Goal: Task Accomplishment & Management: Manage account settings

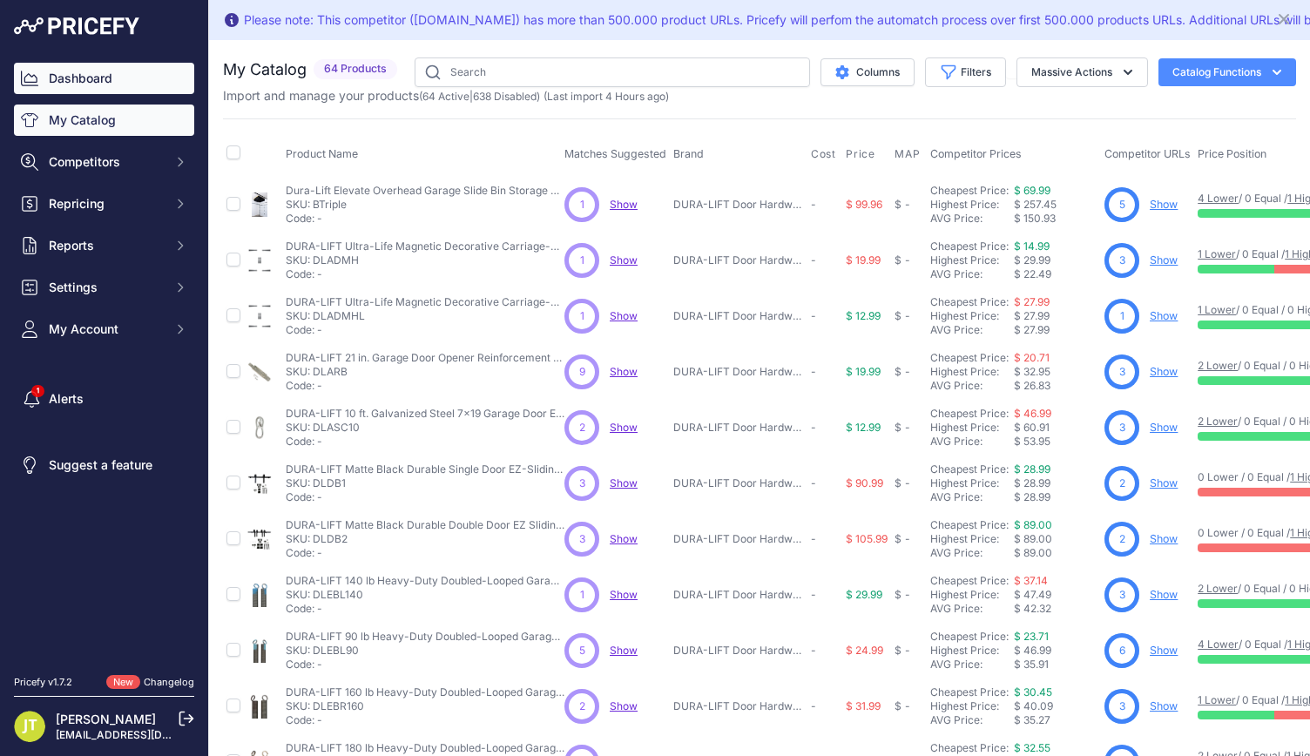
click at [159, 78] on link "Dashboard" at bounding box center [104, 78] width 180 height 31
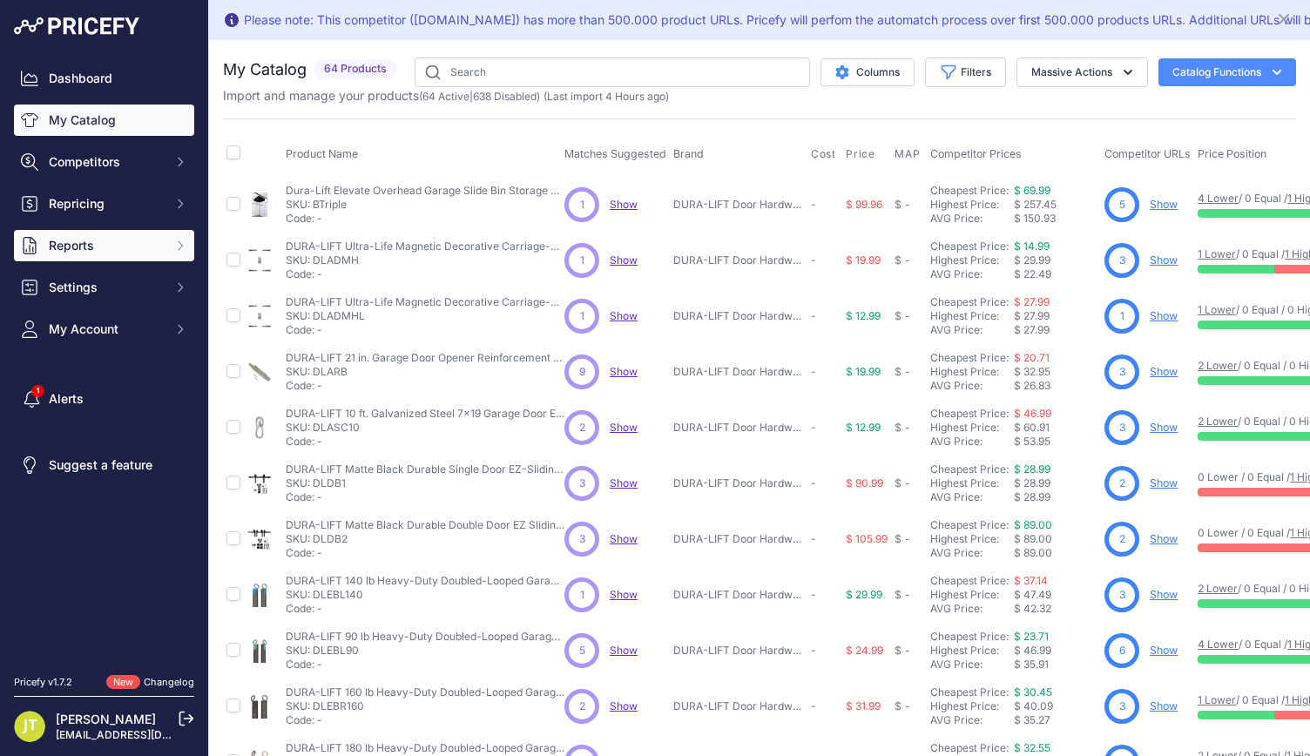
click at [87, 240] on span "Reports" at bounding box center [106, 245] width 114 height 17
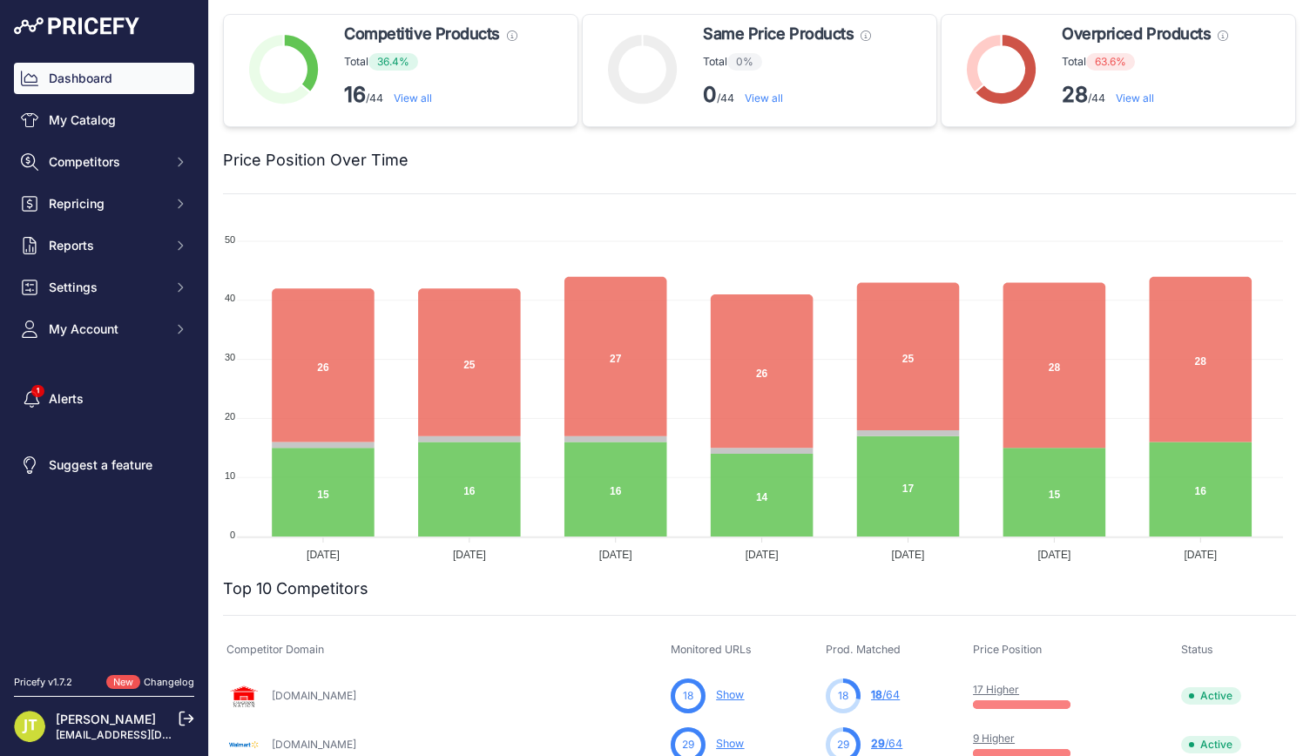
click at [1140, 102] on link "View all" at bounding box center [1135, 97] width 38 height 13
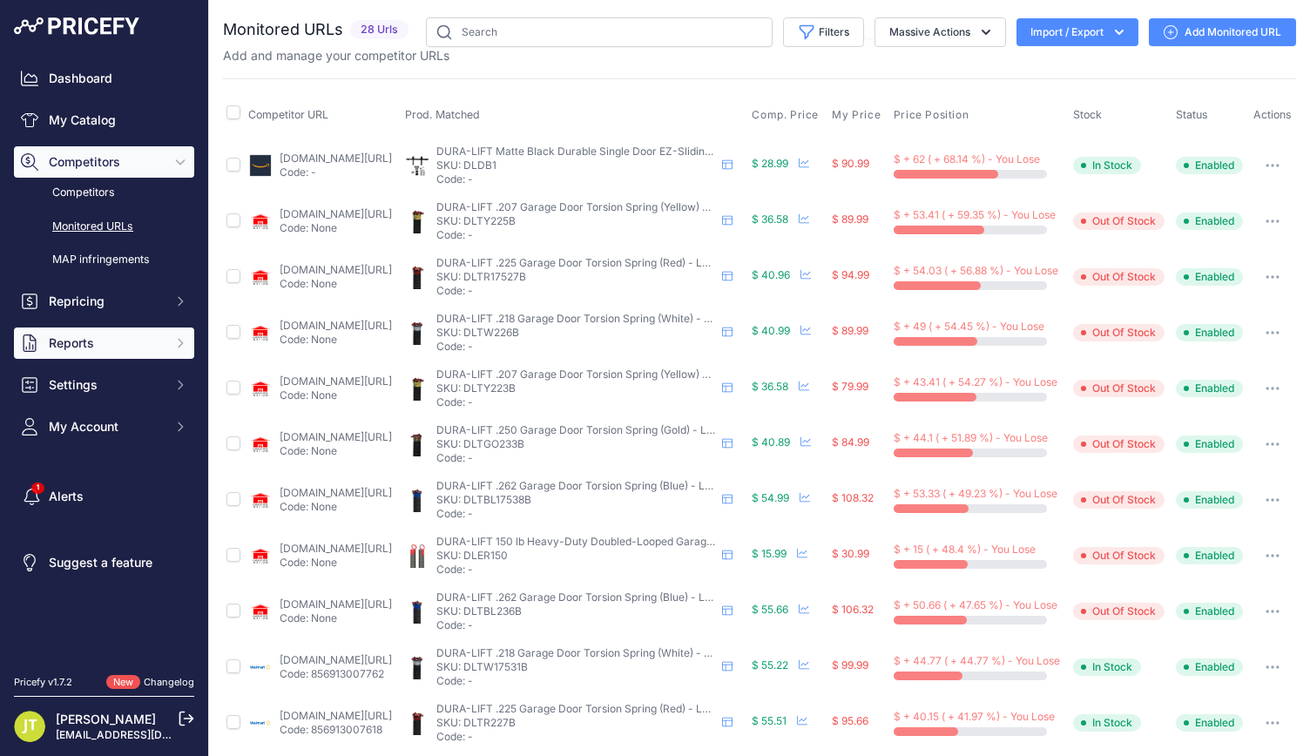
click at [92, 334] on span "Reports" at bounding box center [106, 342] width 114 height 17
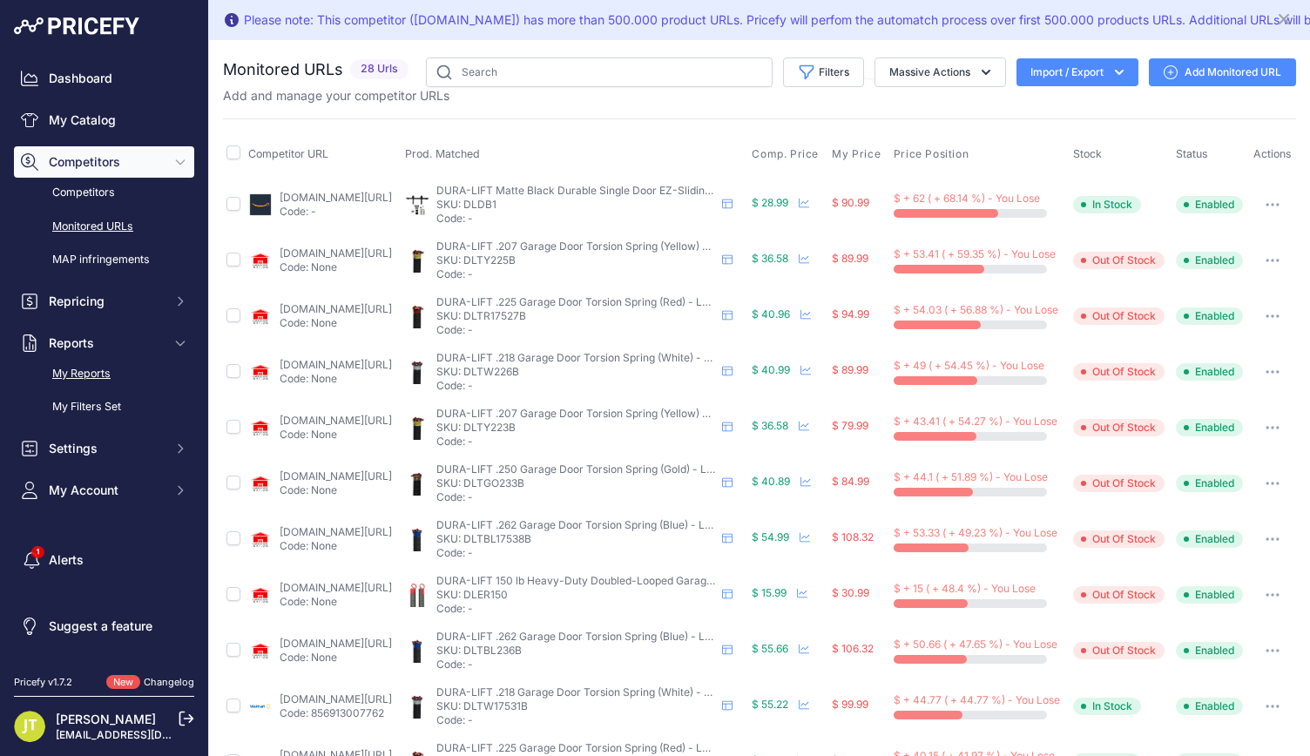
click at [93, 371] on link "My Reports" at bounding box center [104, 374] width 180 height 30
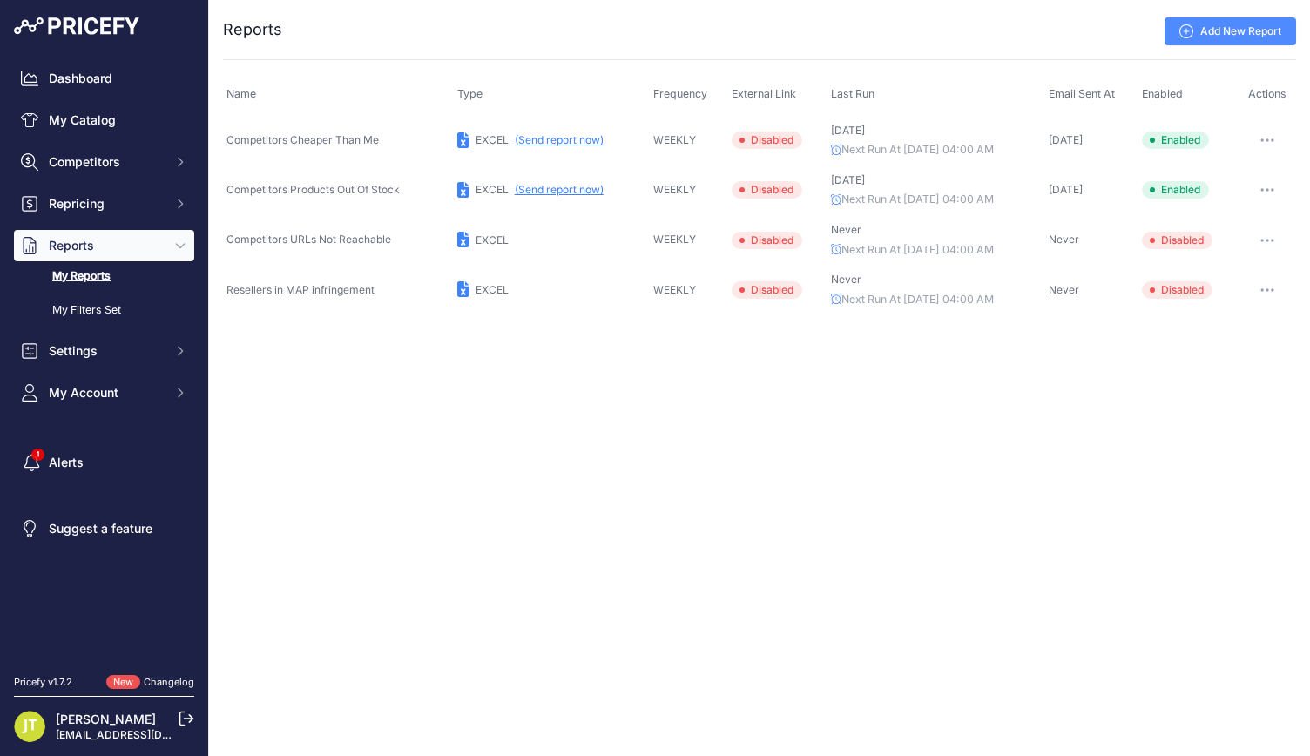
click at [1242, 29] on link "Add New Report" at bounding box center [1230, 31] width 132 height 28
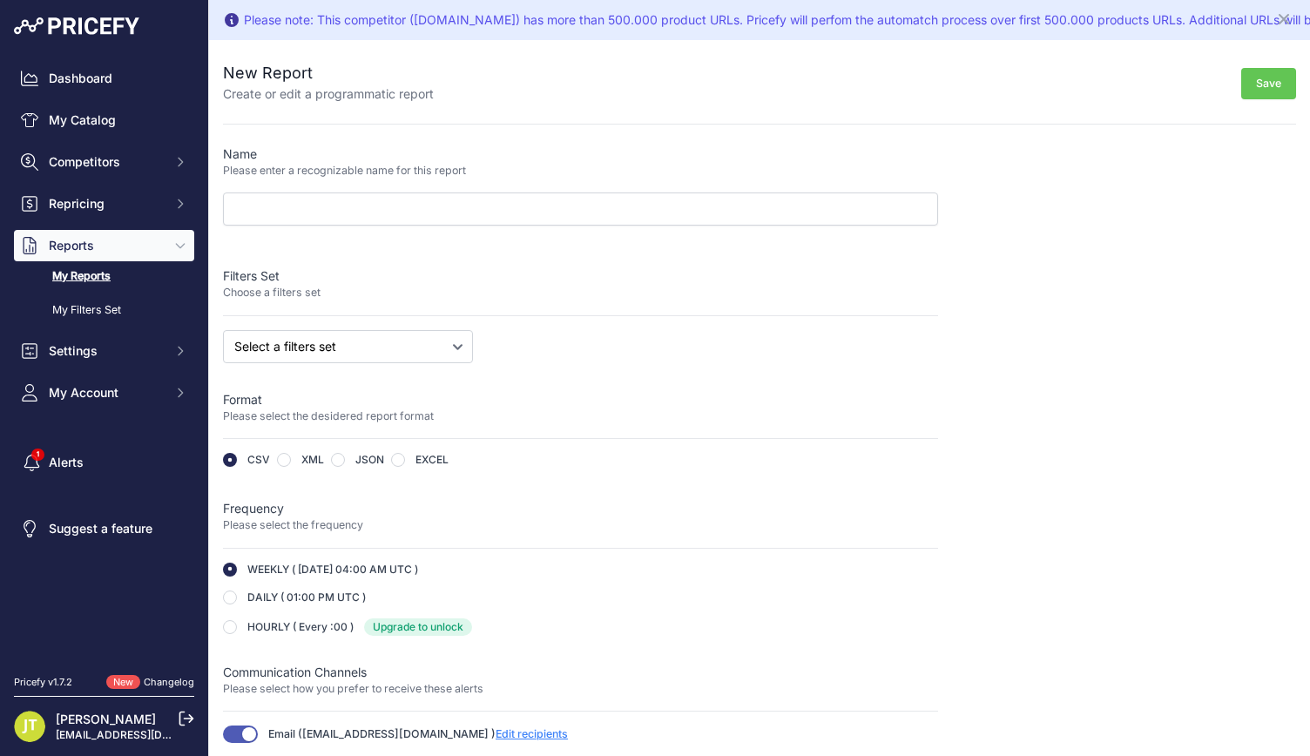
click at [393, 310] on div "Filters Set Choose a filters set" at bounding box center [580, 291] width 715 height 49
click at [394, 350] on select "Select a filters set Competitors Cheaper Than Me Competitors Products Out Of St…" at bounding box center [348, 346] width 250 height 33
select select "32868"
click at [223, 330] on select "Select a filters set Competitors Cheaper Than Me Competitors Products Out Of St…" at bounding box center [348, 346] width 250 height 33
click at [622, 208] on input "text" at bounding box center [580, 208] width 715 height 33
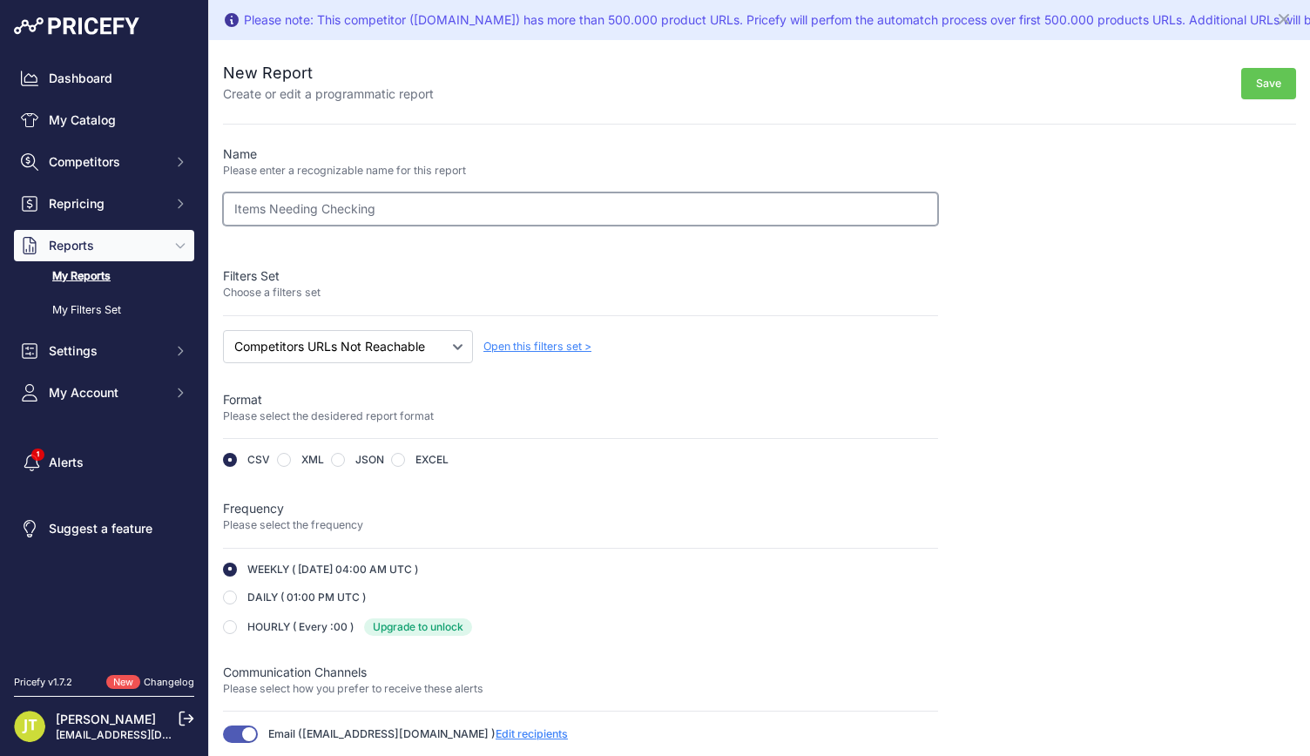
type input "Items Needing Checking"
click at [1254, 87] on button "Save" at bounding box center [1268, 84] width 55 height 32
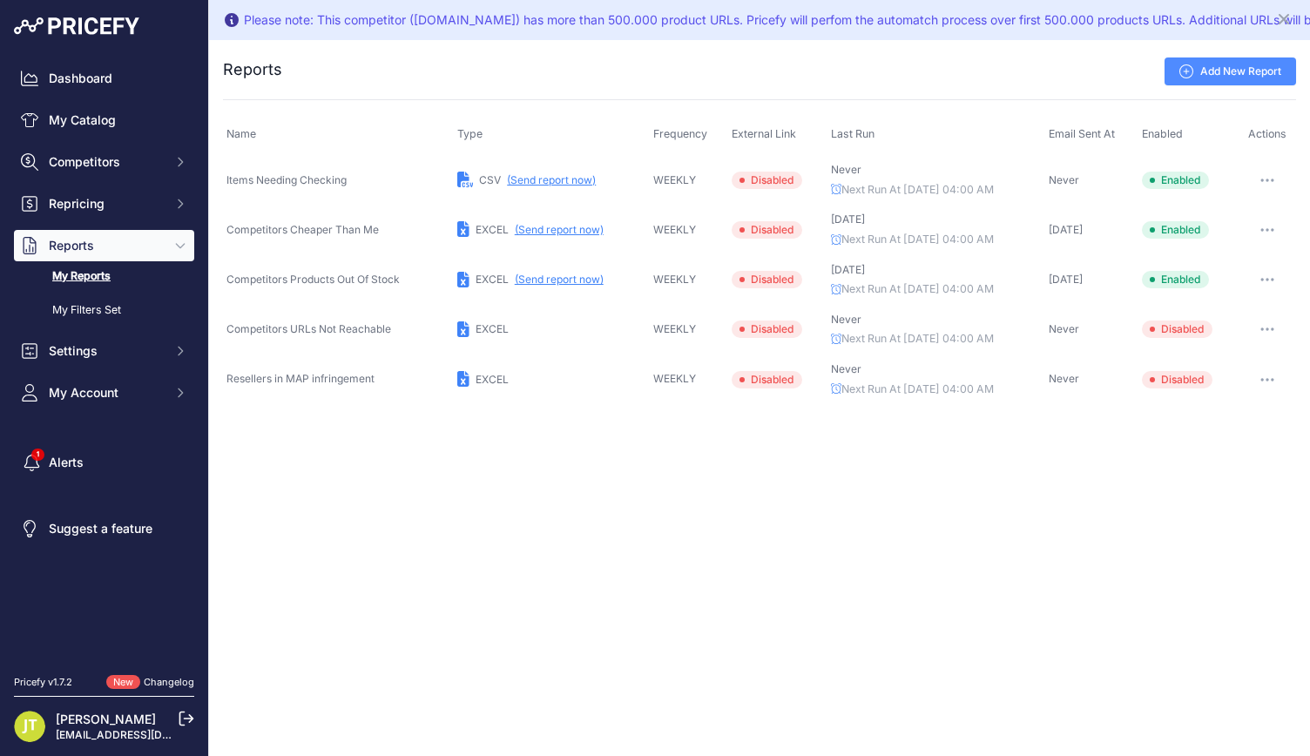
click at [1279, 177] on button "button" at bounding box center [1267, 180] width 35 height 24
click at [1233, 219] on link "Edit" at bounding box center [1236, 217] width 111 height 28
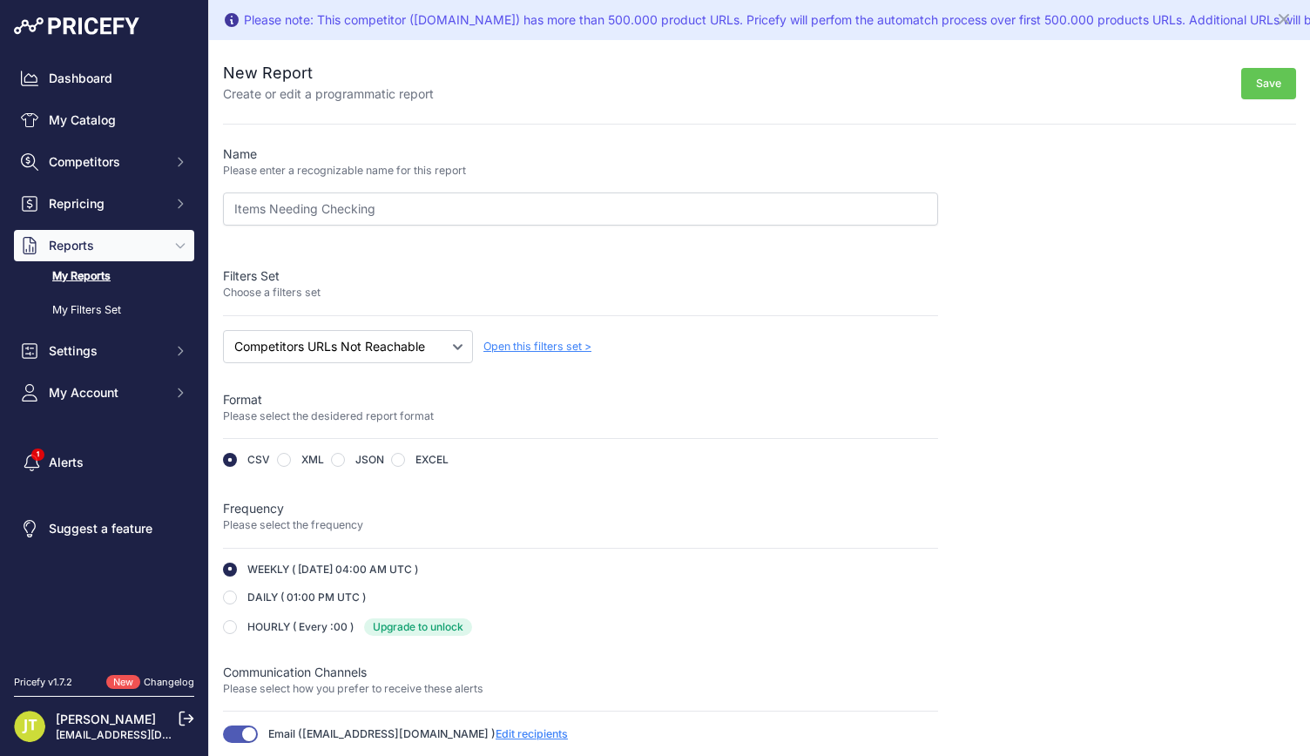
click at [390, 422] on p "Please select the desidered report format" at bounding box center [580, 416] width 715 height 17
click at [397, 454] on input "radio" at bounding box center [398, 460] width 14 height 14
radio input "true"
type input "https://s3.us-west-2.amazonaws.com/download.pricefy.io/reports/5cfe93bb-6a4e-46…"
click at [1256, 74] on button "Save" at bounding box center [1268, 84] width 55 height 32
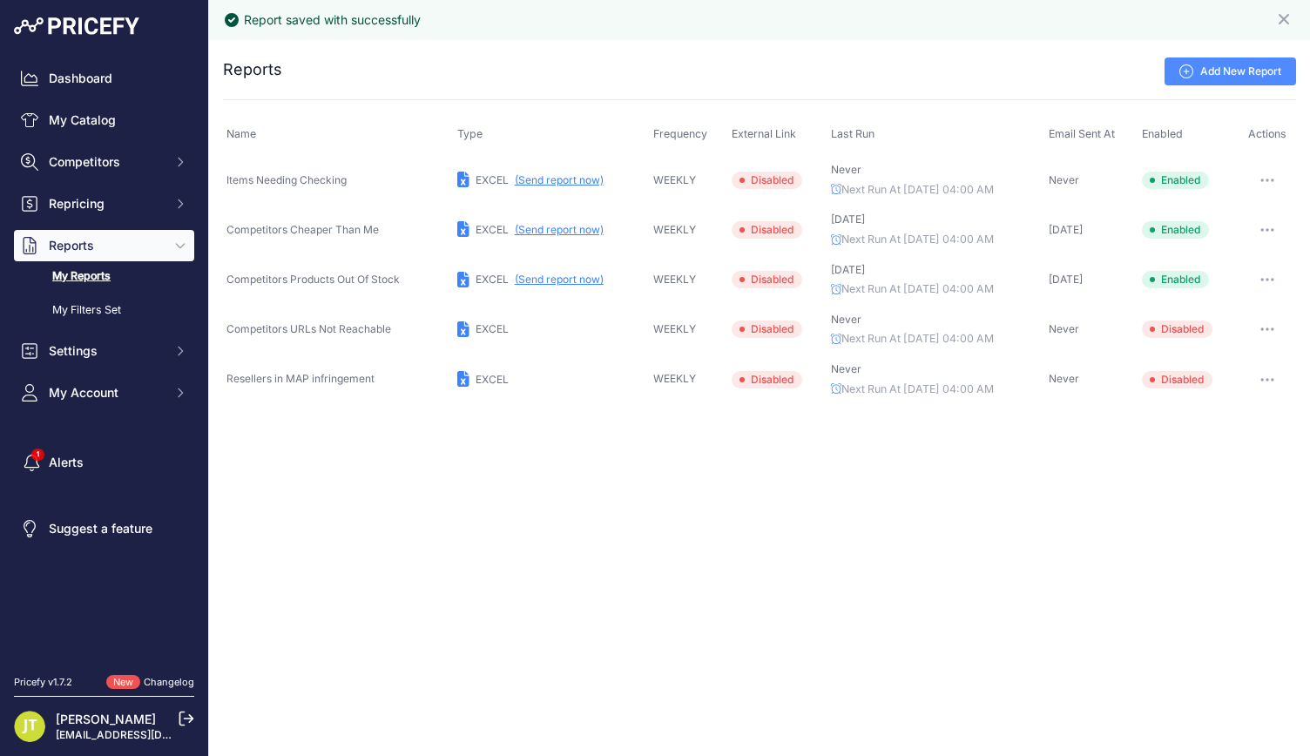
click at [1275, 180] on button "button" at bounding box center [1267, 180] width 35 height 24
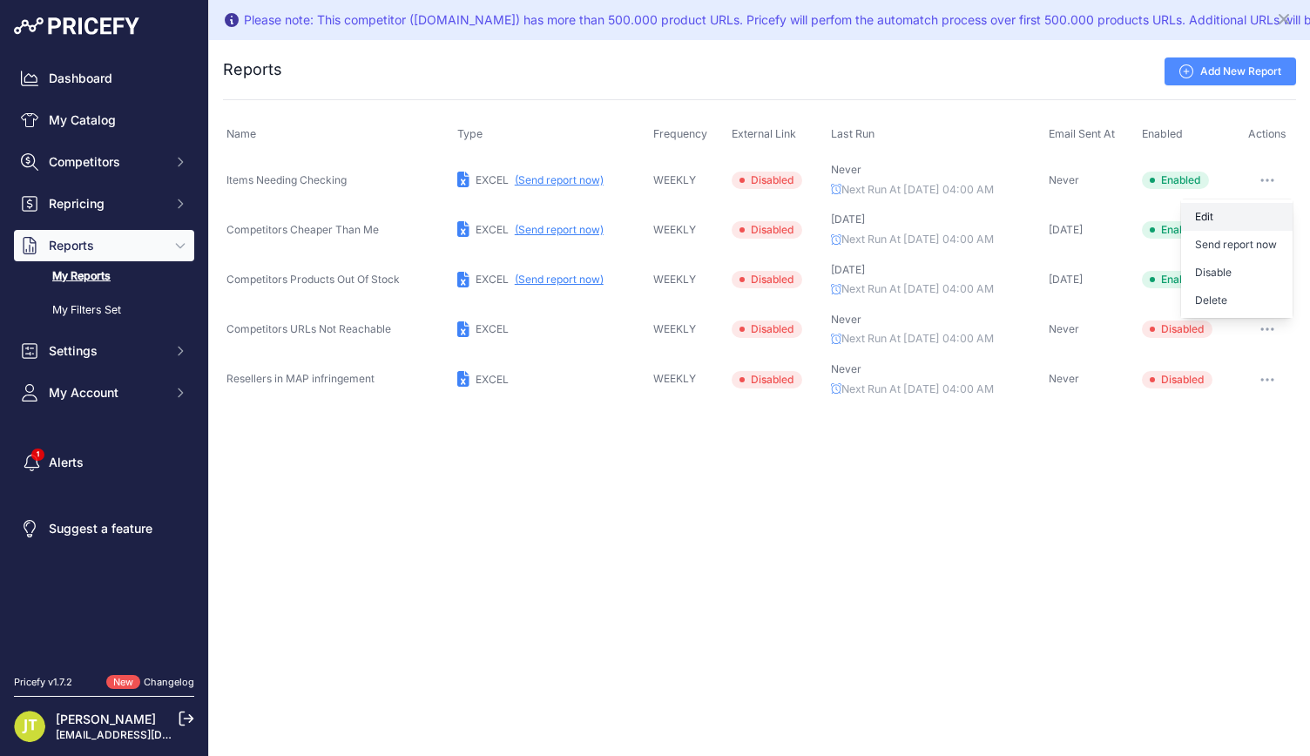
click at [1261, 206] on link "Edit" at bounding box center [1236, 217] width 111 height 28
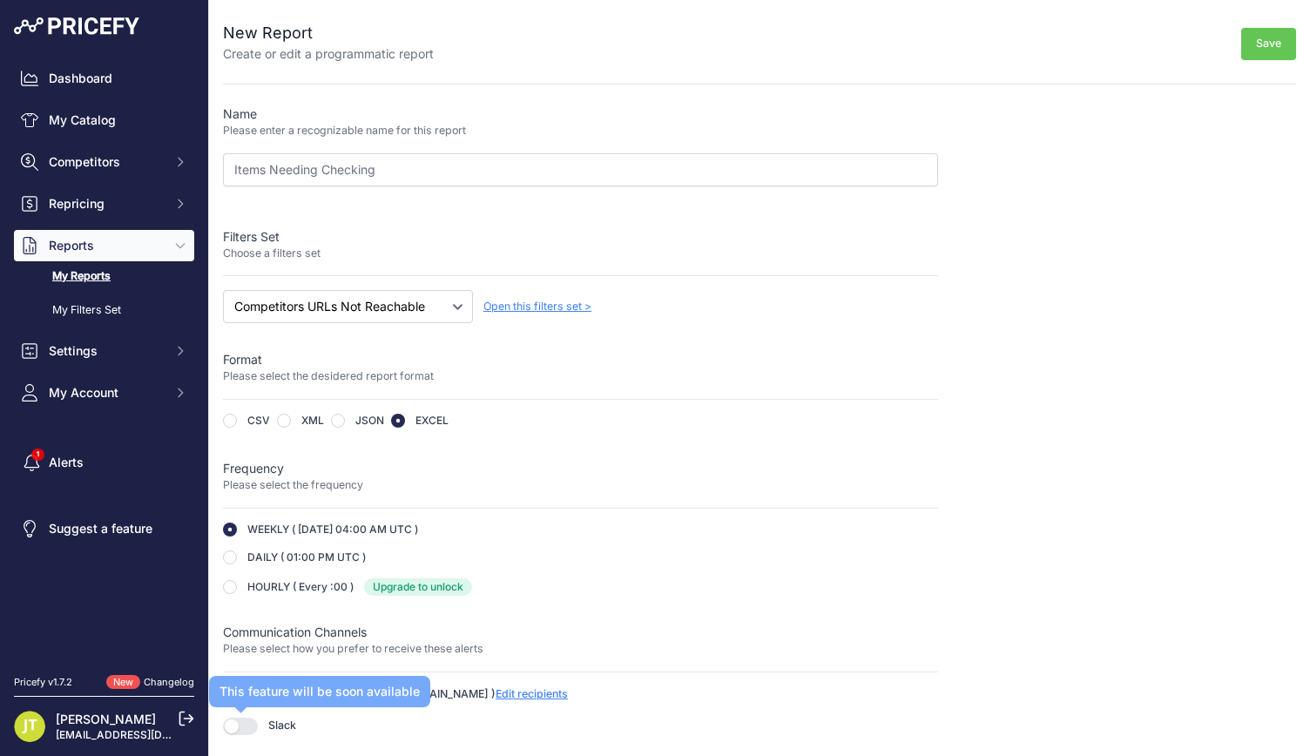
click at [242, 731] on button "button" at bounding box center [240, 726] width 35 height 17
click at [1254, 23] on div "Save" at bounding box center [865, 42] width 862 height 42
click at [1256, 28] on button "Save" at bounding box center [1268, 44] width 55 height 32
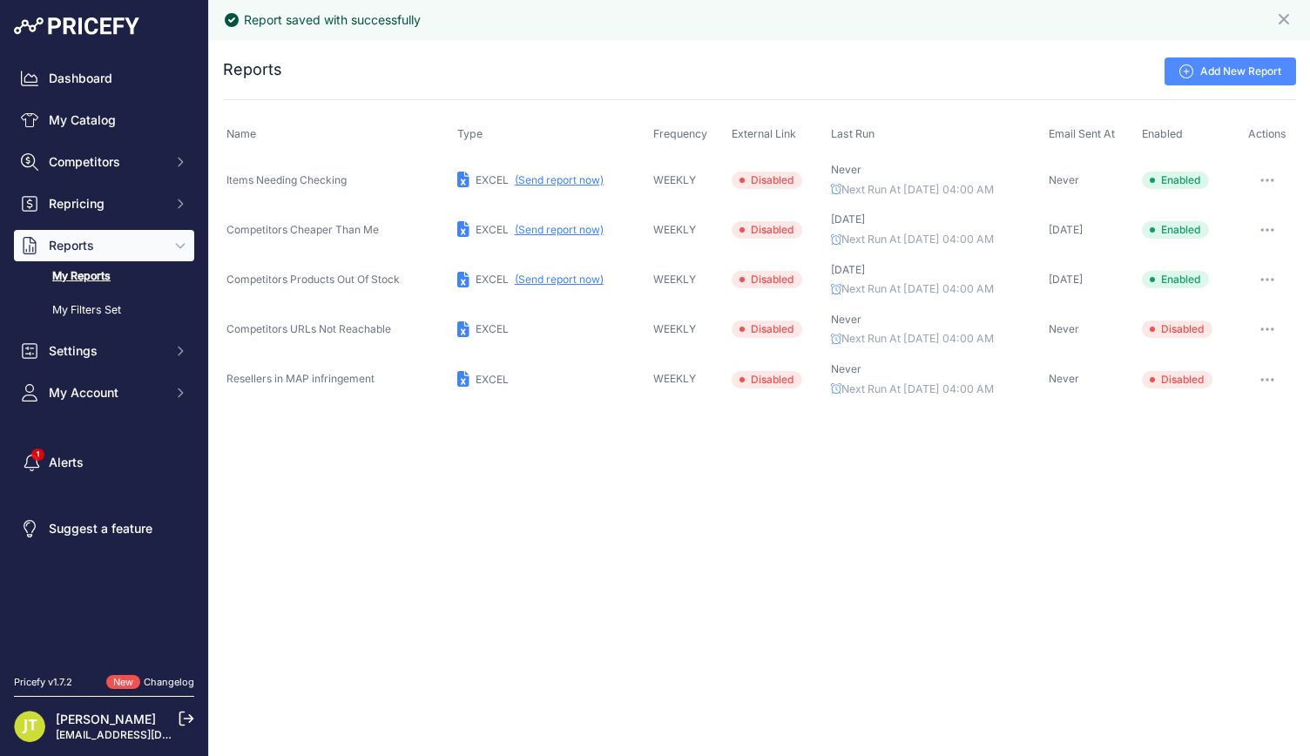
click at [1273, 280] on button "button" at bounding box center [1267, 279] width 35 height 24
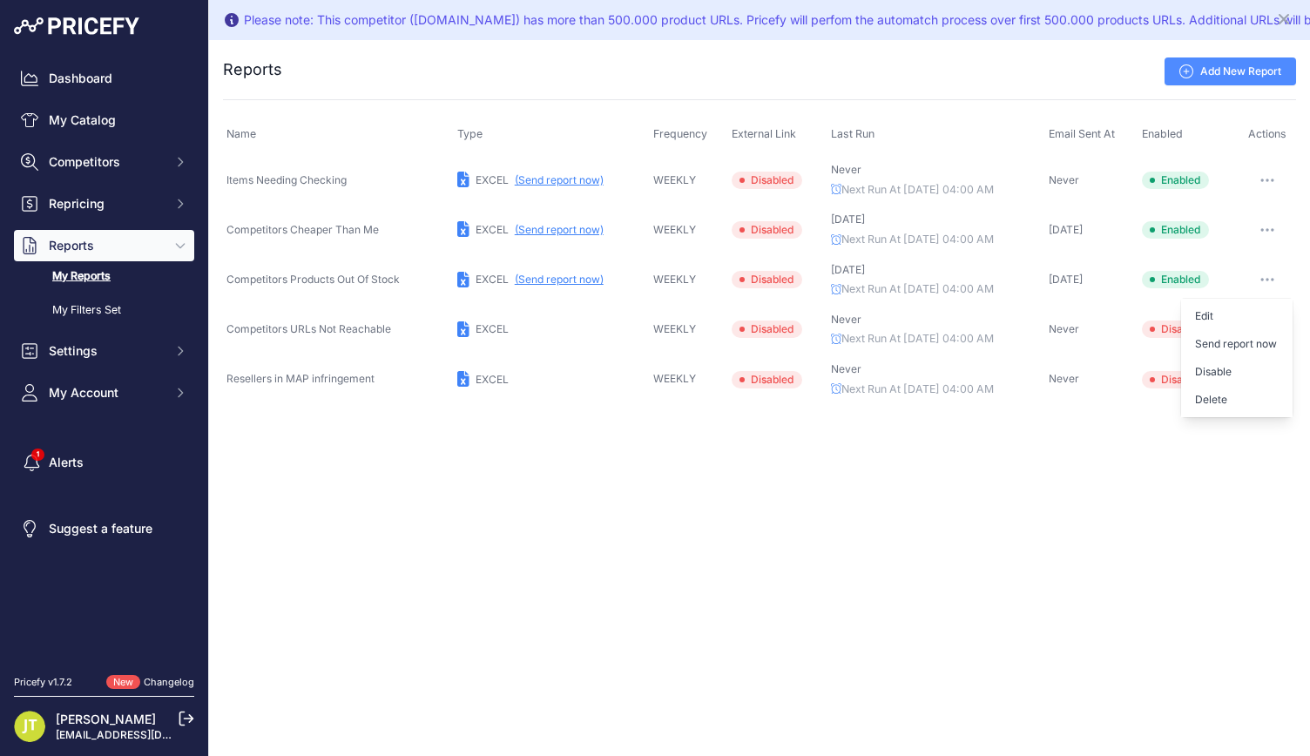
click at [552, 283] on button "(Send report now)" at bounding box center [559, 280] width 89 height 14
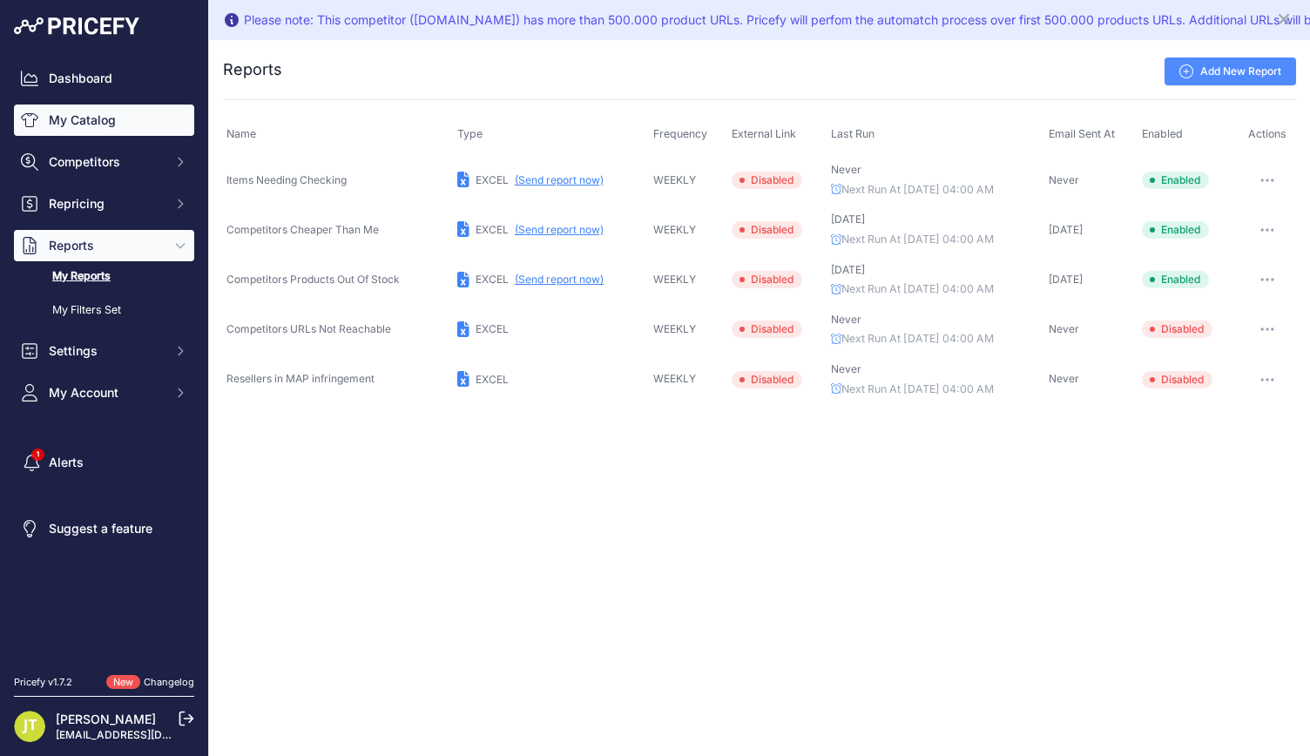
click at [120, 125] on link "My Catalog" at bounding box center [104, 120] width 180 height 31
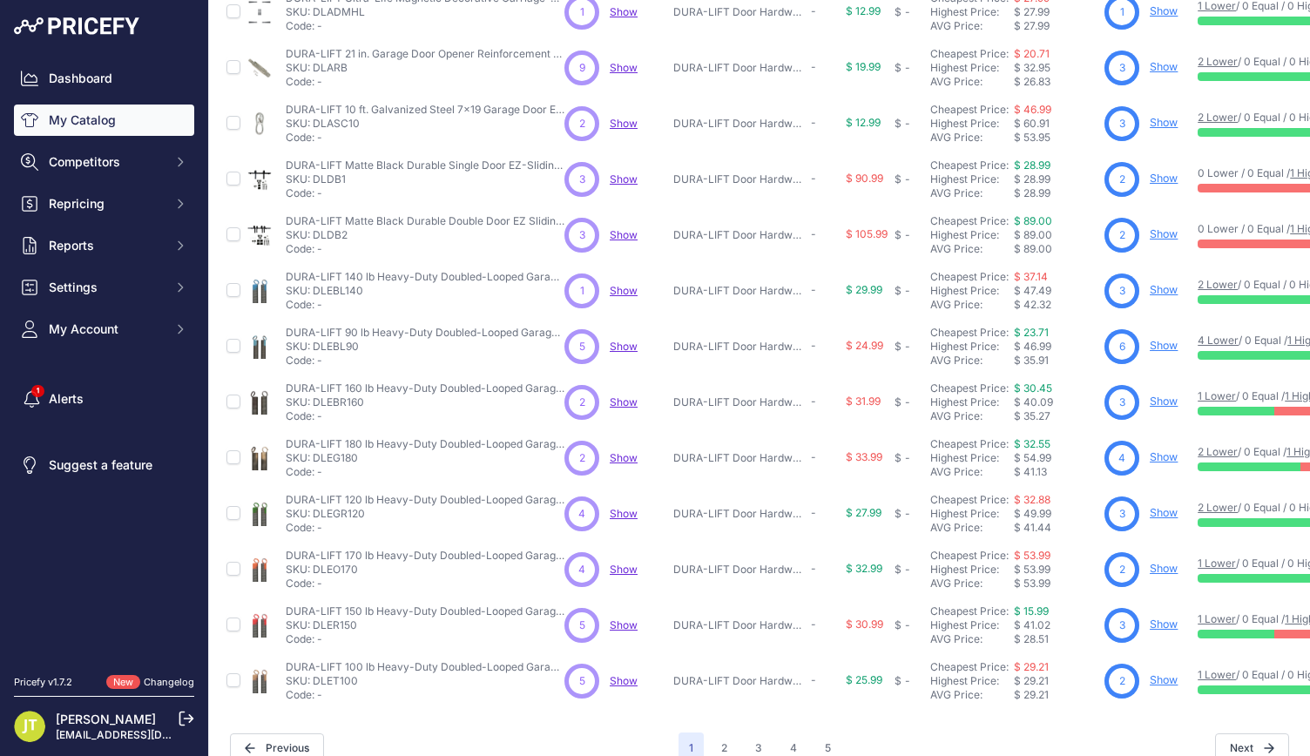
scroll to position [301, 0]
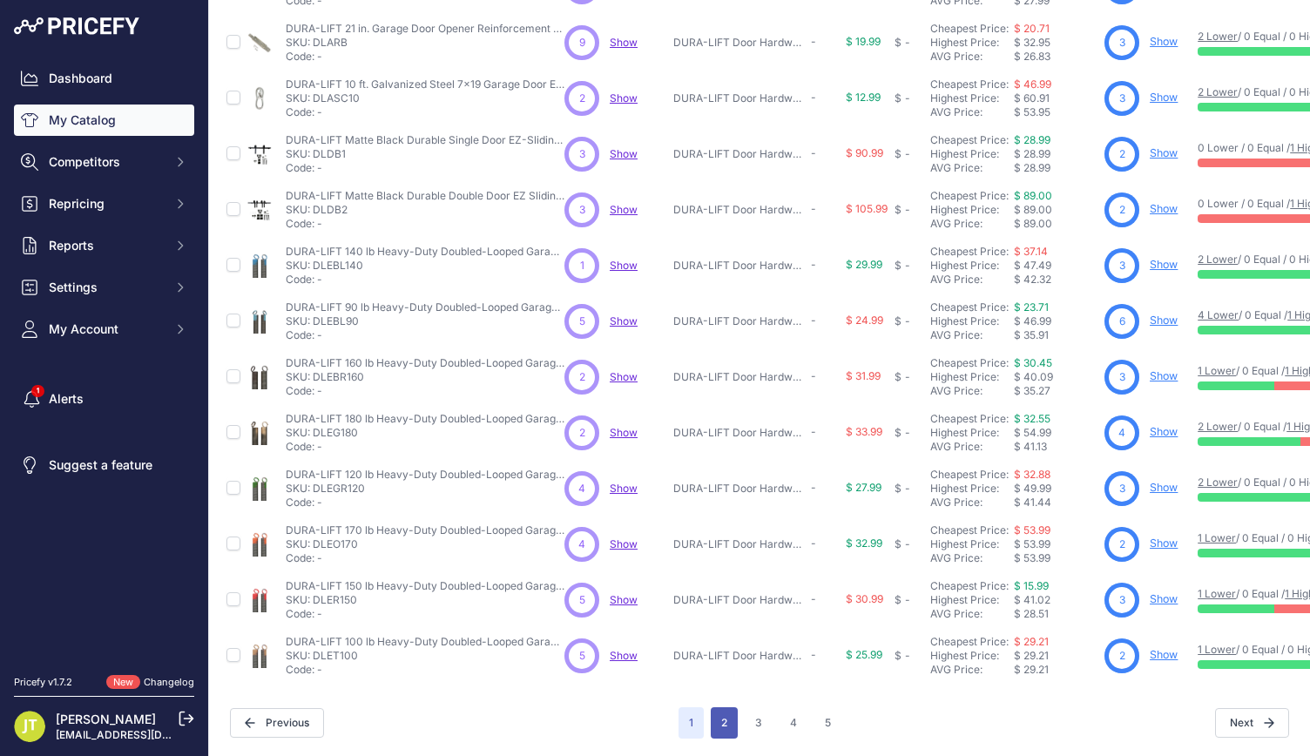
click at [714, 707] on button "2" at bounding box center [724, 722] width 27 height 31
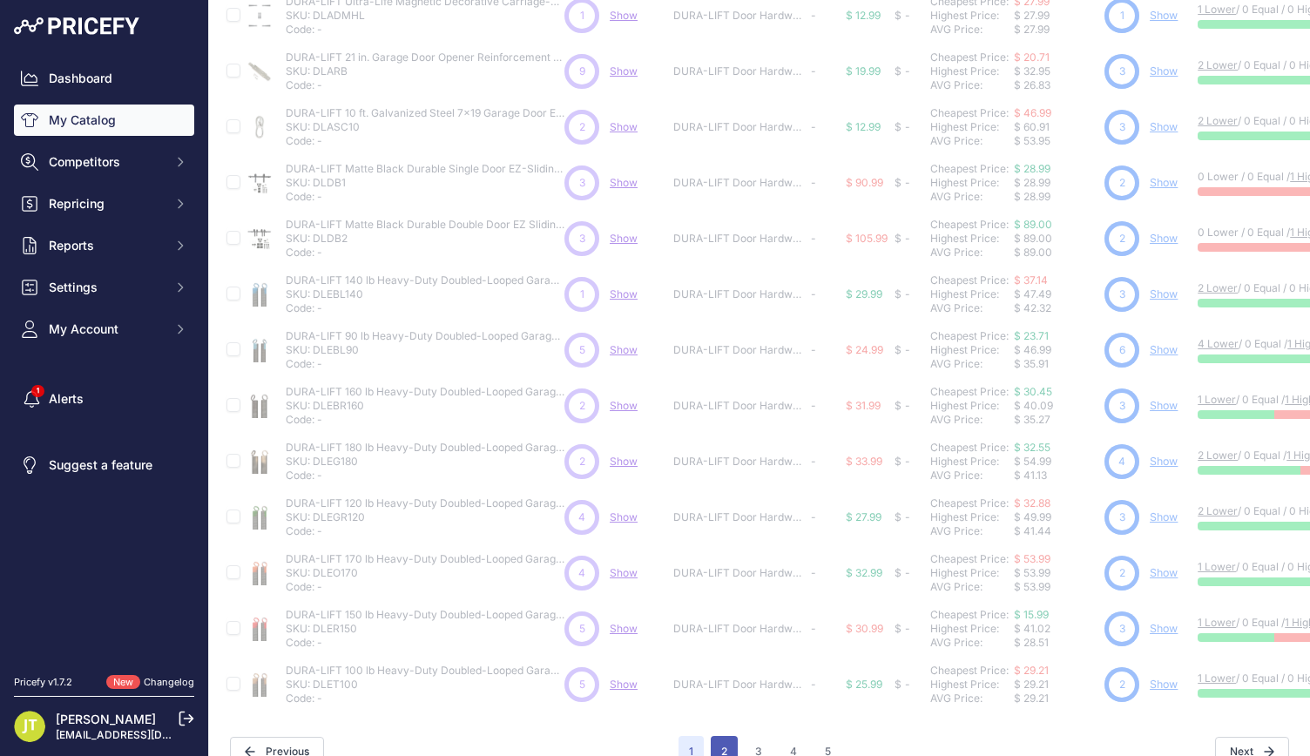
scroll to position [385, 0]
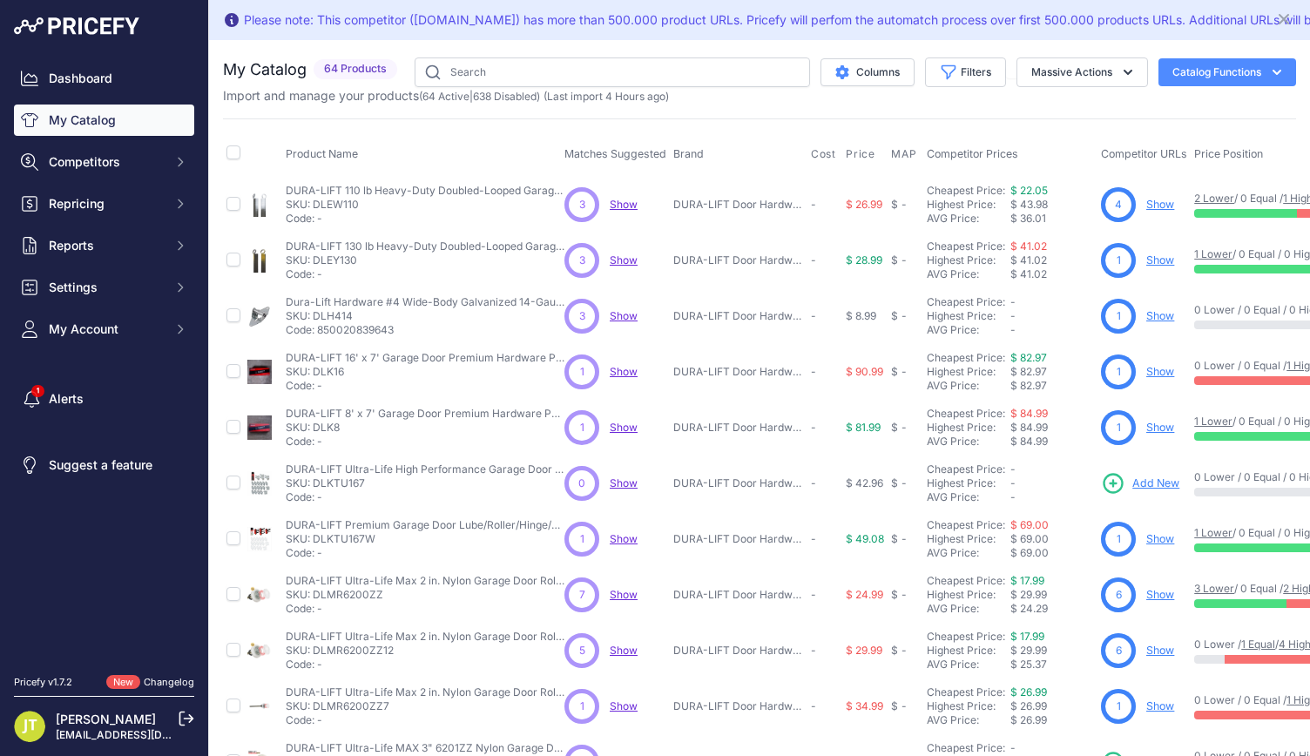
click at [1151, 483] on span "Add New" at bounding box center [1155, 484] width 47 height 17
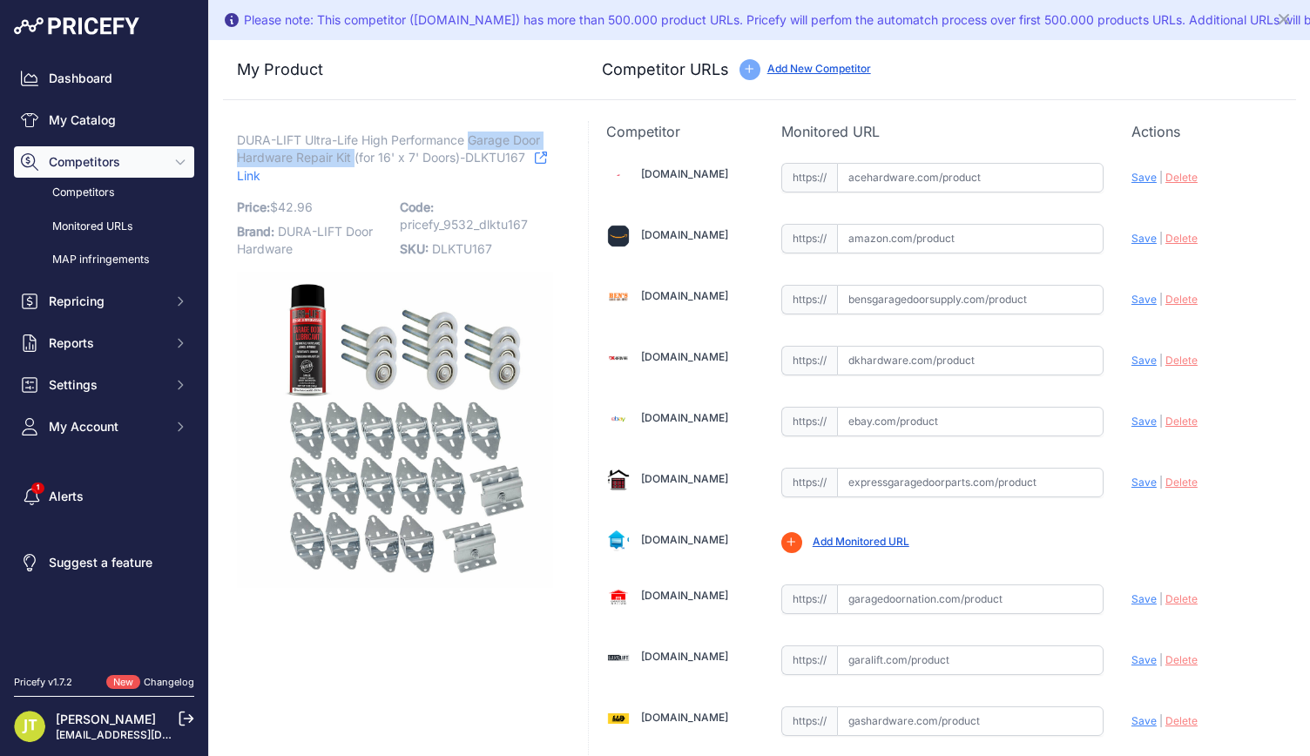
drag, startPoint x: 475, startPoint y: 98, endPoint x: 357, endPoint y: 156, distance: 130.9
click at [357, 156] on span "DURA-LIFT Ultra-Life High Performance Garage Door Hardware Repair Kit (for 16' …" at bounding box center [388, 149] width 303 height 40
copy span "Garage Door Hardware Repair Kit"
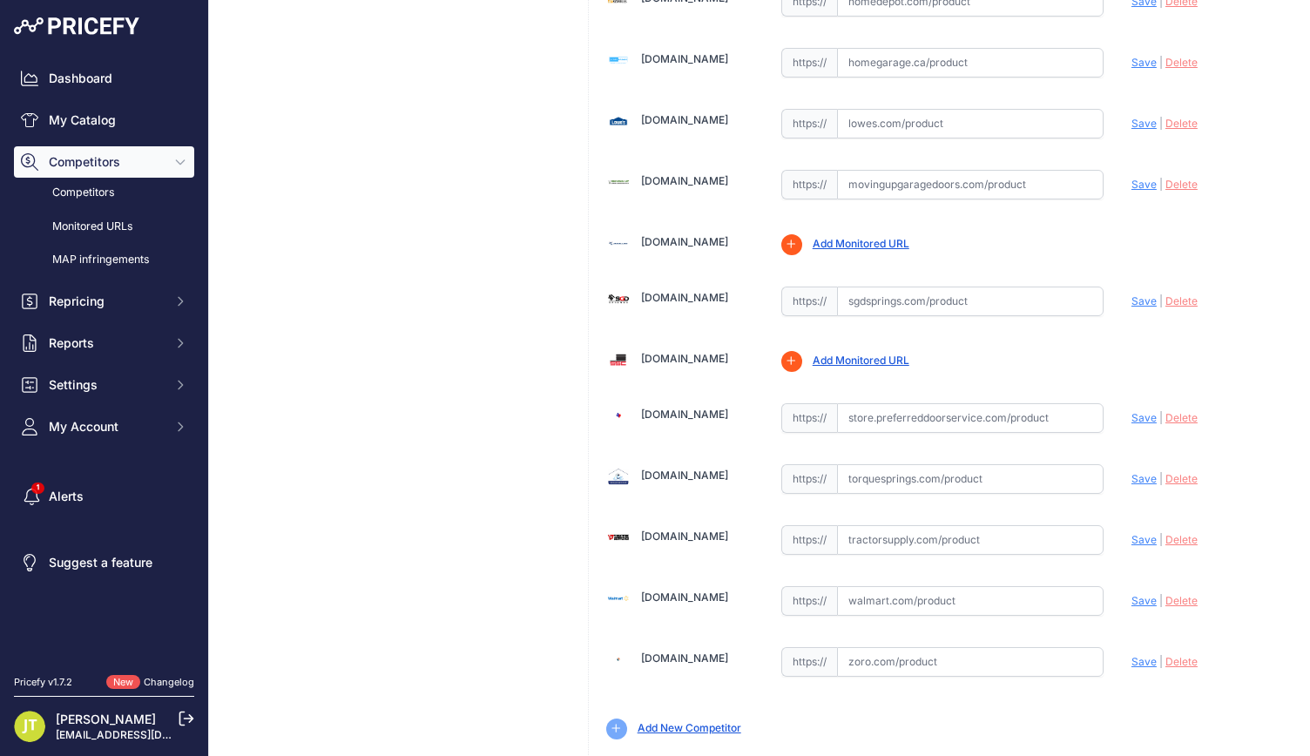
scroll to position [894, 0]
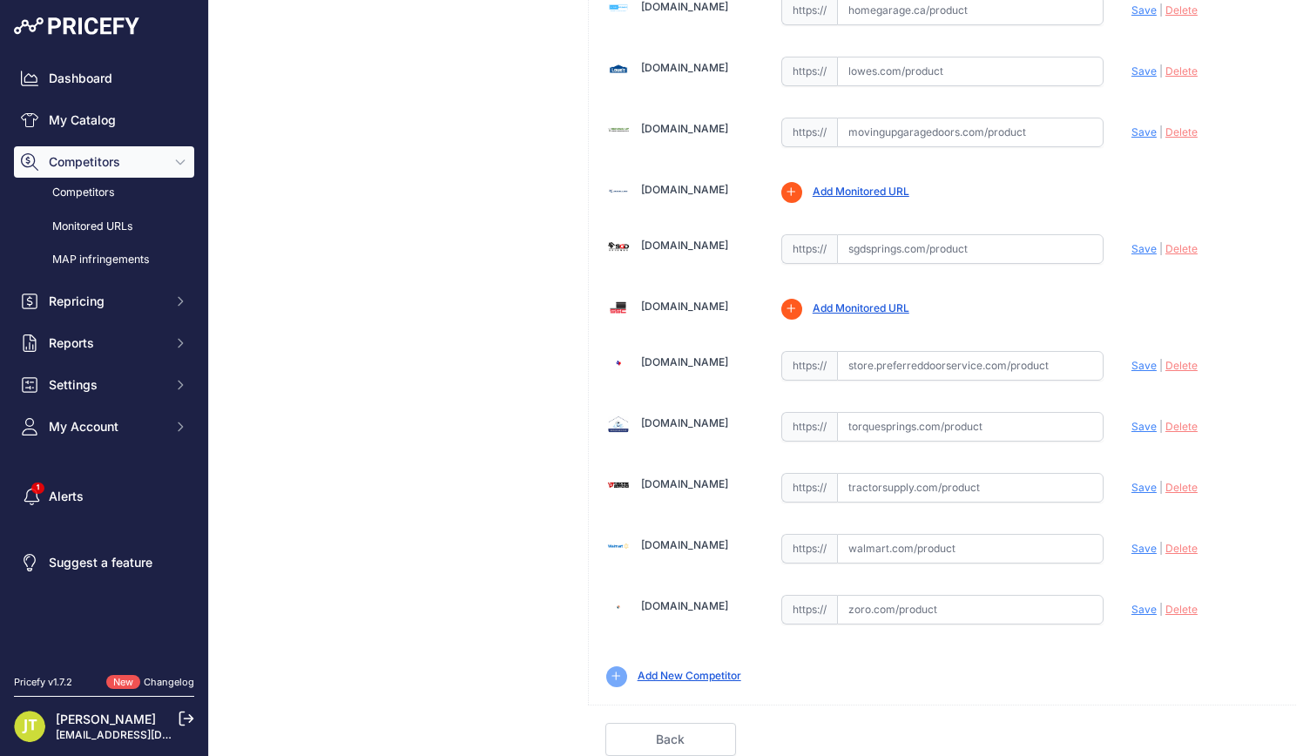
click at [874, 538] on input "text" at bounding box center [970, 549] width 267 height 30
paste input "[URL][DOMAIN_NAME]"
click at [1159, 542] on span "|" at bounding box center [1160, 548] width 3 height 13
click at [1144, 542] on span "Save" at bounding box center [1143, 548] width 25 height 13
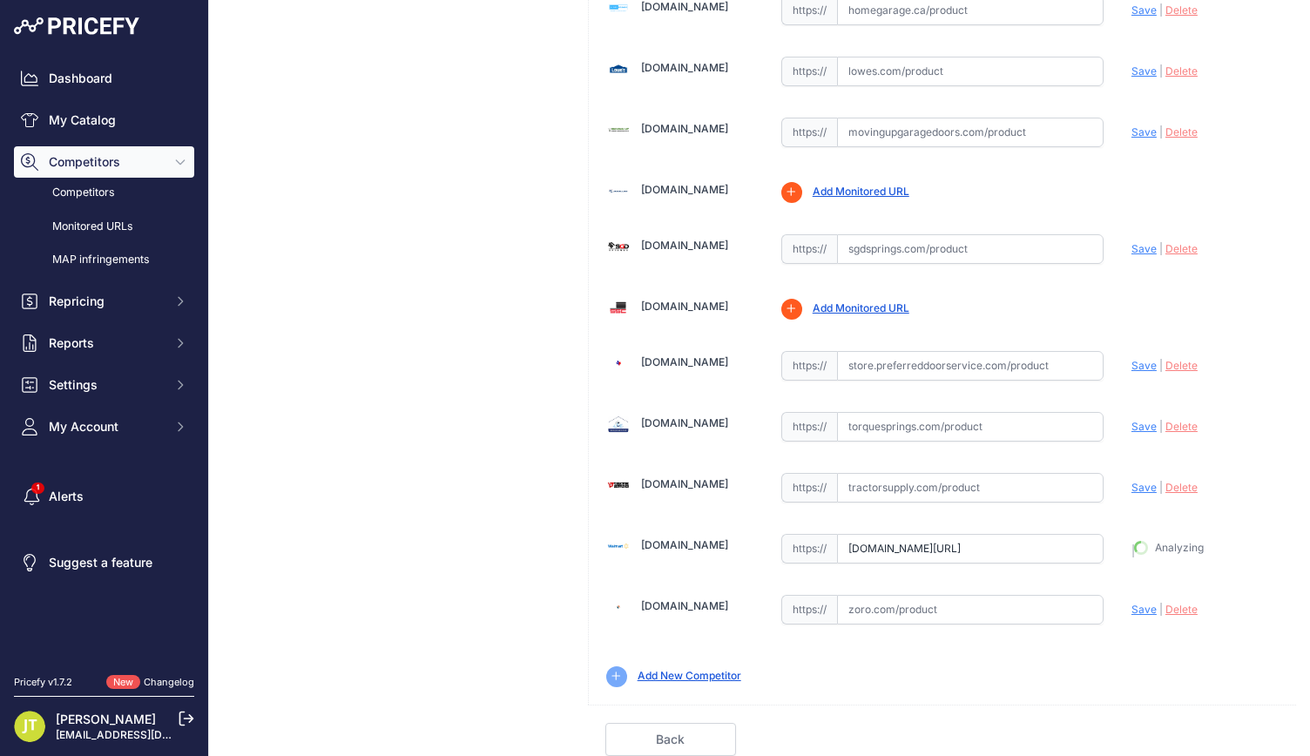
type input "[URL][DOMAIN_NAME]"
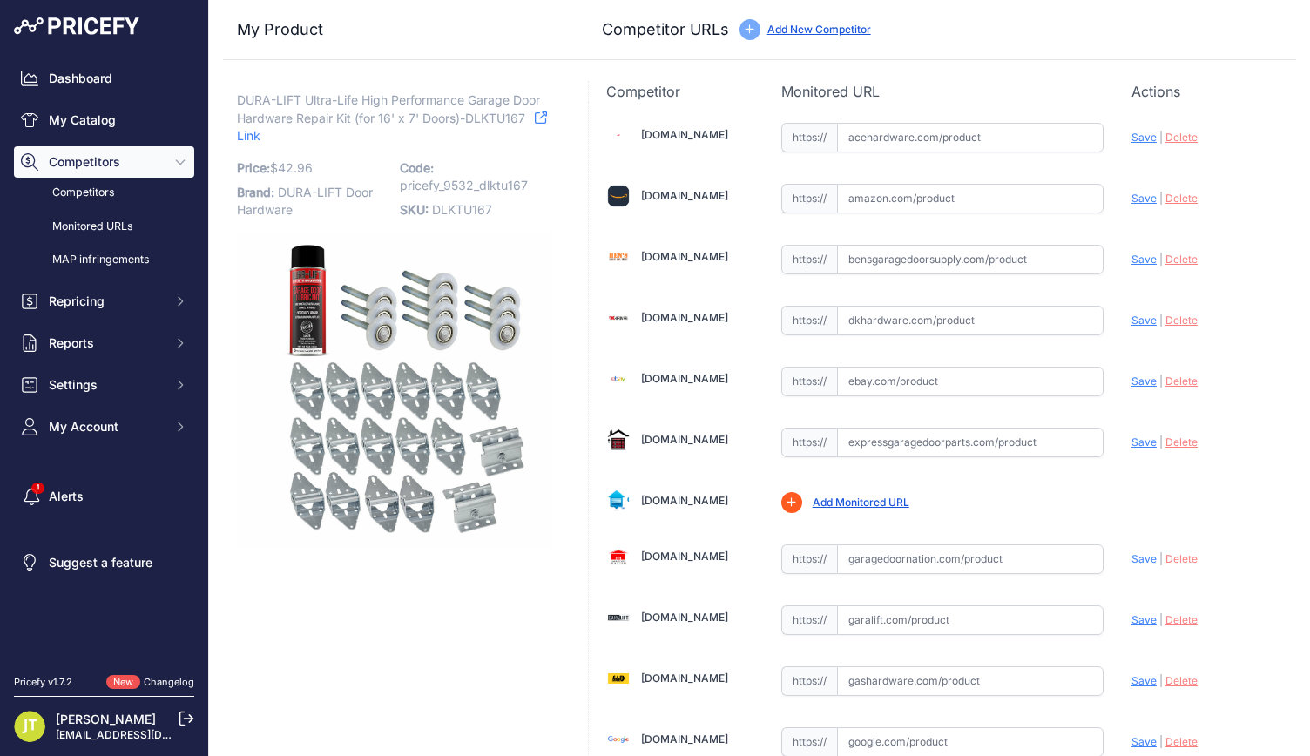
click at [858, 203] on input "text" at bounding box center [970, 199] width 267 height 30
paste input "[URL][DOMAIN_NAME]"
click at [1140, 199] on span "Save" at bounding box center [1143, 198] width 25 height 13
type input "[URL][DOMAIN_NAME]"
click at [951, 378] on input "text" at bounding box center [970, 382] width 267 height 30
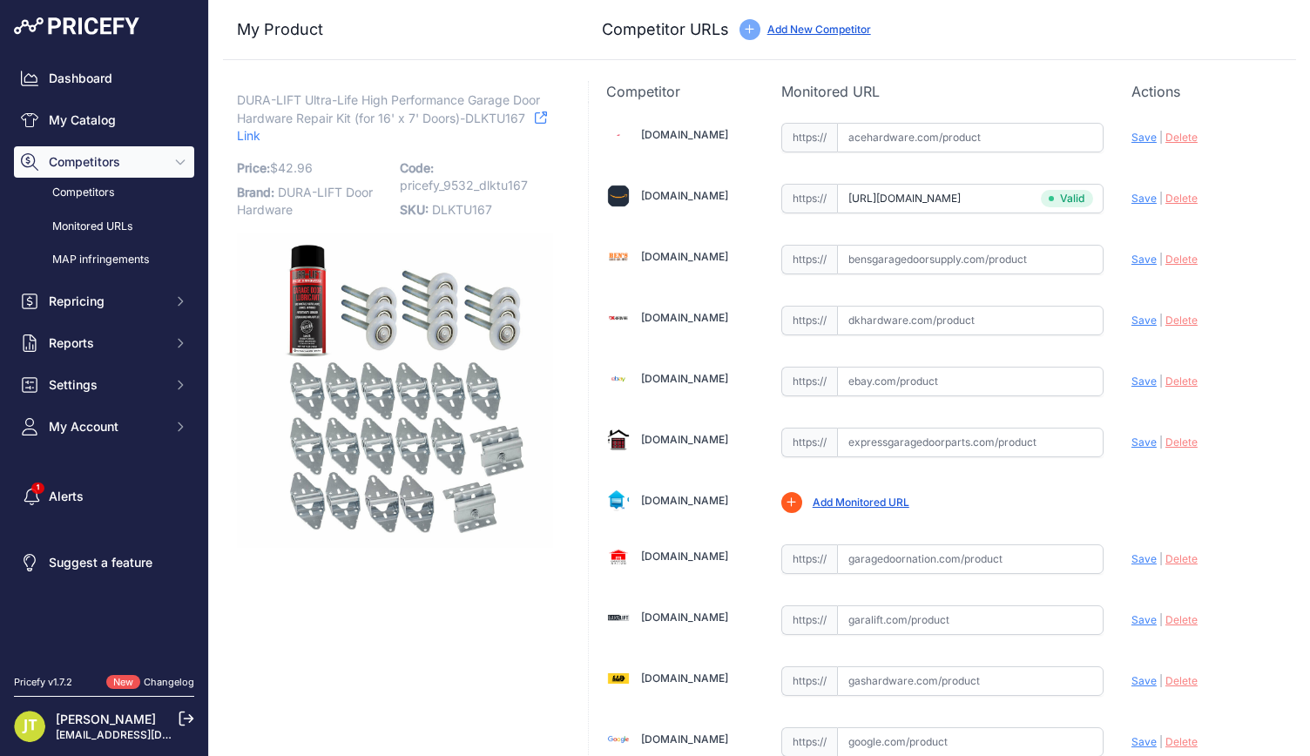
paste input "[URL][DOMAIN_NAME]"
click at [1131, 386] on div "Update Profile Save | Delete Analyzing" at bounding box center [1204, 376] width 147 height 27
click at [1131, 382] on span "Save" at bounding box center [1143, 381] width 25 height 13
type input "https://www.ebay.com/itm/135826183870?chn=ps&mkcid=28&google_free_listing_actio…"
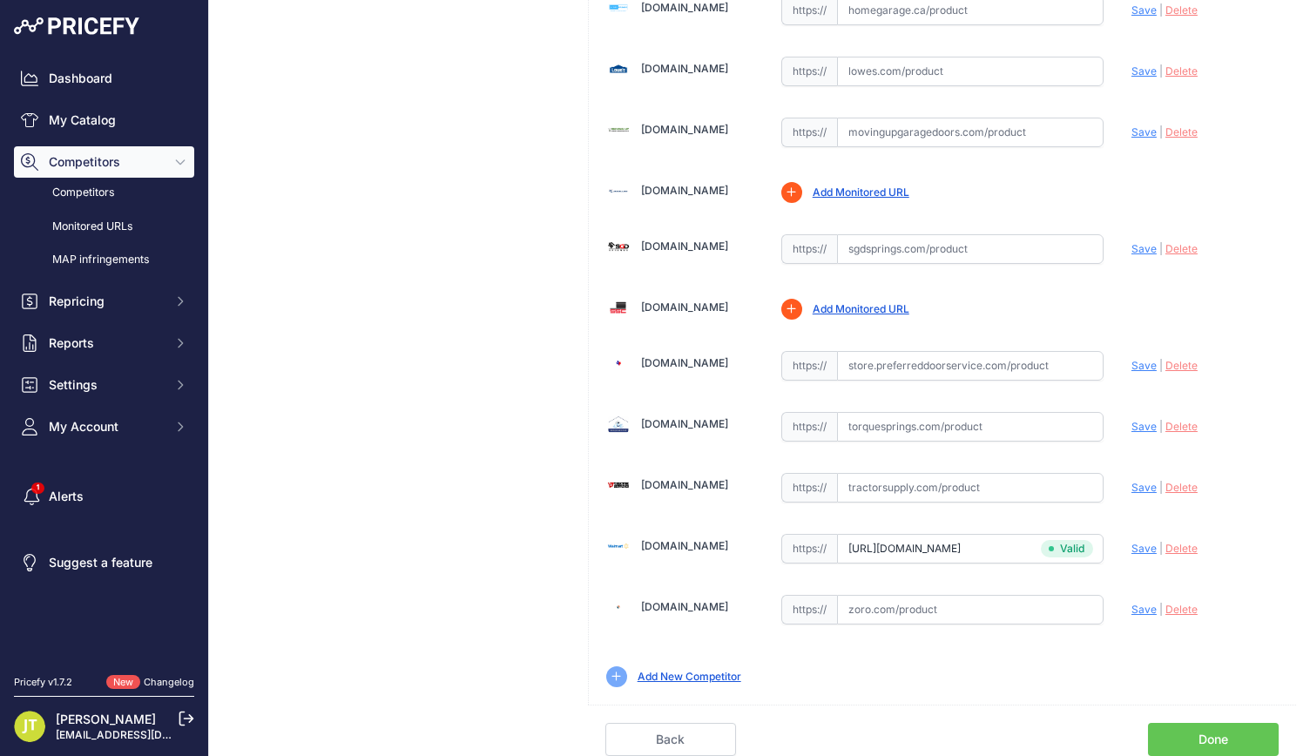
scroll to position [840, 0]
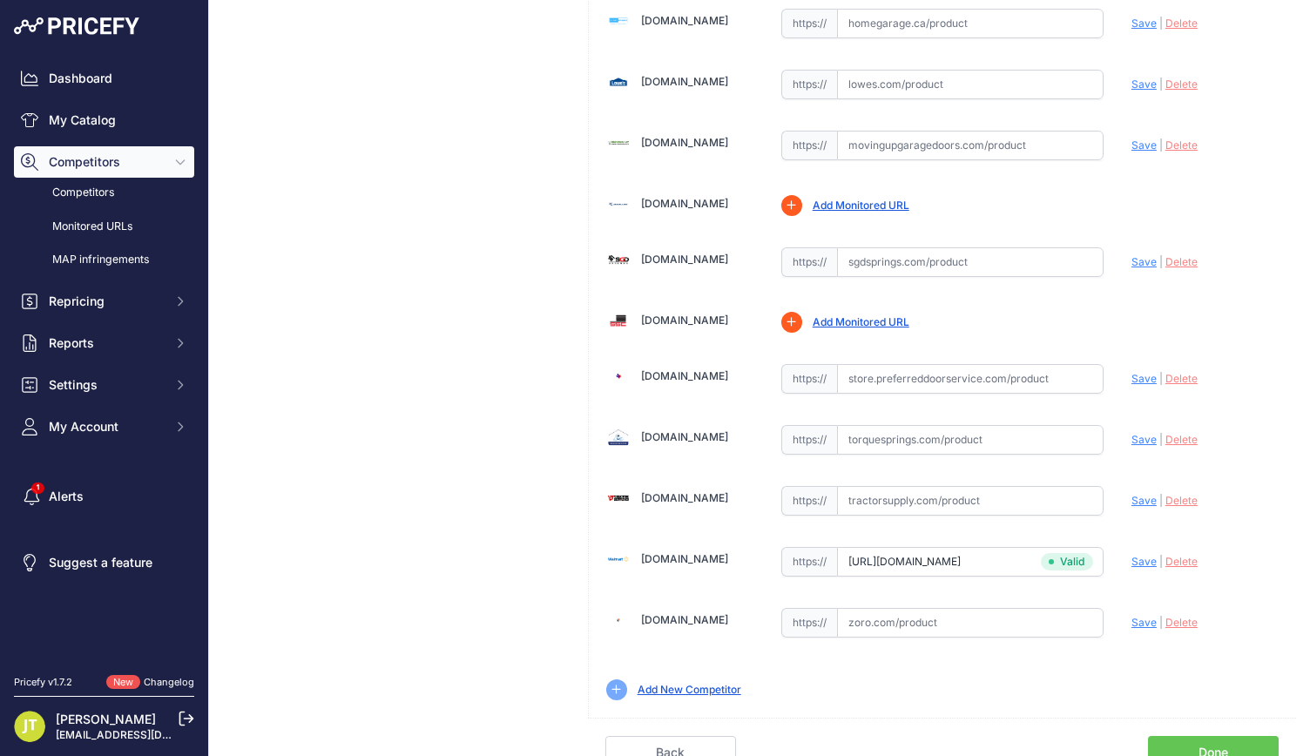
click at [1181, 739] on link "Done" at bounding box center [1213, 752] width 131 height 33
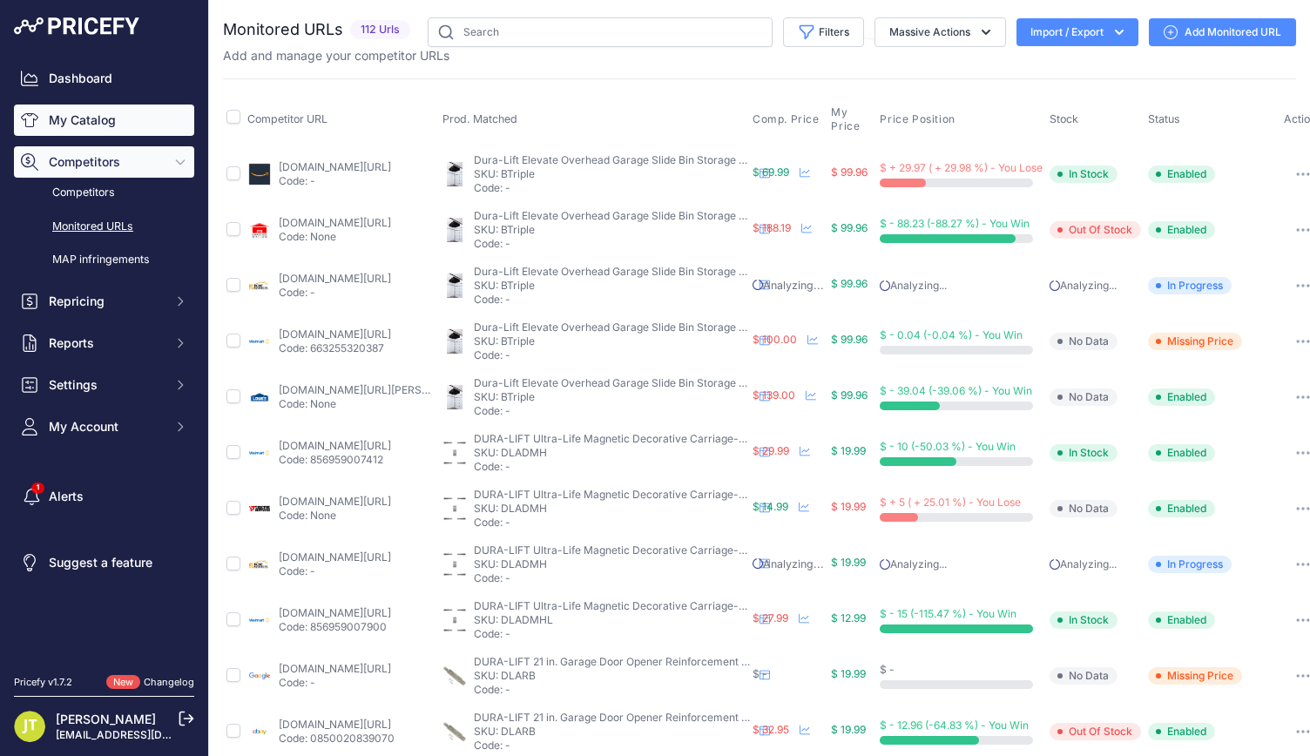
click at [105, 126] on link "My Catalog" at bounding box center [104, 120] width 180 height 31
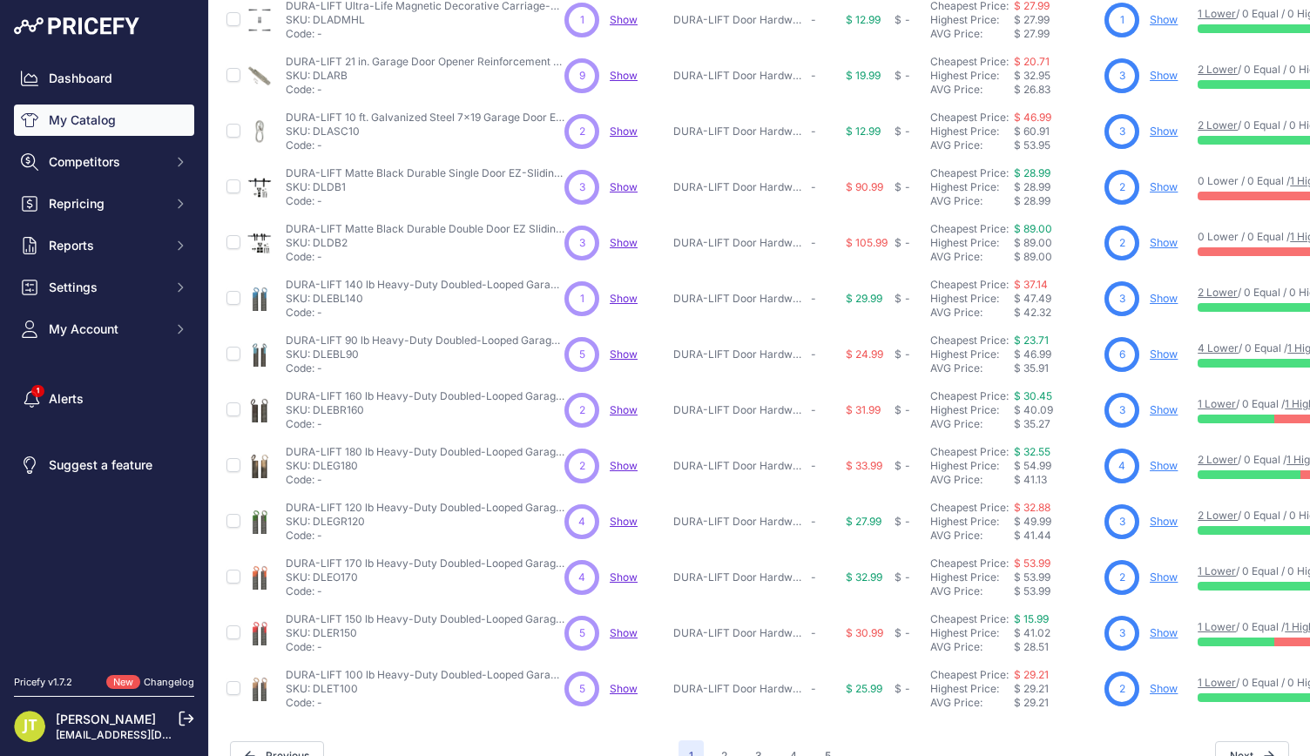
scroll to position [341, 0]
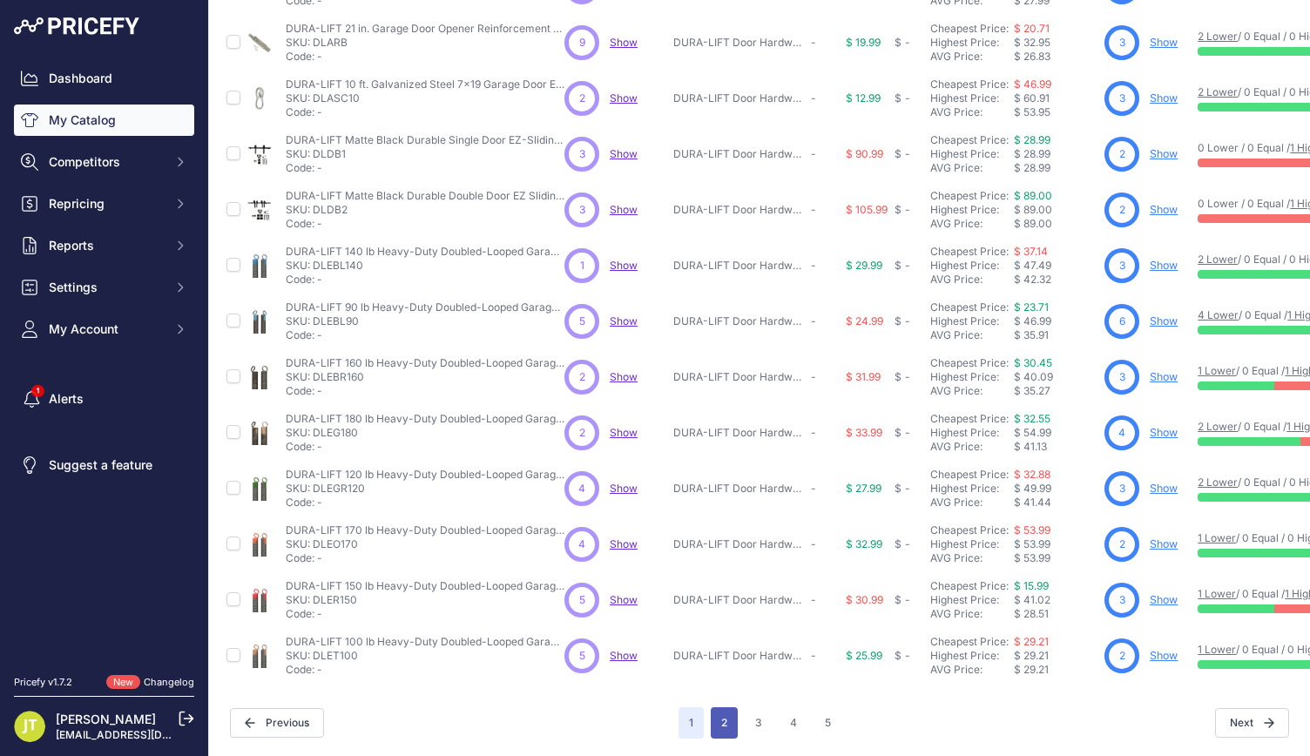
click at [723, 712] on button "2" at bounding box center [724, 722] width 27 height 31
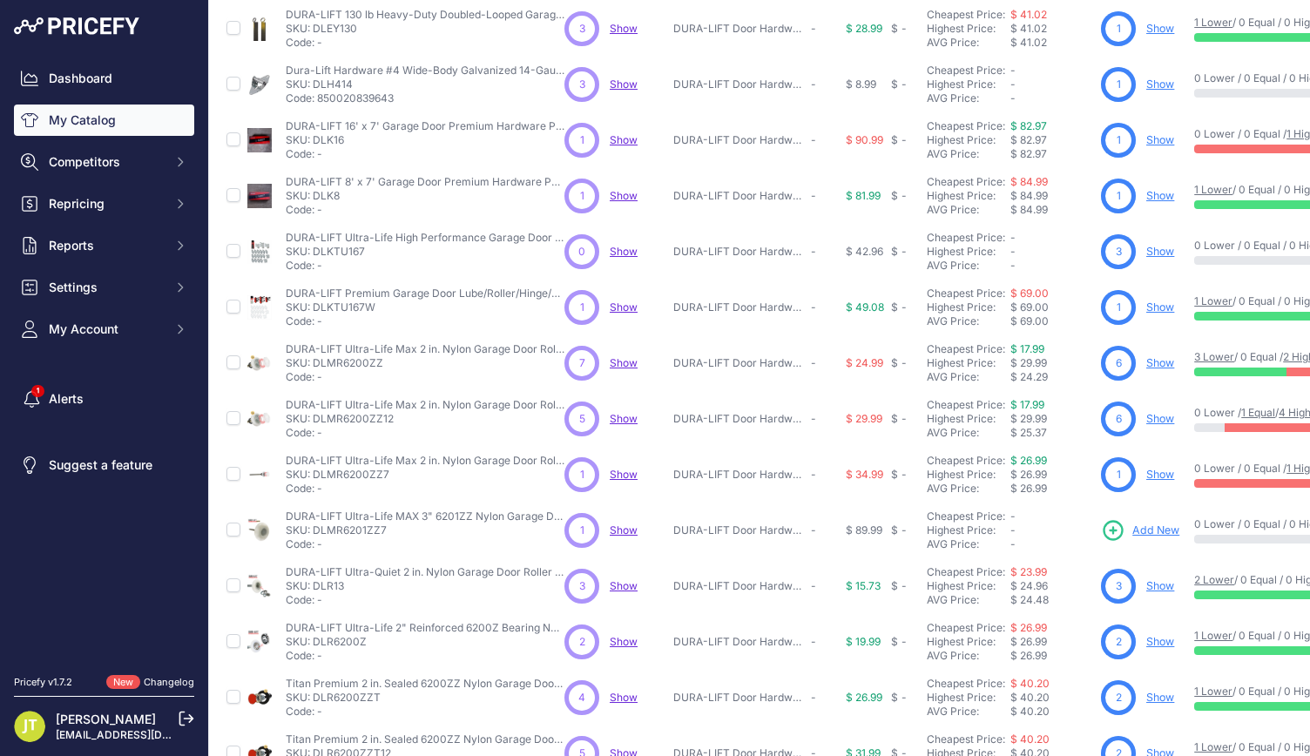
scroll to position [341, 0]
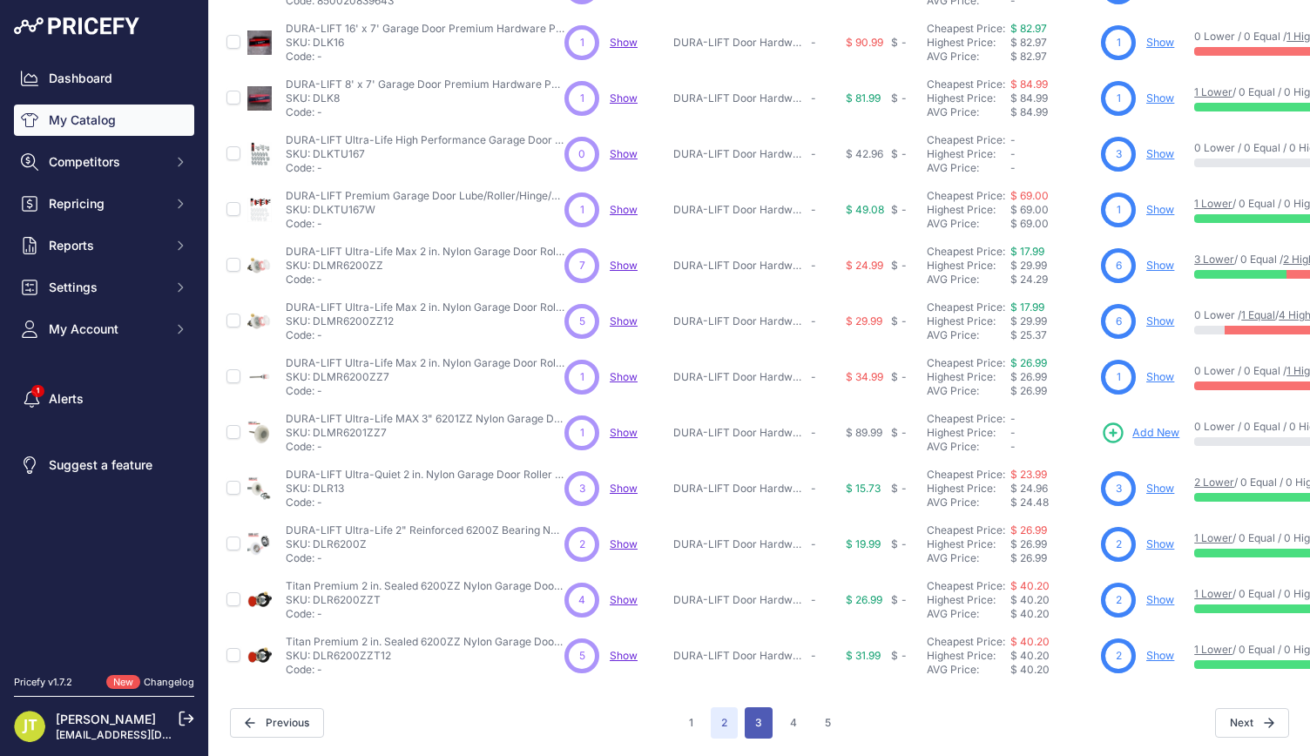
click at [758, 712] on button "3" at bounding box center [759, 722] width 28 height 31
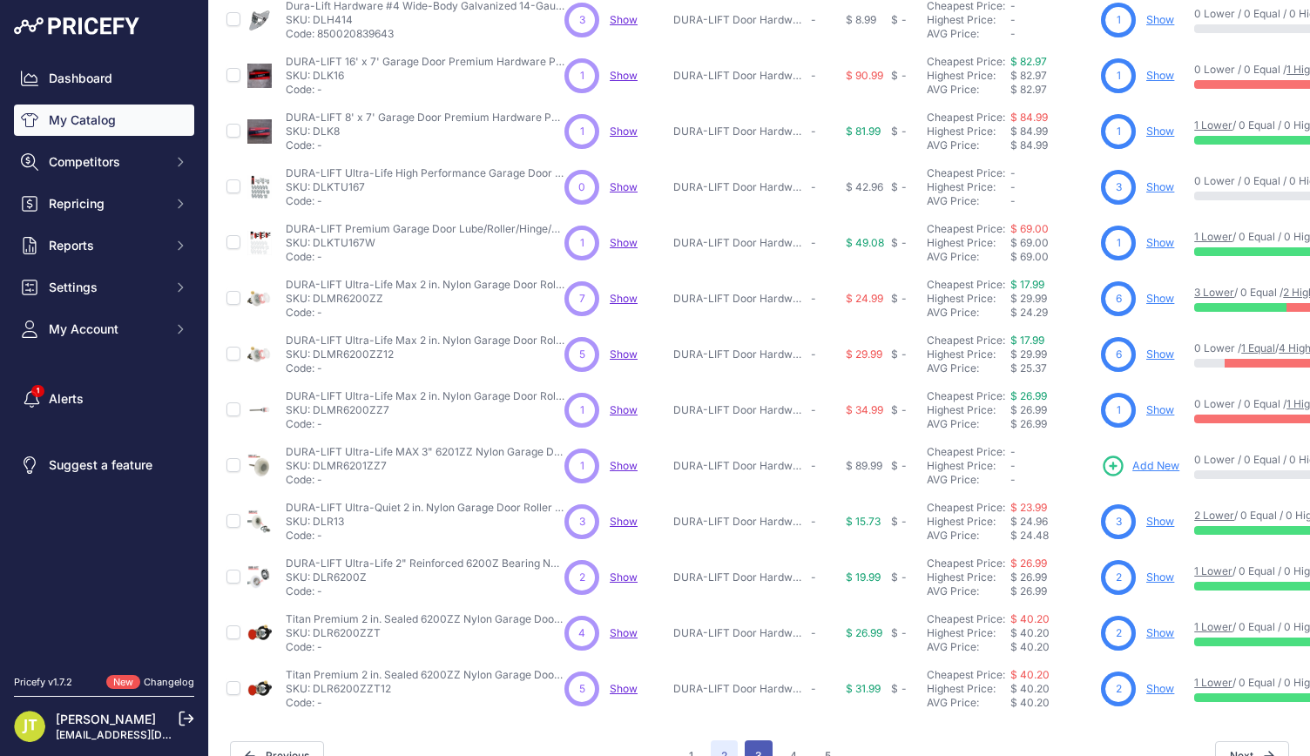
scroll to position [385, 0]
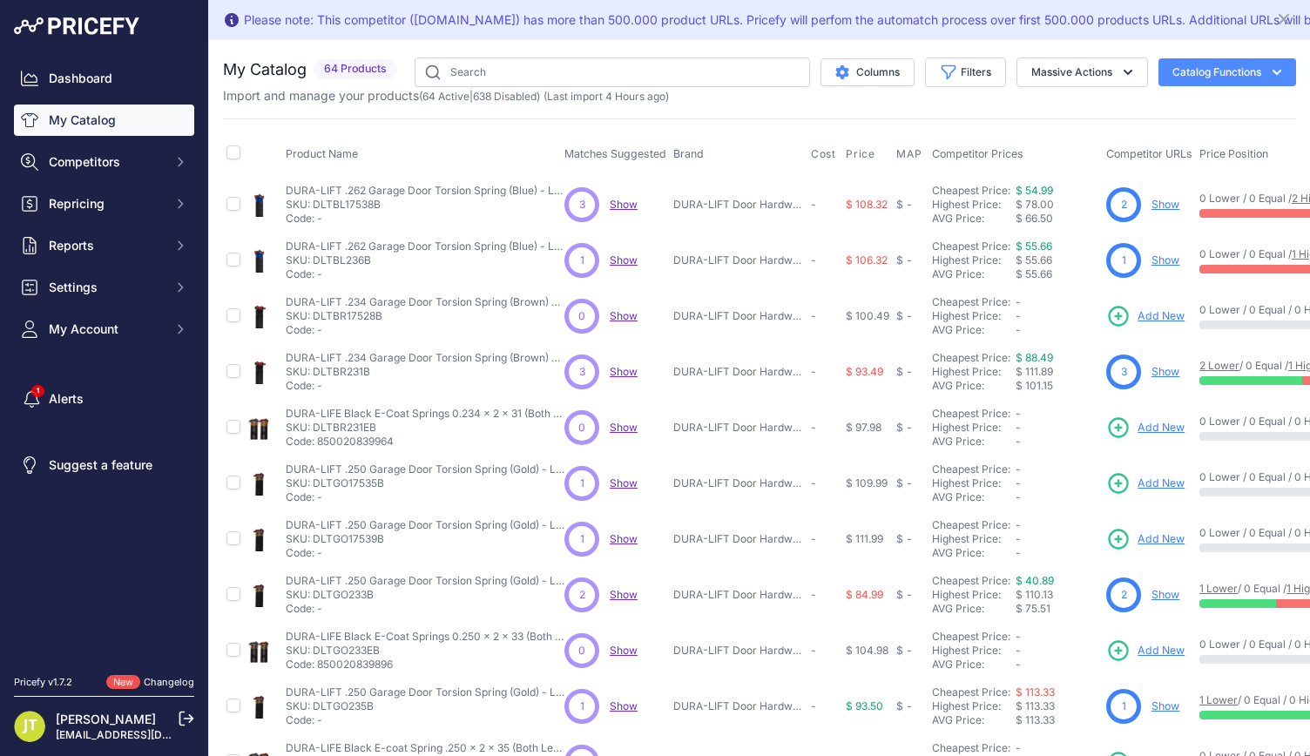
click at [1160, 313] on span "Add New" at bounding box center [1160, 316] width 47 height 17
click at [1153, 594] on link "Show" at bounding box center [1165, 594] width 28 height 13
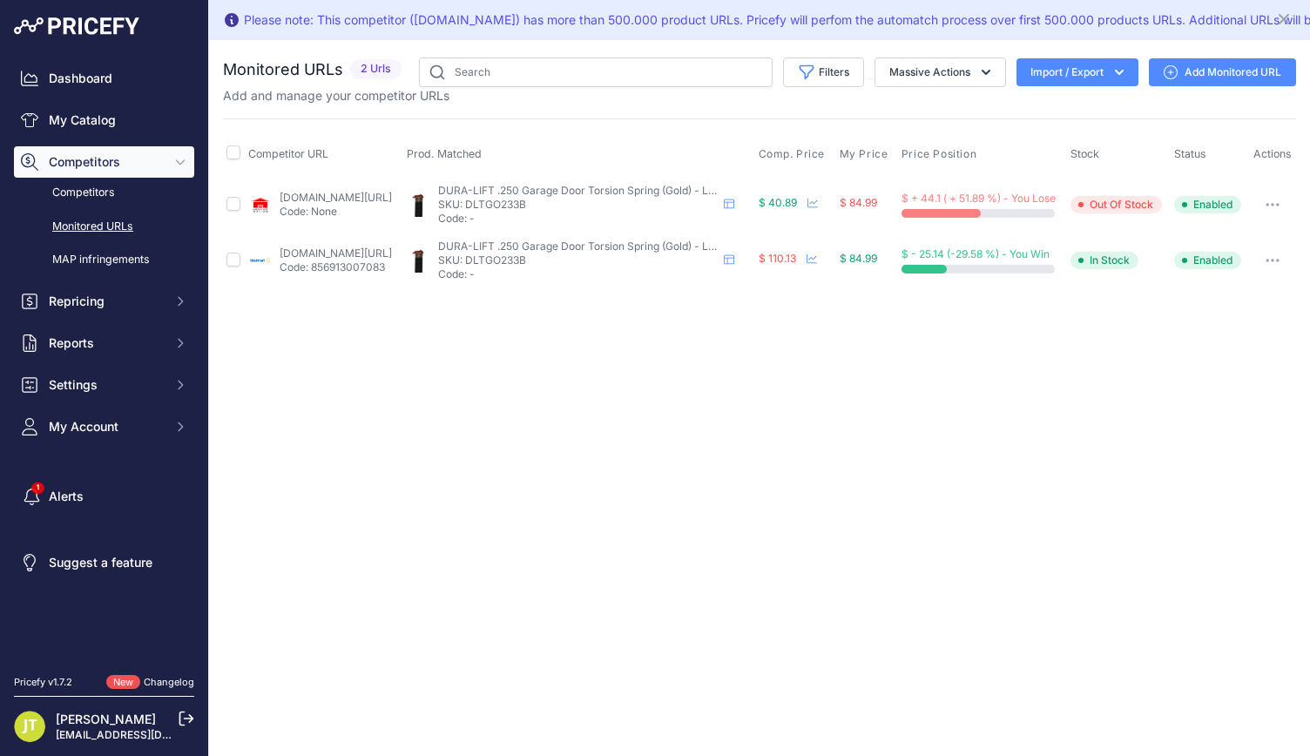
click at [1213, 83] on link "Add Monitored URL" at bounding box center [1222, 72] width 147 height 28
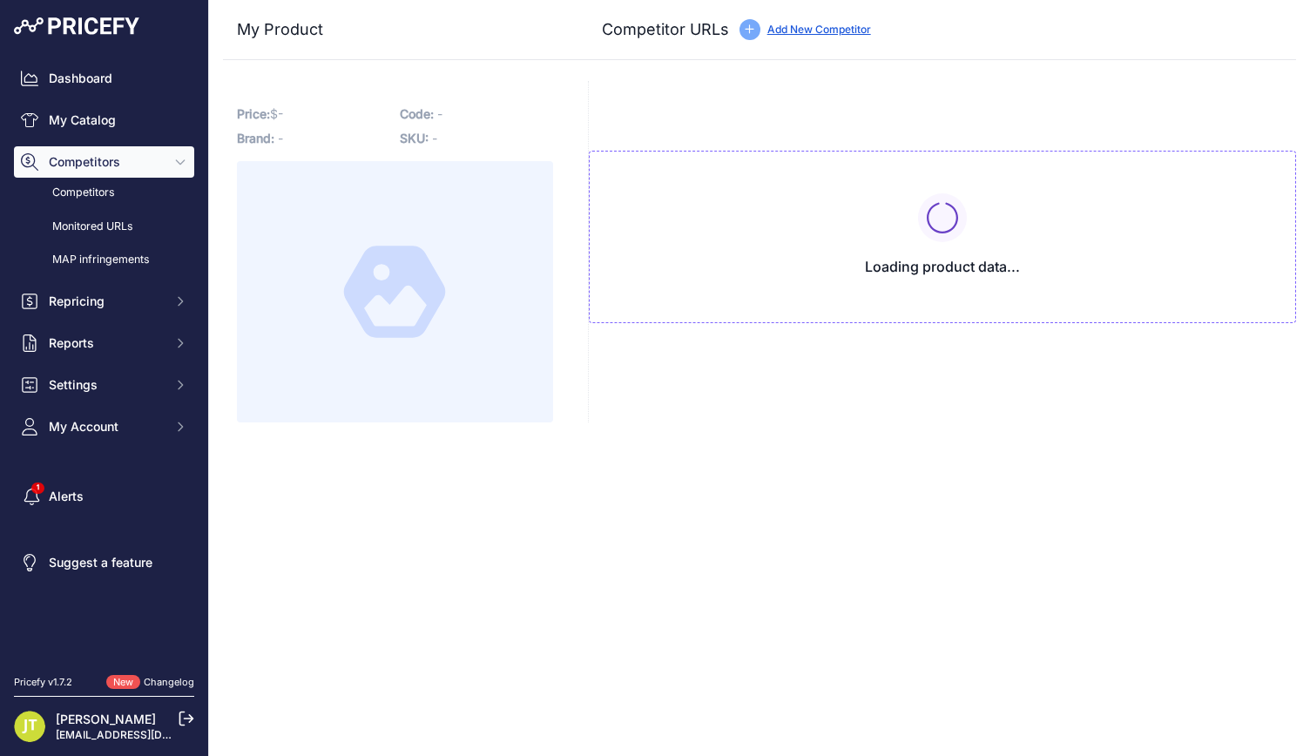
type input "[DOMAIN_NAME][URL]"
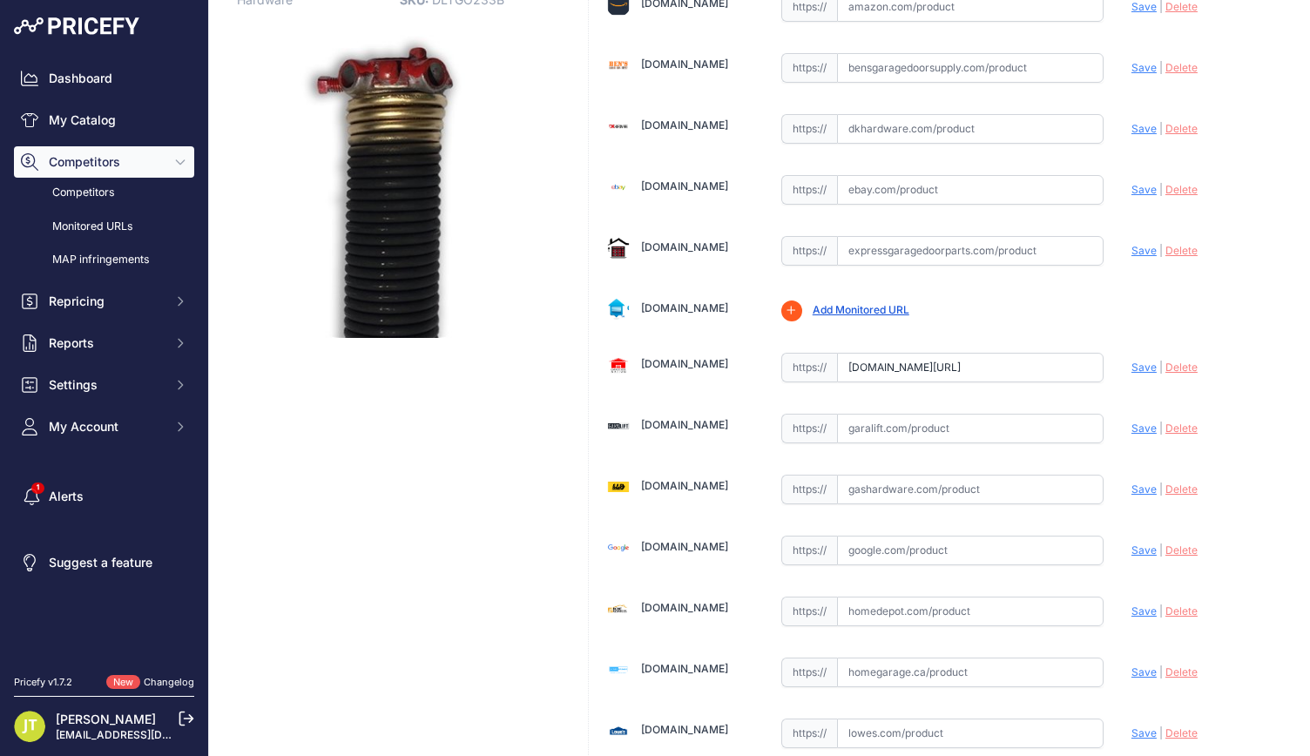
scroll to position [232, 0]
click at [879, 611] on input "text" at bounding box center [970, 612] width 267 height 30
paste input "[URL][DOMAIN_NAME]"
click at [1134, 597] on div "Update Profile Save | Delete Analyzing" at bounding box center [1204, 606] width 147 height 27
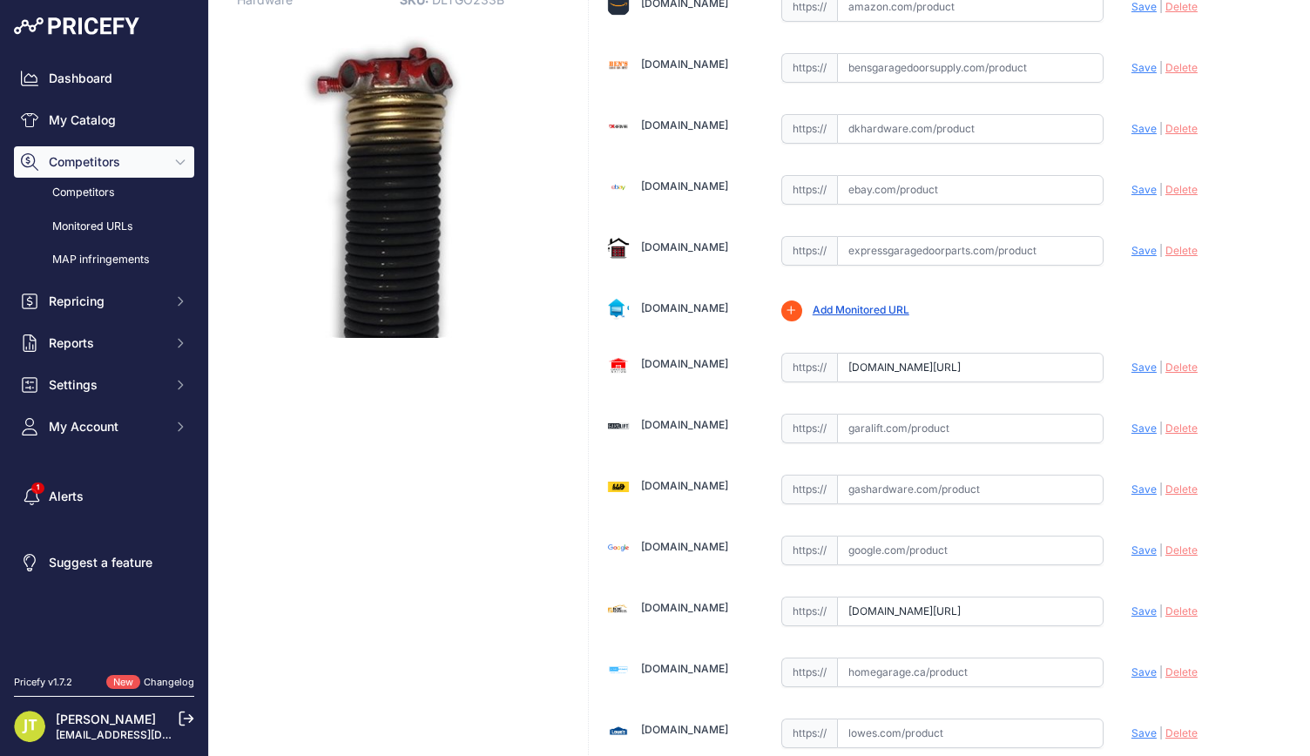
click at [1133, 609] on span "Save" at bounding box center [1143, 610] width 25 height 13
type input "https://www.homedepot.com/p/YOTOOLGDS-0-250-in-Wire-x-2-in-x-33-in-L-Electropho…"
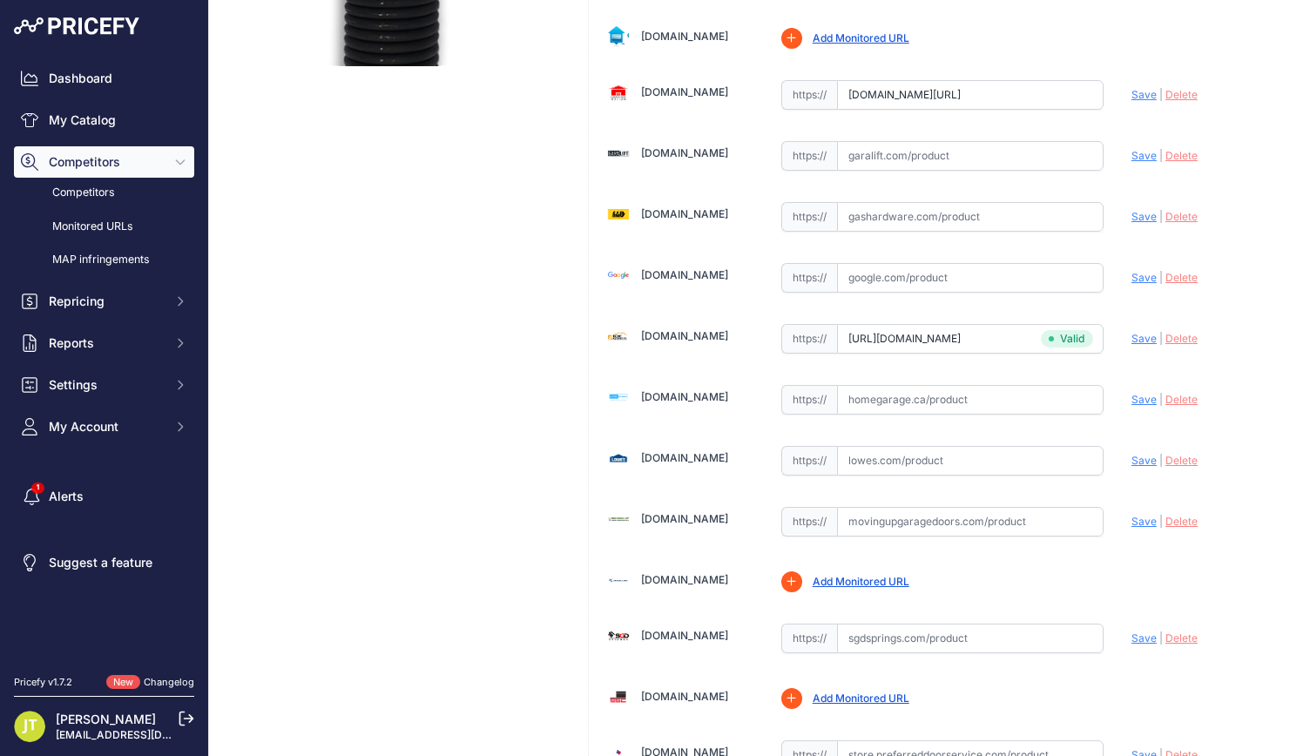
scroll to position [697, 0]
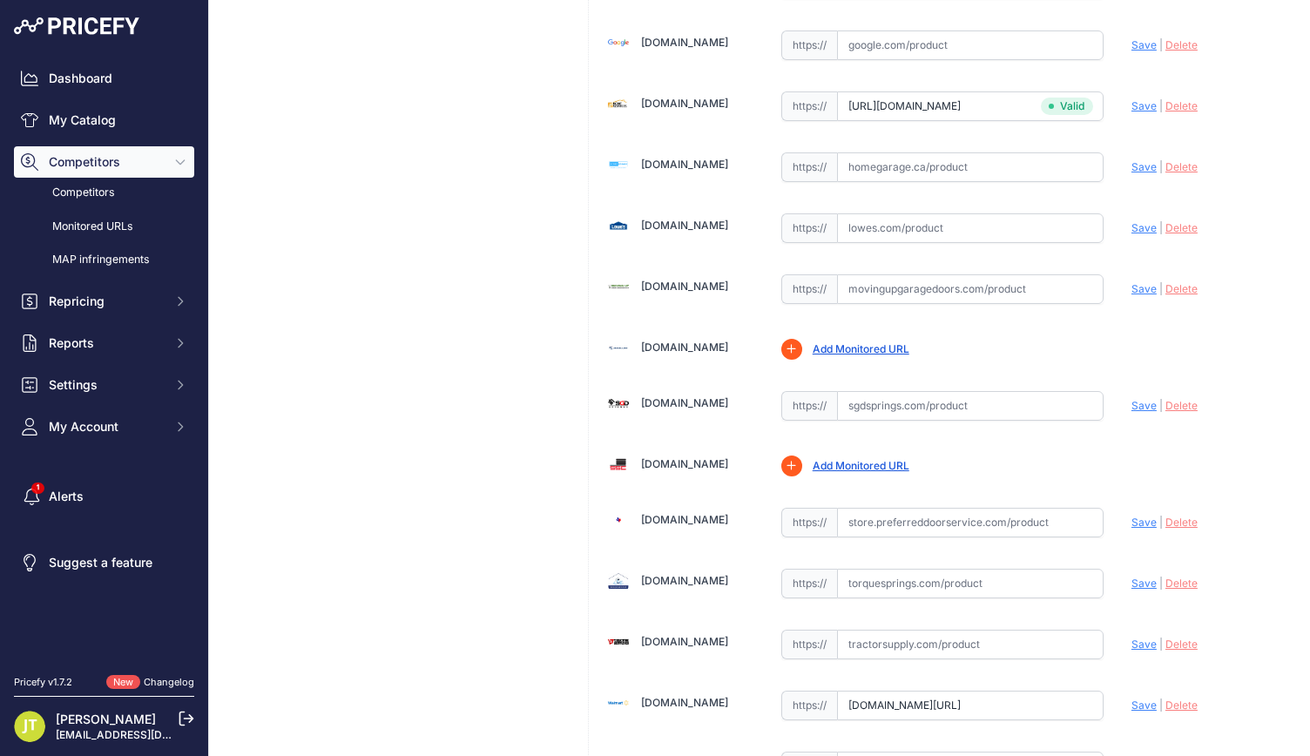
click at [993, 691] on input "www.walmart.com/ip/DURA-LIFT-250-x-2-x-33-Torsion-Garage-Springs-Gold-Left-Righ…" at bounding box center [970, 706] width 267 height 30
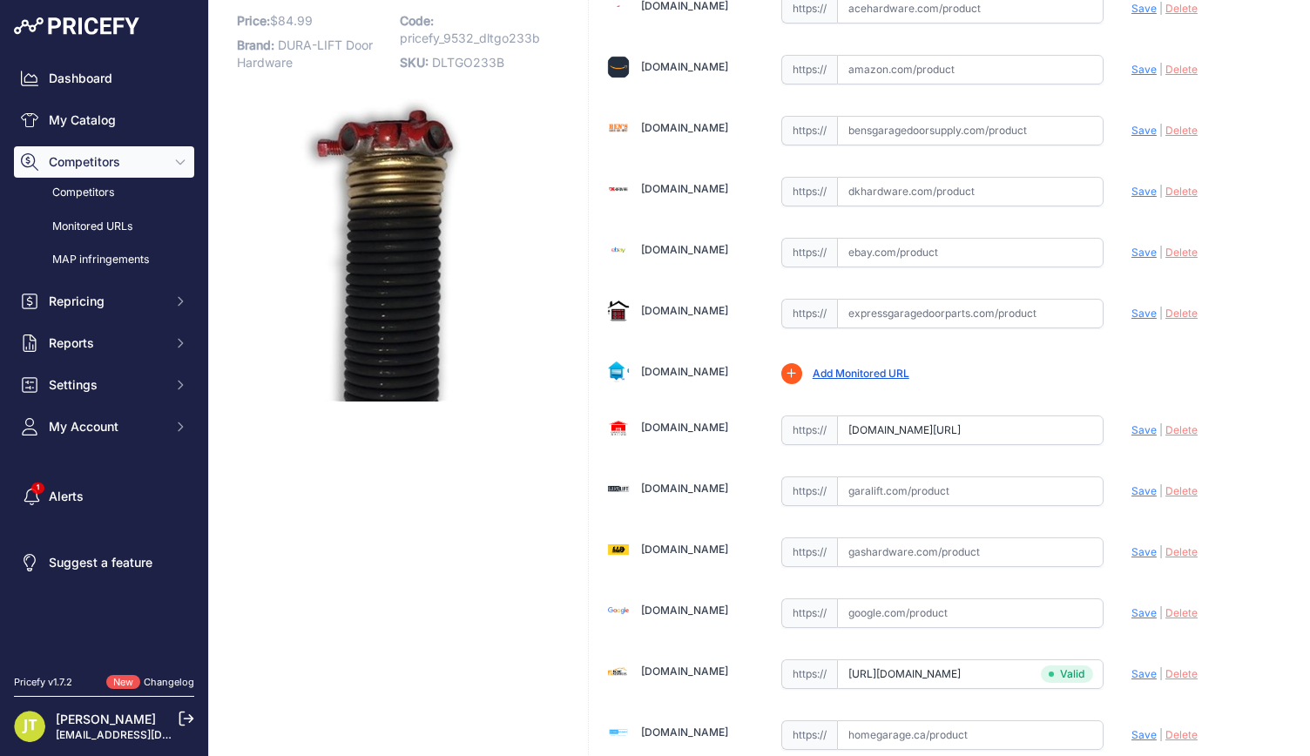
scroll to position [0, 0]
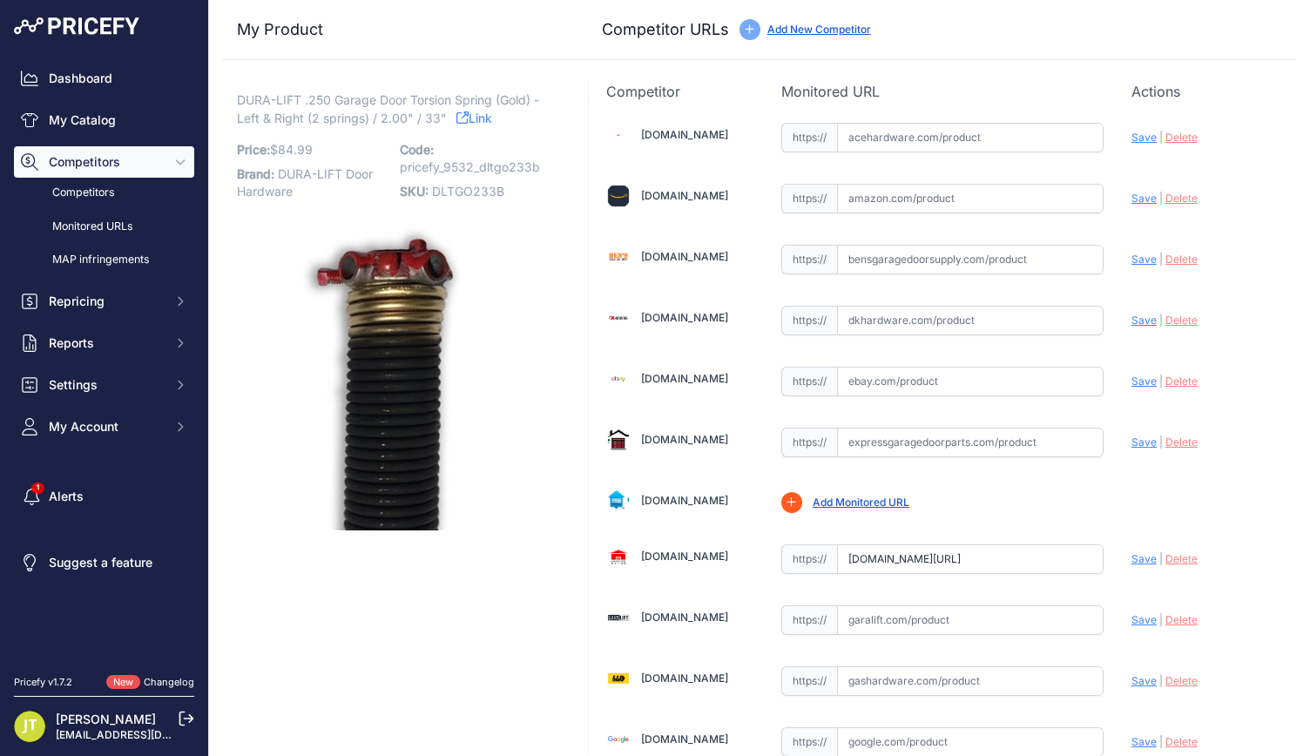
click at [129, 94] on div "Dashboard My Catalog Competitors Competitors Monitored URLs MAP infringements R…" at bounding box center [104, 253] width 180 height 380
click at [123, 80] on link "Dashboard" at bounding box center [104, 78] width 180 height 31
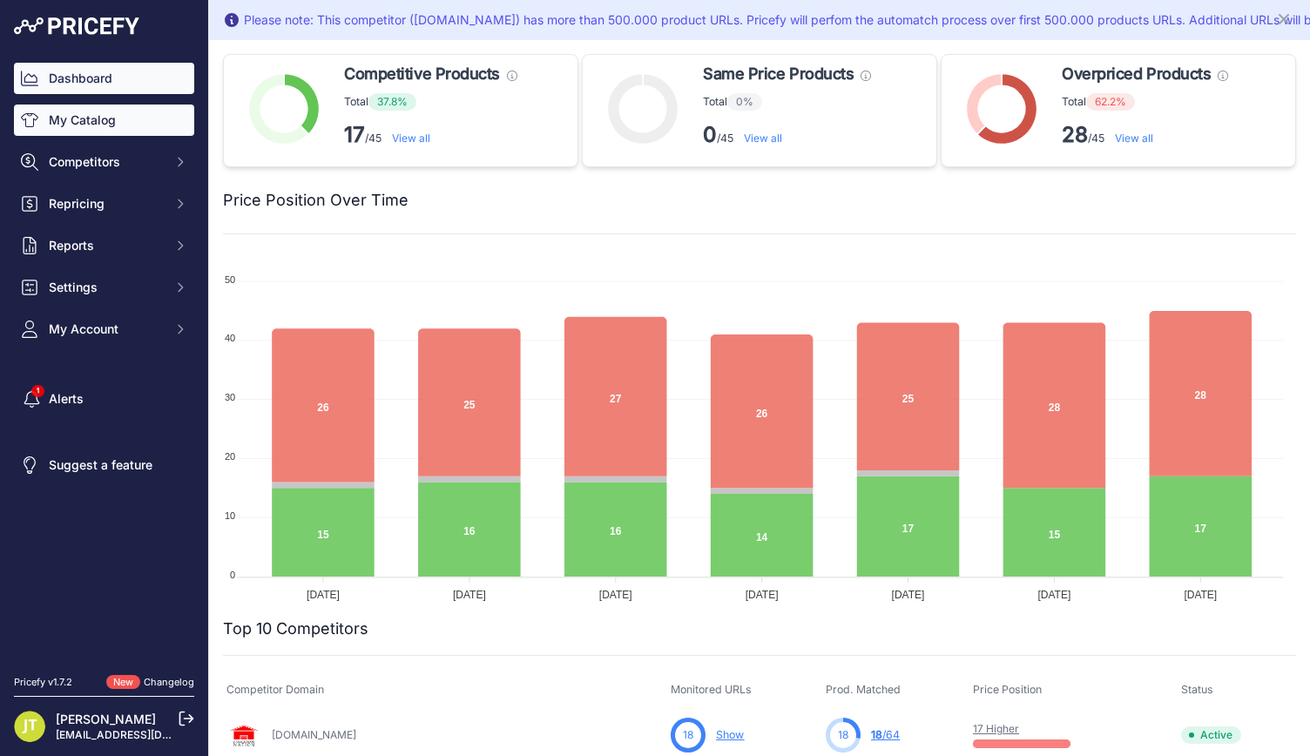
click at [109, 119] on link "My Catalog" at bounding box center [104, 120] width 180 height 31
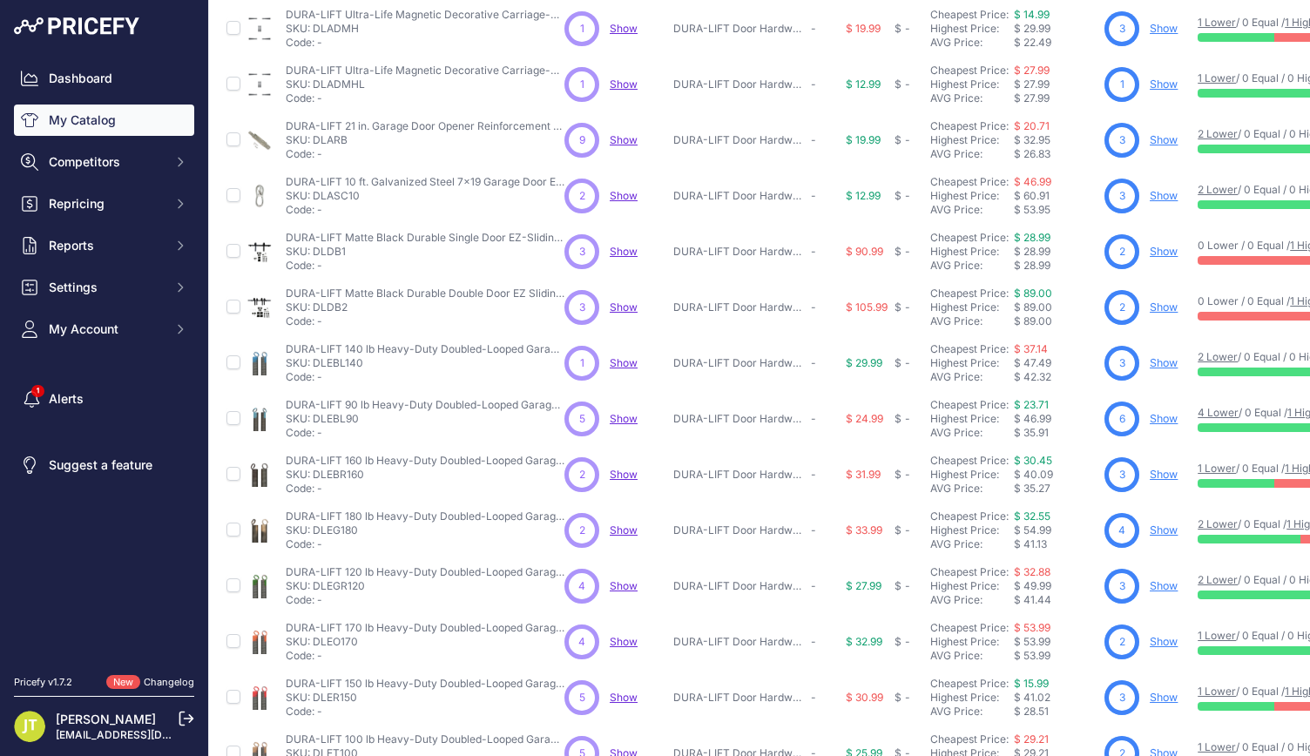
scroll to position [341, 0]
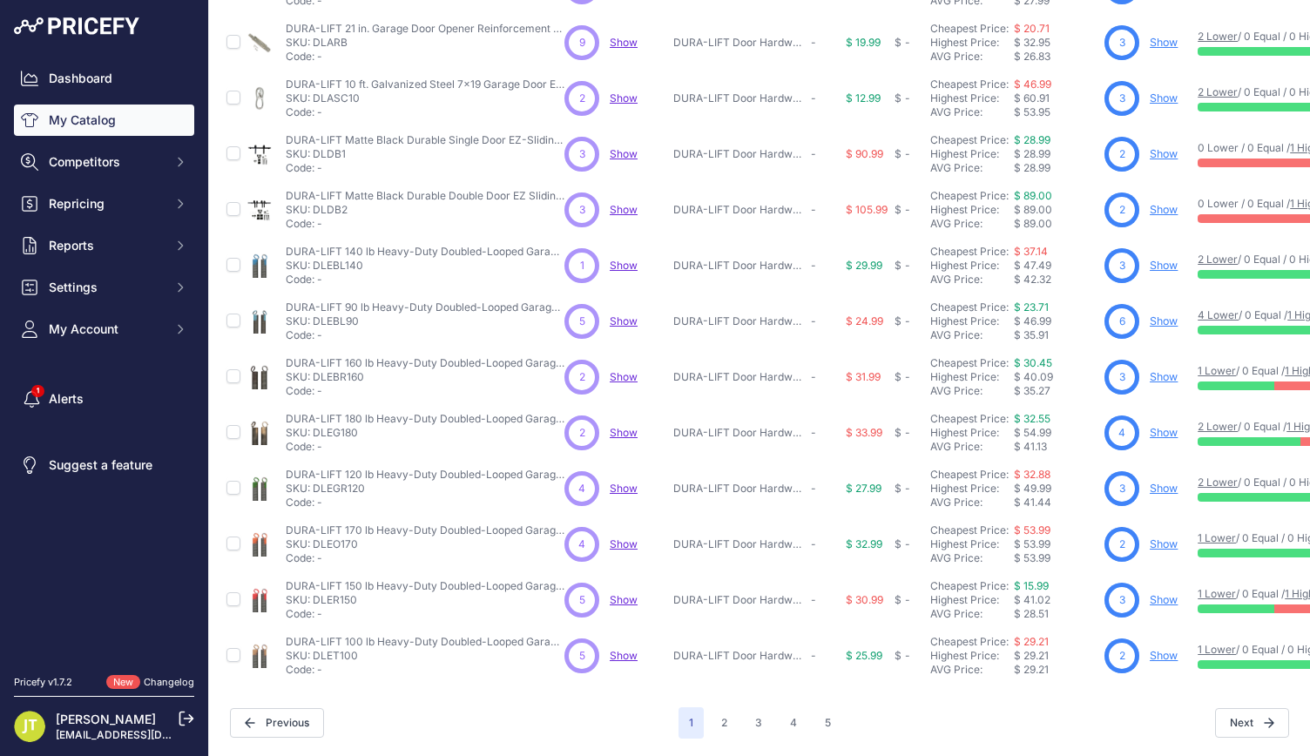
click at [841, 716] on div "Next" at bounding box center [1065, 723] width 449 height 30
click at [830, 715] on button "5" at bounding box center [827, 722] width 27 height 31
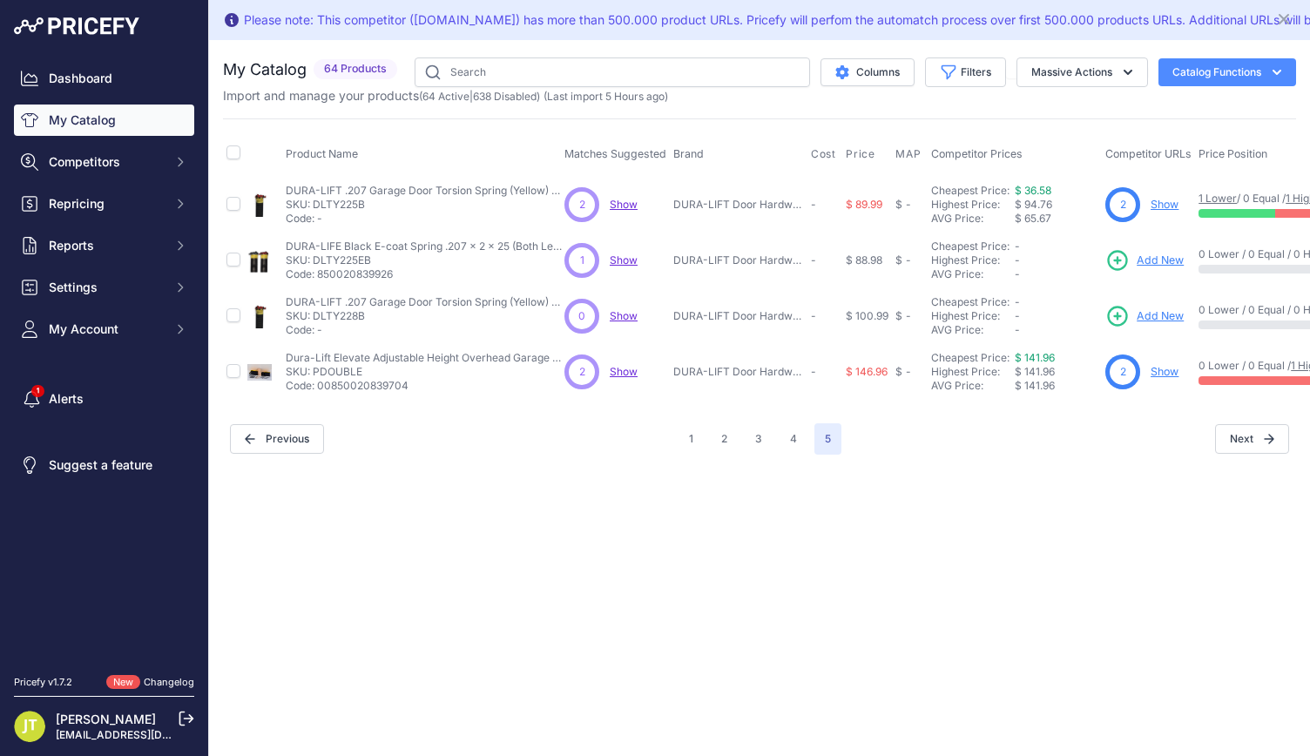
click at [1136, 250] on link "Add New" at bounding box center [1144, 260] width 78 height 24
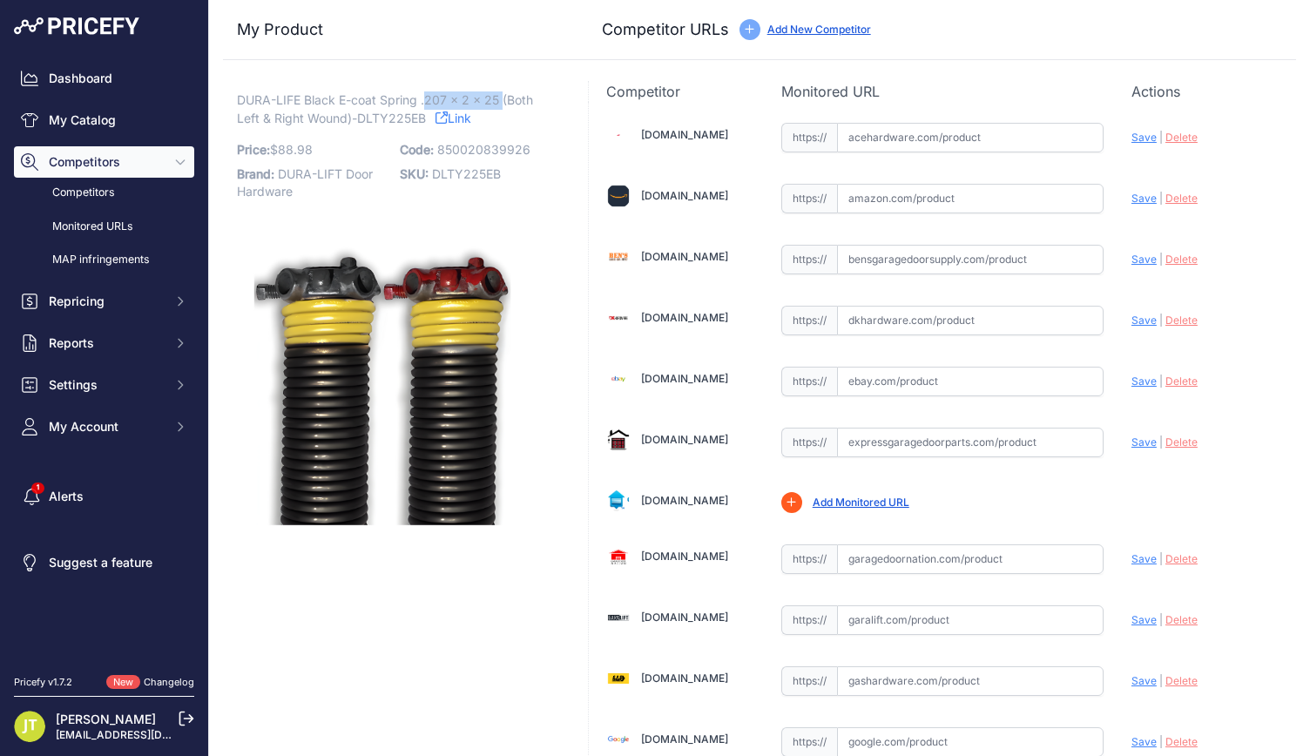
drag, startPoint x: 427, startPoint y: 96, endPoint x: 503, endPoint y: 104, distance: 77.0
click at [503, 104] on span "DURA-LIFE Black E-coat Spring .207 x 2 x 25 (Both Left & Right Wound)-DLTY225EB" at bounding box center [385, 109] width 296 height 40
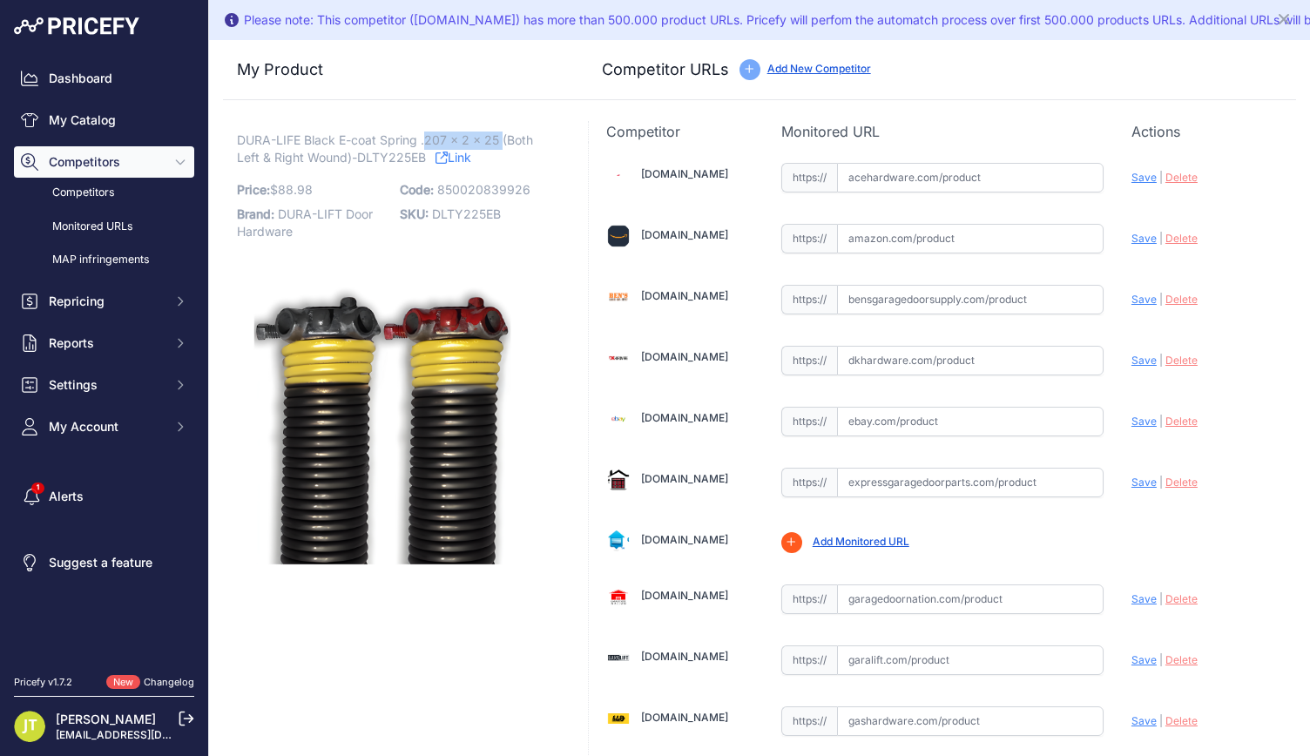
copy span "207 x 2 x 25"
click at [901, 238] on input "text" at bounding box center [970, 239] width 267 height 30
paste input "https://www.amazon.com/Pair-Garage-Torsion-Springs-Winding/dp/B00HTGO7QG"
click at [1136, 232] on span "Save" at bounding box center [1143, 238] width 25 height 13
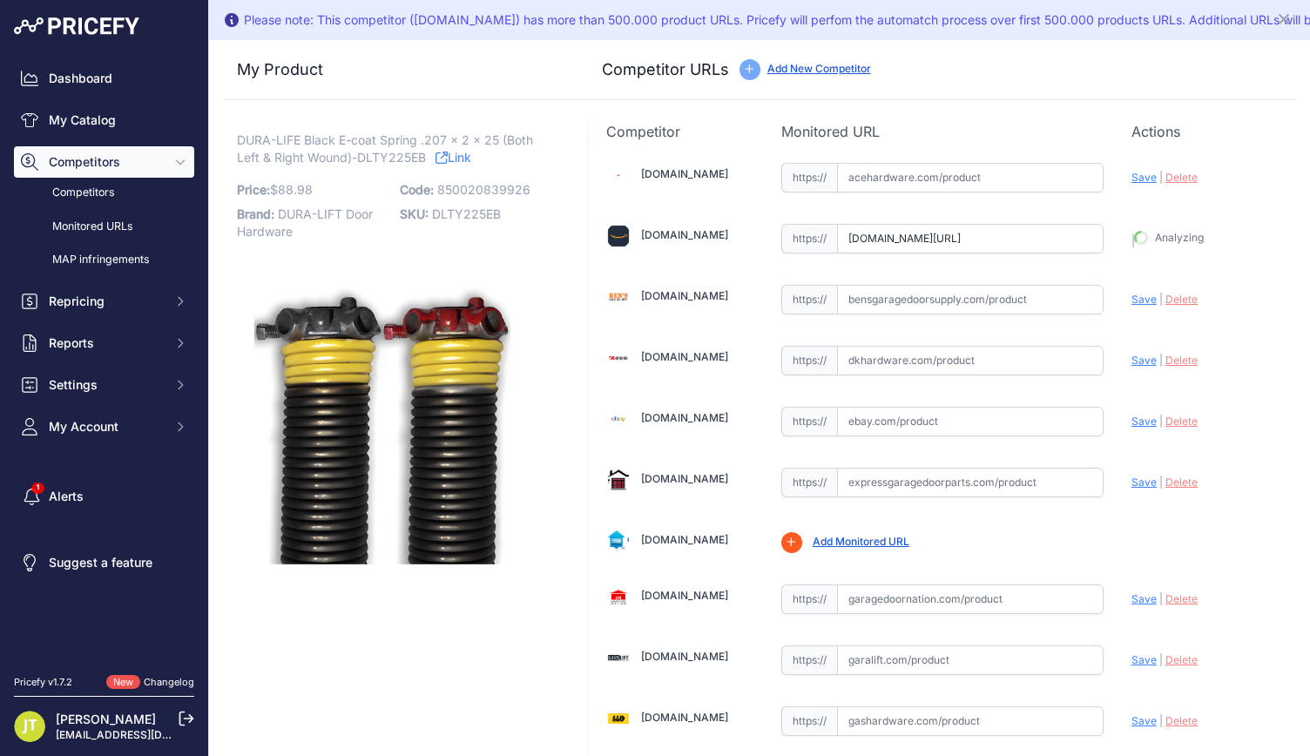
scroll to position [0, 0]
type input "https://www.amazon.com/Pair-Garage-Torsion-Springs-Winding/dp/B00HTGO7QG?prirul…"
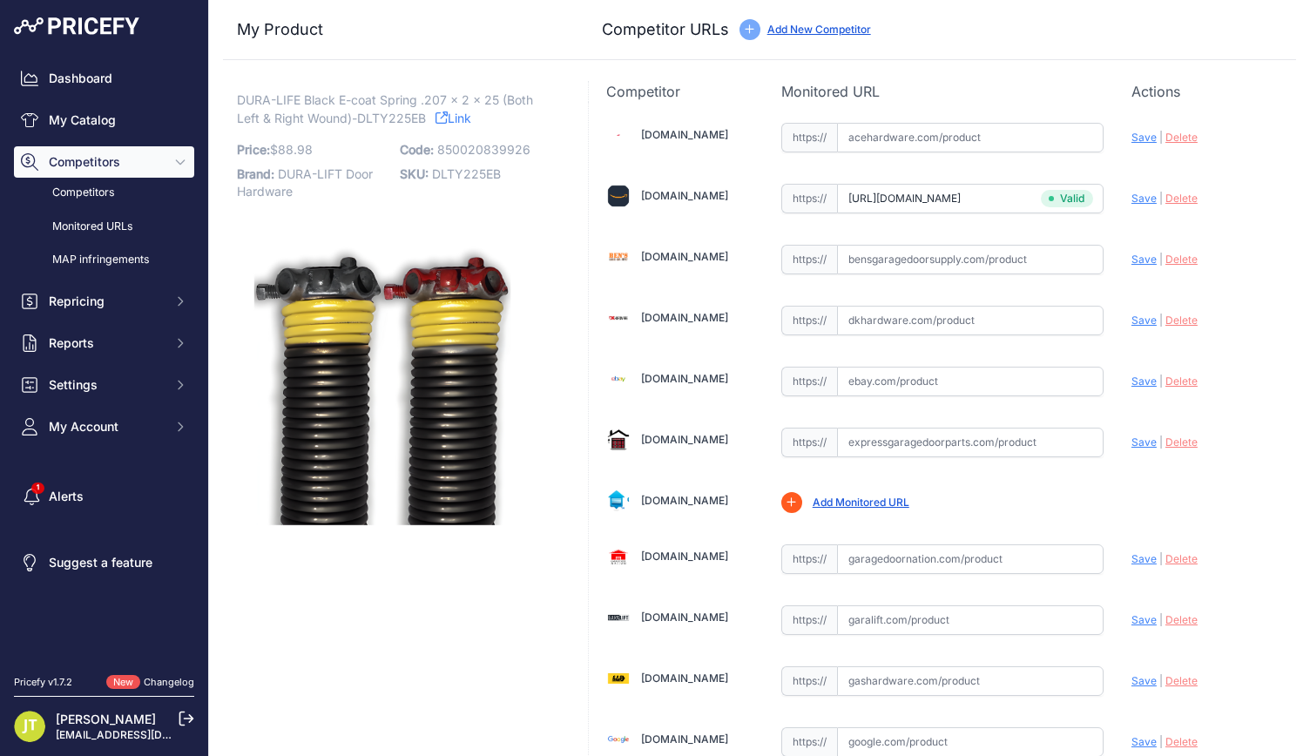
click at [919, 375] on input "text" at bounding box center [970, 382] width 267 height 30
paste input "https://www.ebay.com/itm/364403697378?chn=ps&mkevt=1&mkcid=28&var=635485473622&…"
click at [1131, 379] on span "Save" at bounding box center [1143, 381] width 25 height 13
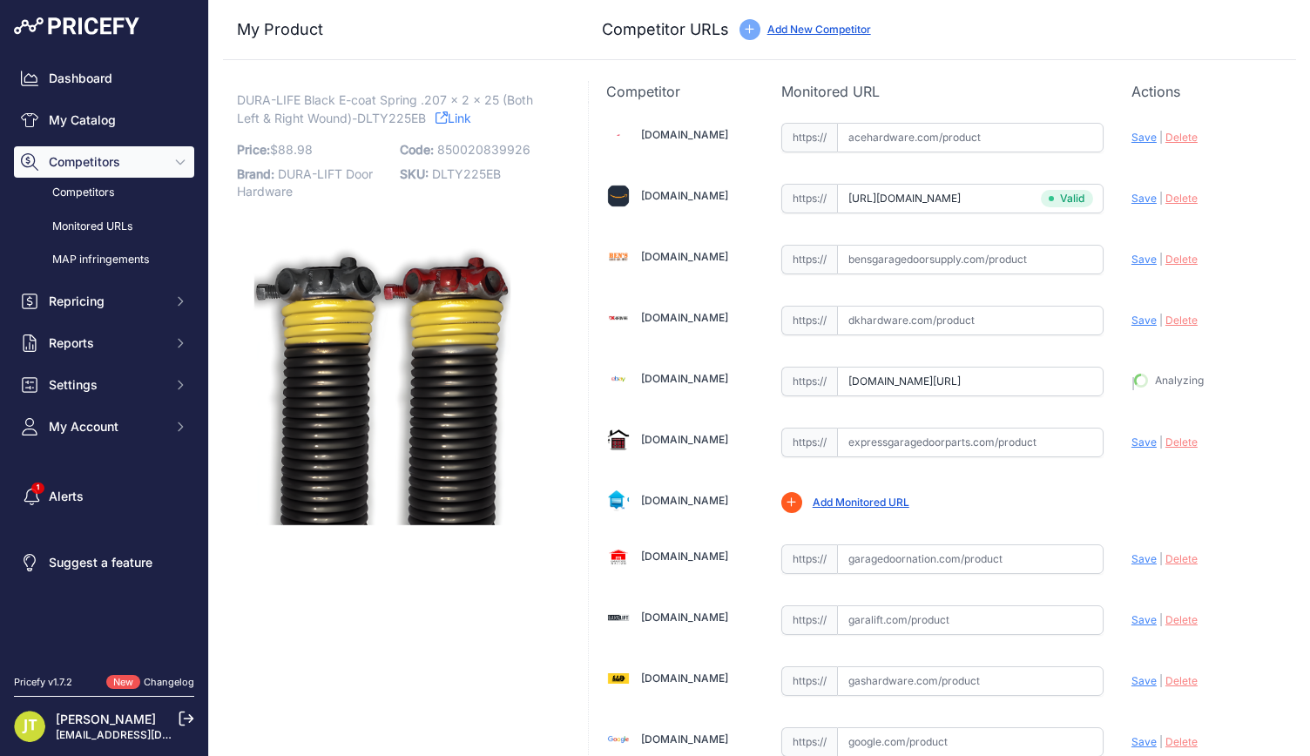
type input "https://www.ebay.com/itm/364403697378?chn=ps&mkcid=28&var=635485473622&google_f…"
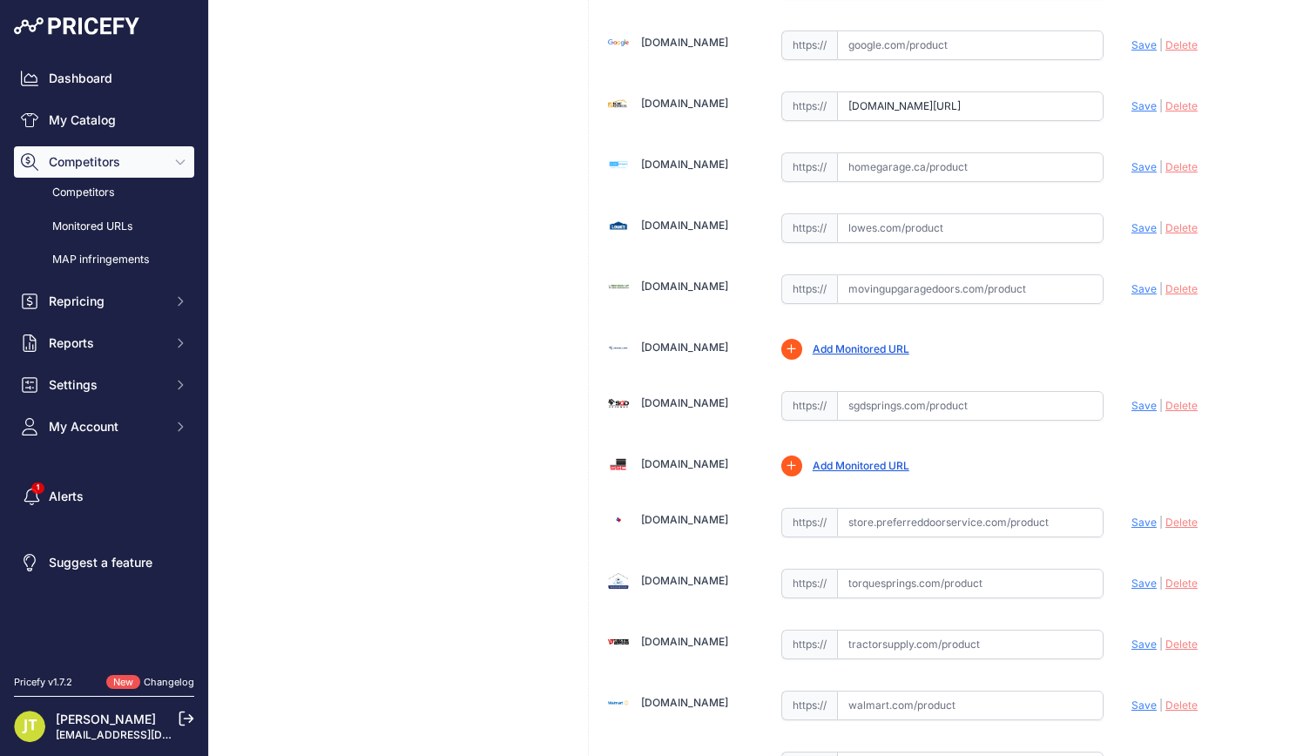
scroll to position [840, 0]
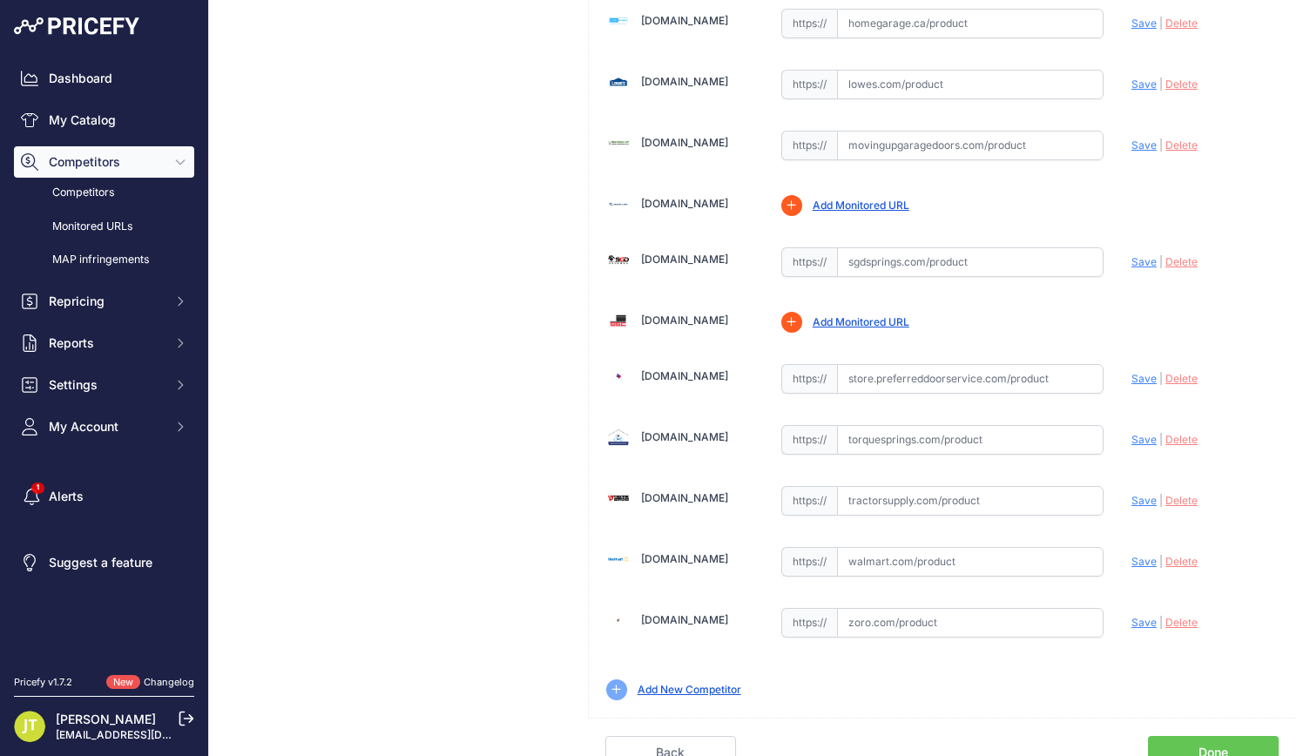
click at [871, 547] on input "text" at bounding box center [970, 562] width 267 height 30
paste input "https://www.walmart.com/ip/207-x-2-x-25-Garage-Door-Torsion-Spring/11444964673"
click at [1137, 543] on div "Update Profile Save | Delete Analyzing" at bounding box center [1204, 556] width 147 height 27
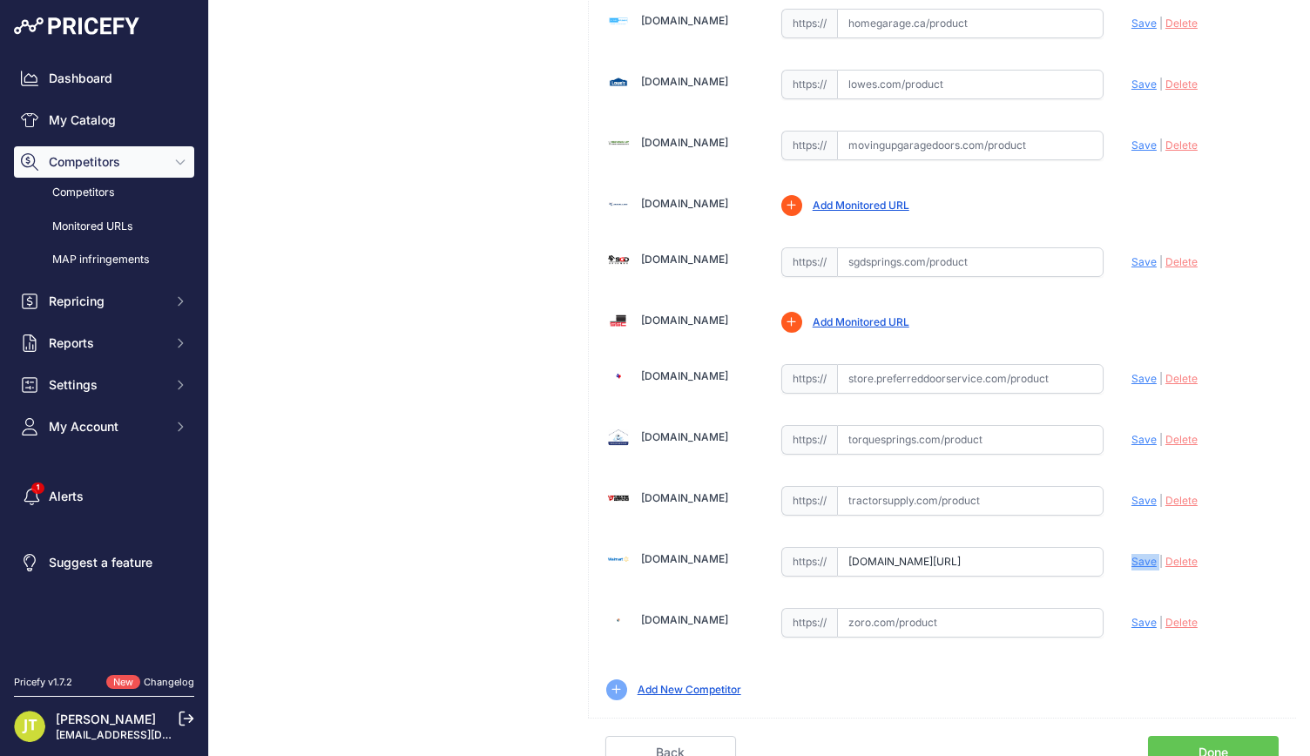
click at [1137, 543] on div "Update Profile Save | Delete Analyzing" at bounding box center [1204, 556] width 147 height 27
click at [1135, 555] on span "Save" at bounding box center [1143, 561] width 25 height 13
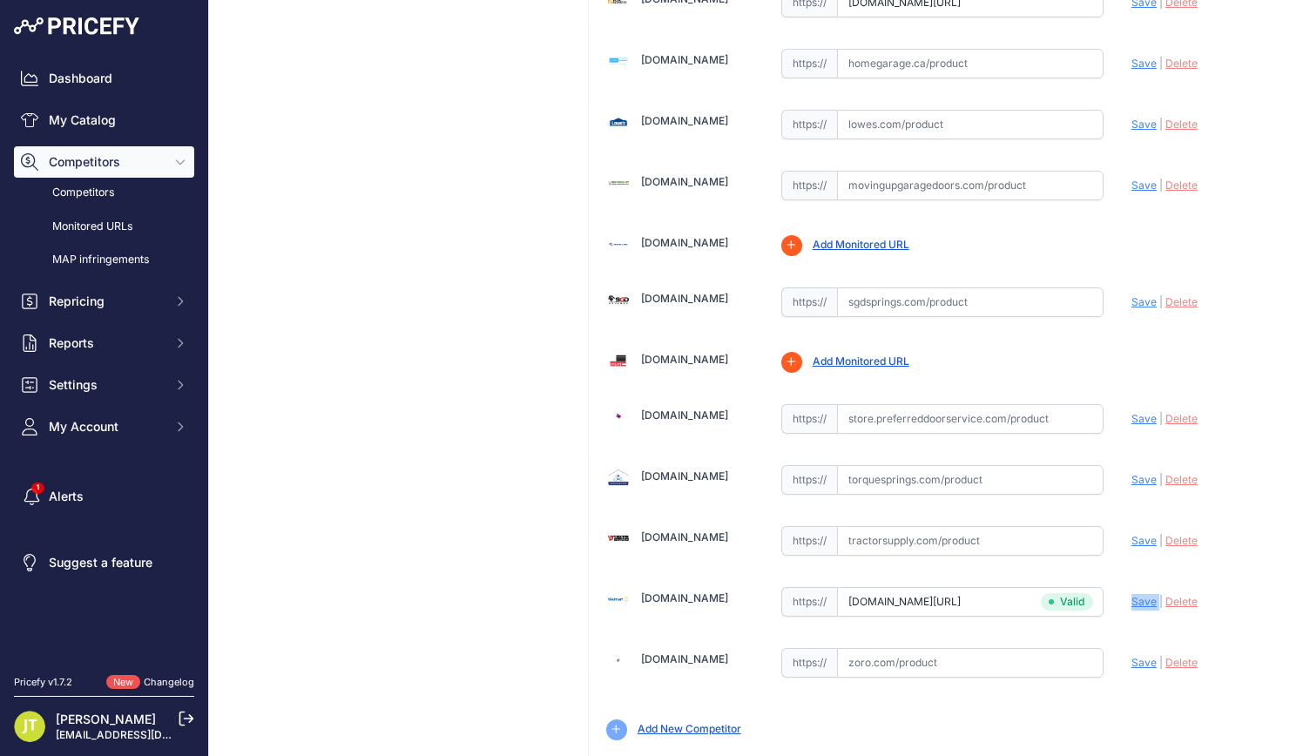
type input "https://www.walmart.com/ip/207-x-2-x-25-Garage-Door-Torsion-Spring/11444964673?…"
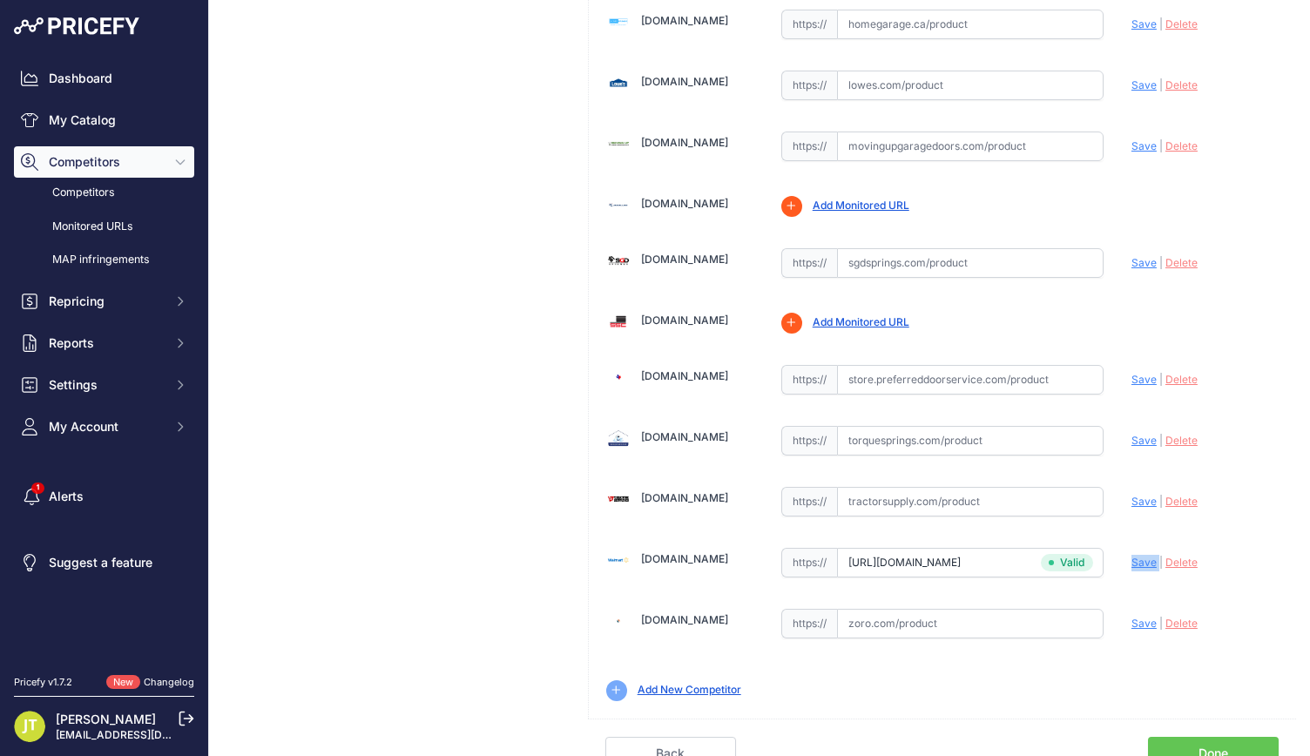
click at [1204, 740] on link "Done" at bounding box center [1213, 753] width 131 height 33
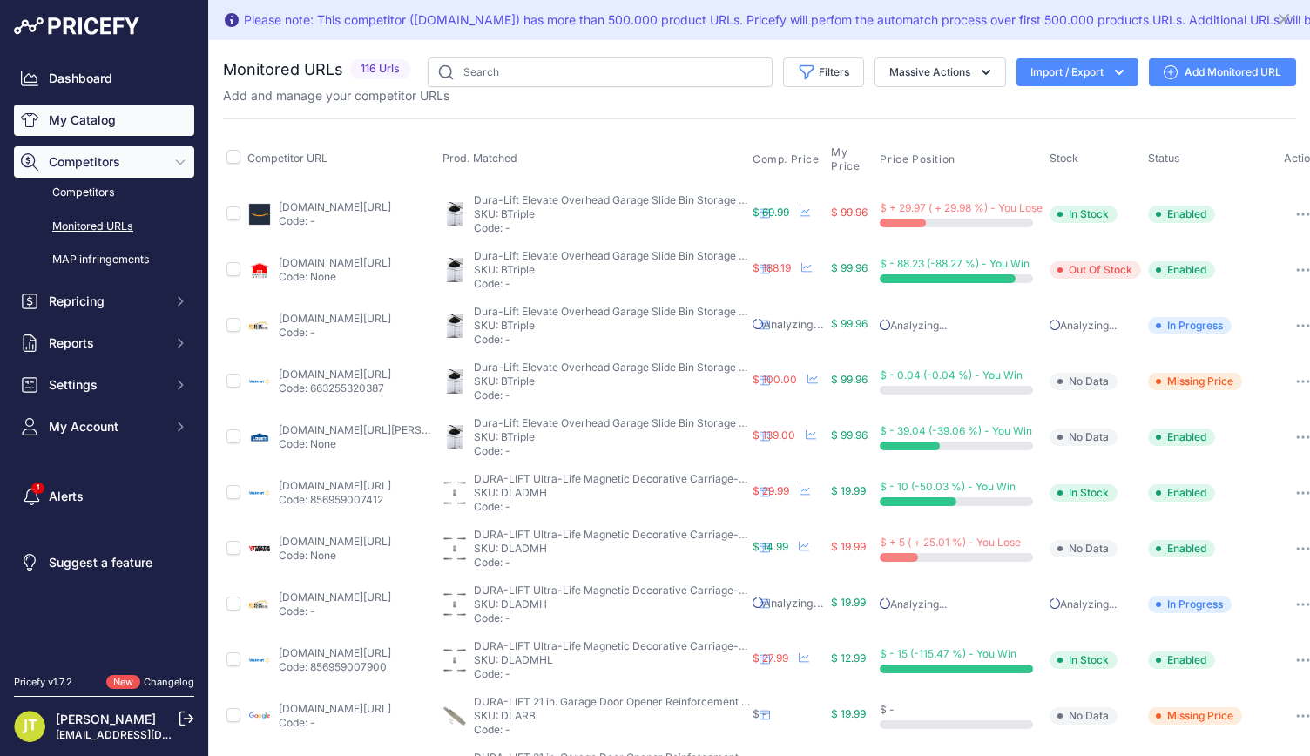
click at [112, 122] on link "My Catalog" at bounding box center [104, 120] width 180 height 31
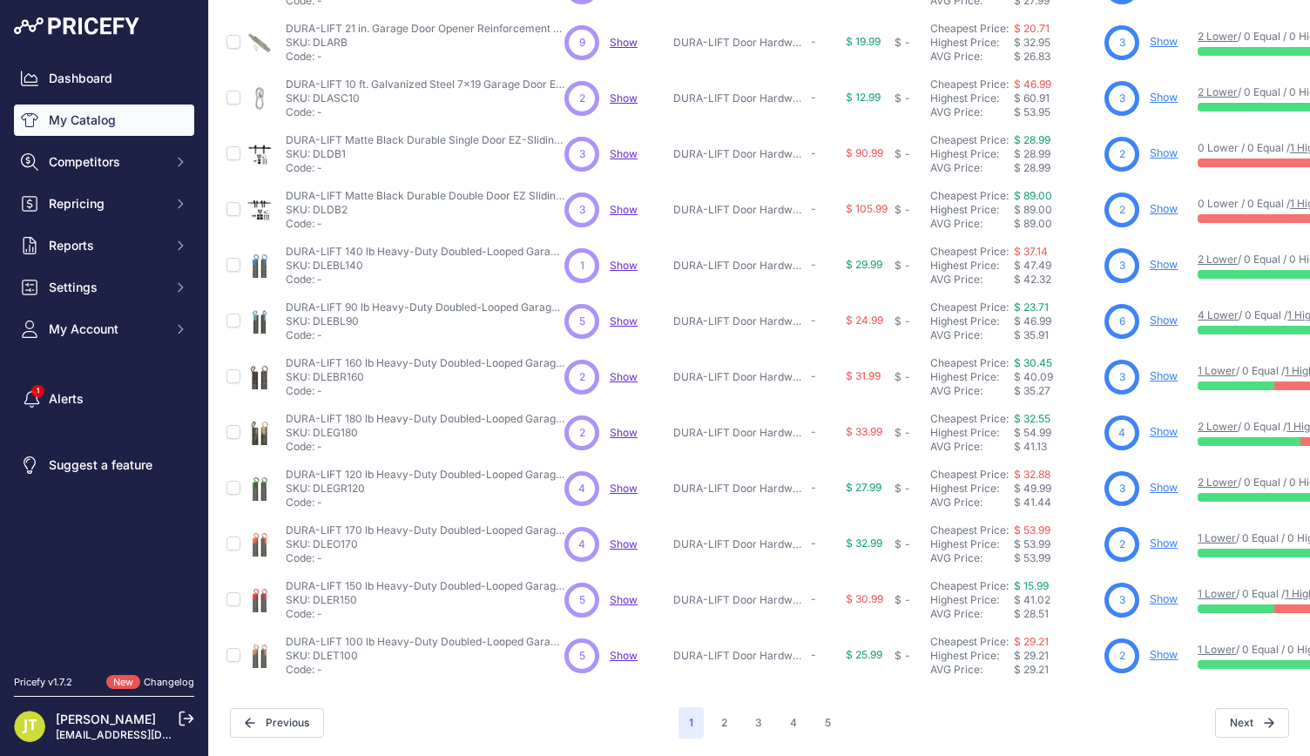
scroll to position [341, 0]
click at [724, 712] on button "2" at bounding box center [724, 722] width 27 height 31
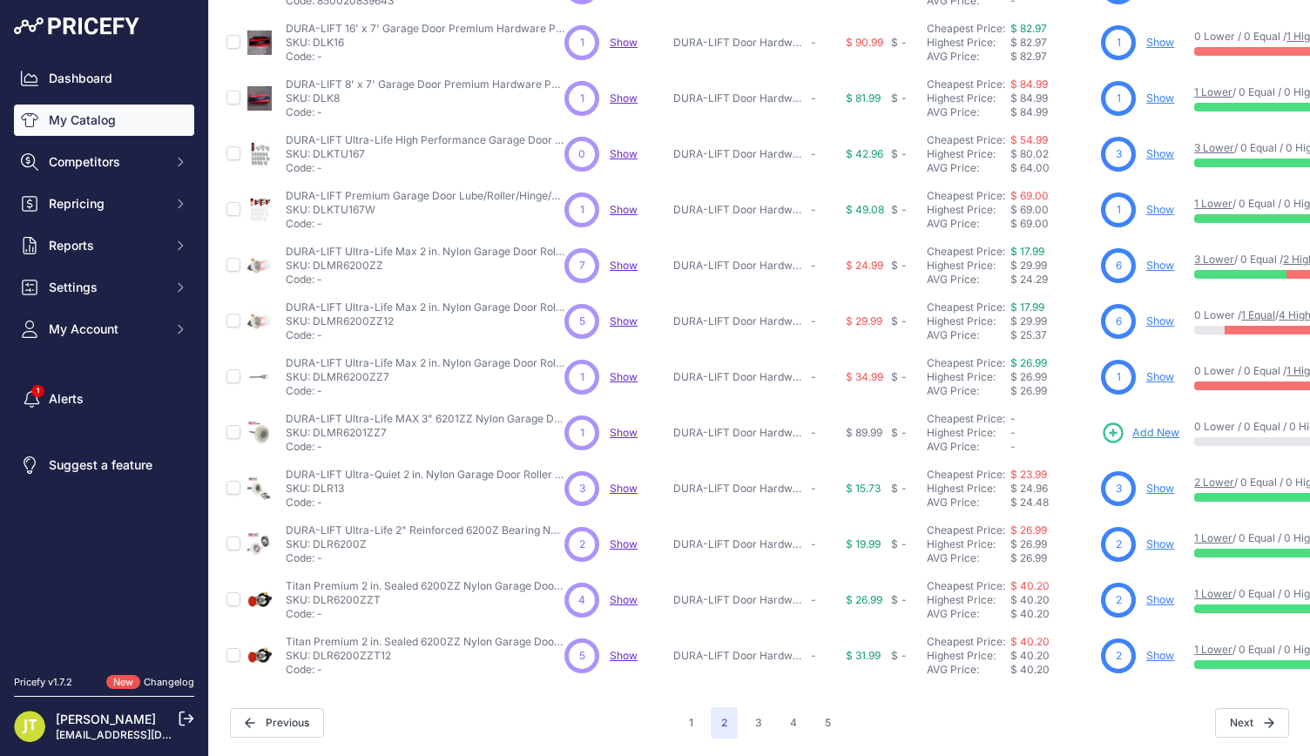
scroll to position [341, 0]
click at [758, 707] on button "3" at bounding box center [759, 722] width 28 height 31
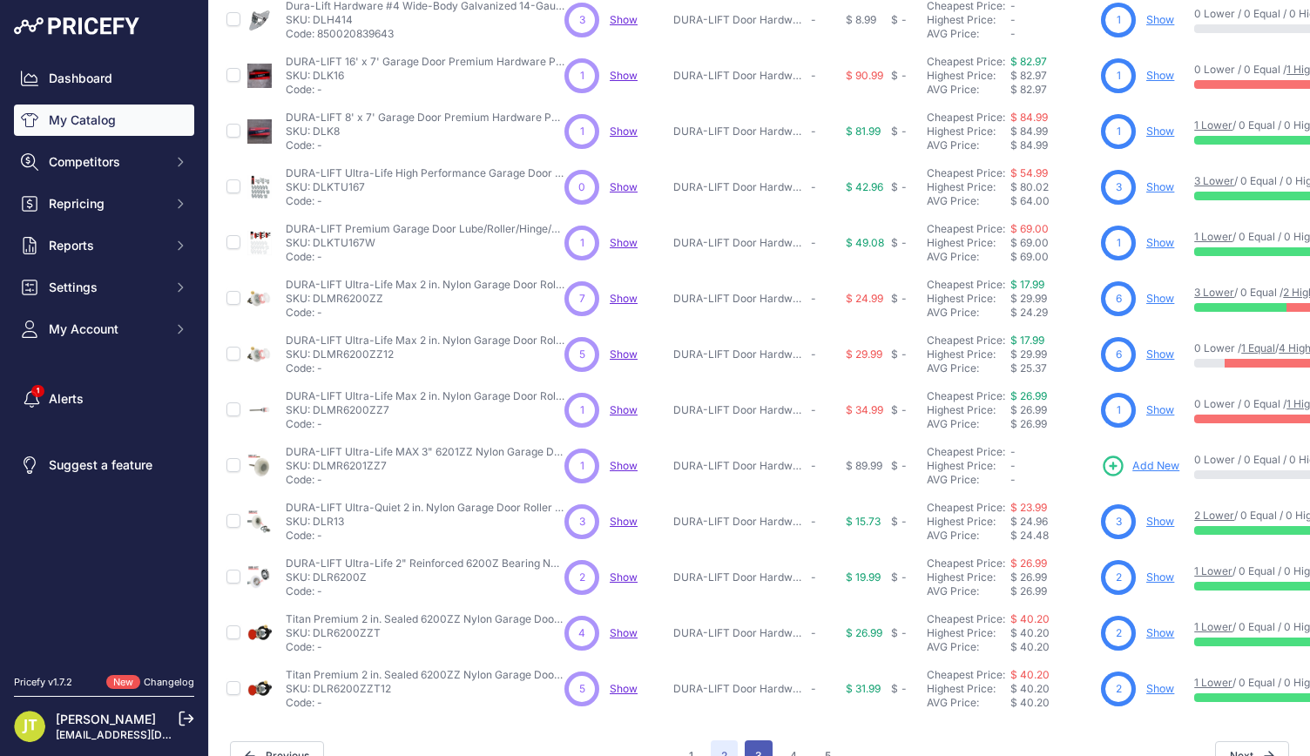
scroll to position [385, 0]
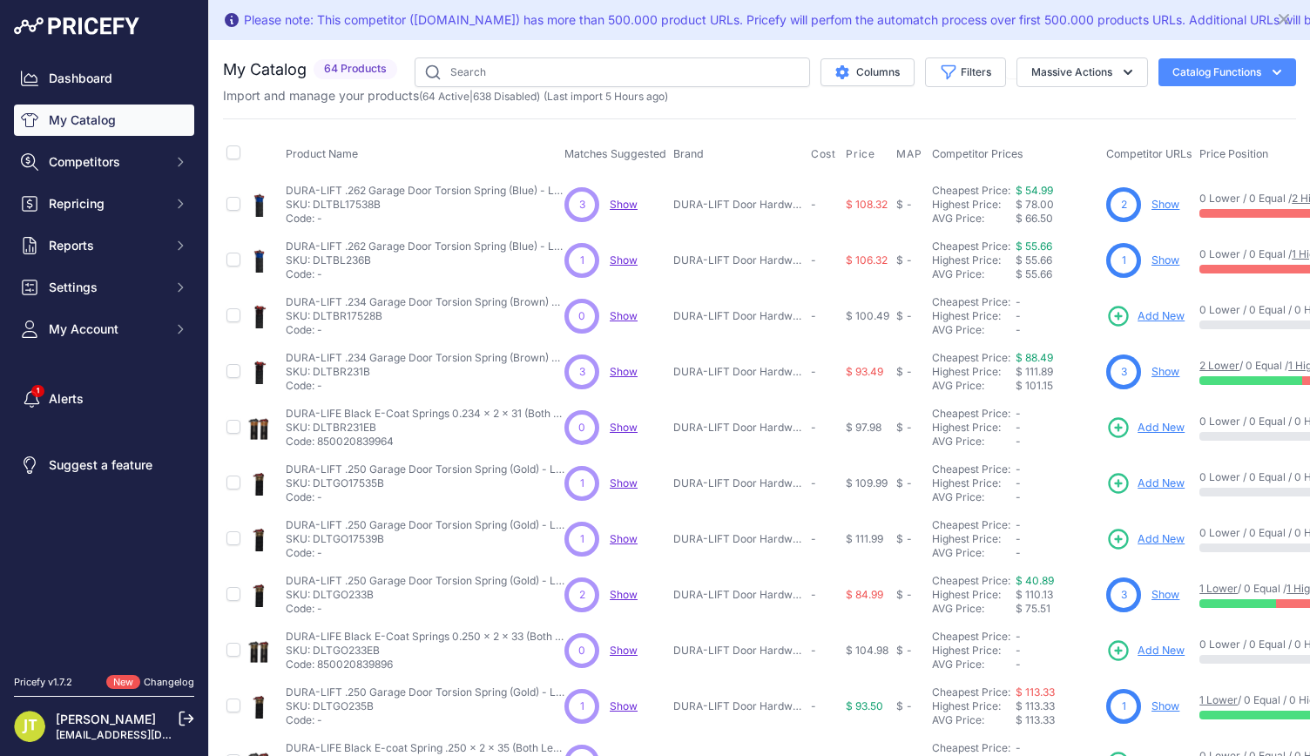
click at [1162, 310] on span "Add New" at bounding box center [1160, 316] width 47 height 17
click at [1168, 323] on link "Add New" at bounding box center [1145, 316] width 78 height 24
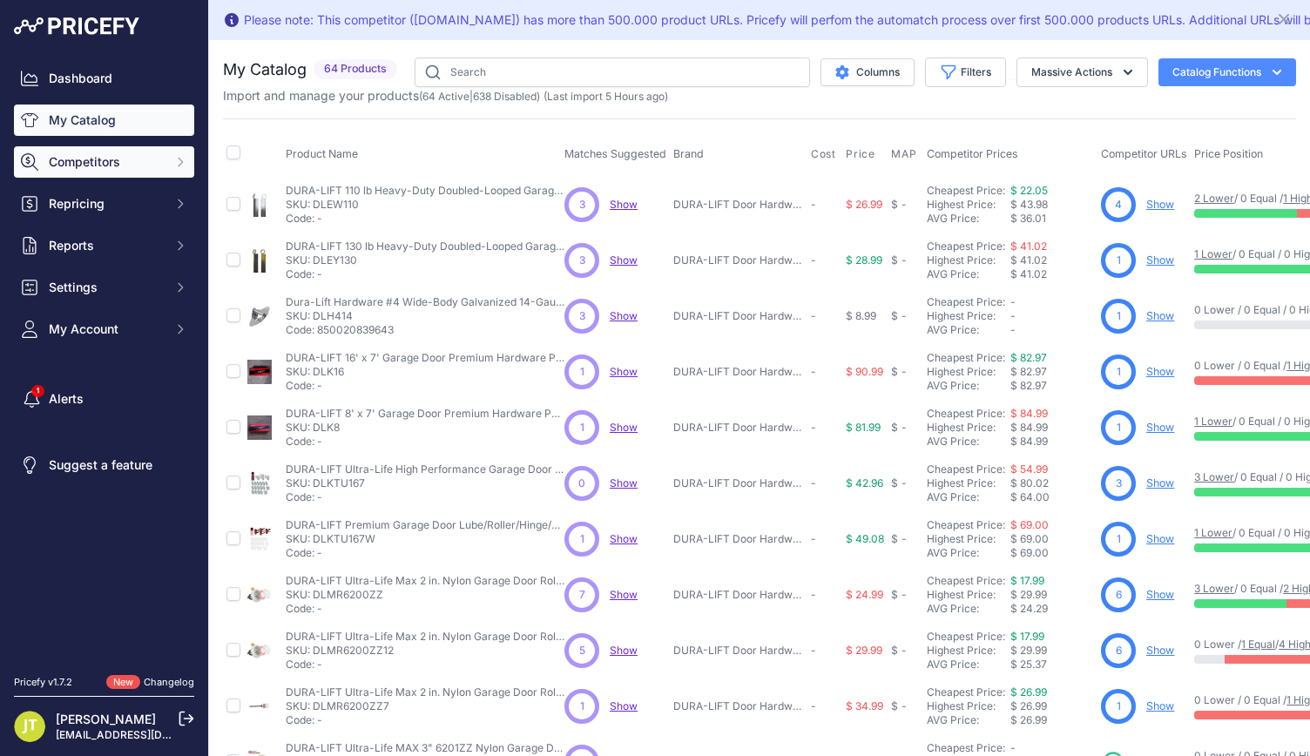
click at [66, 170] on span "Competitors" at bounding box center [106, 161] width 114 height 17
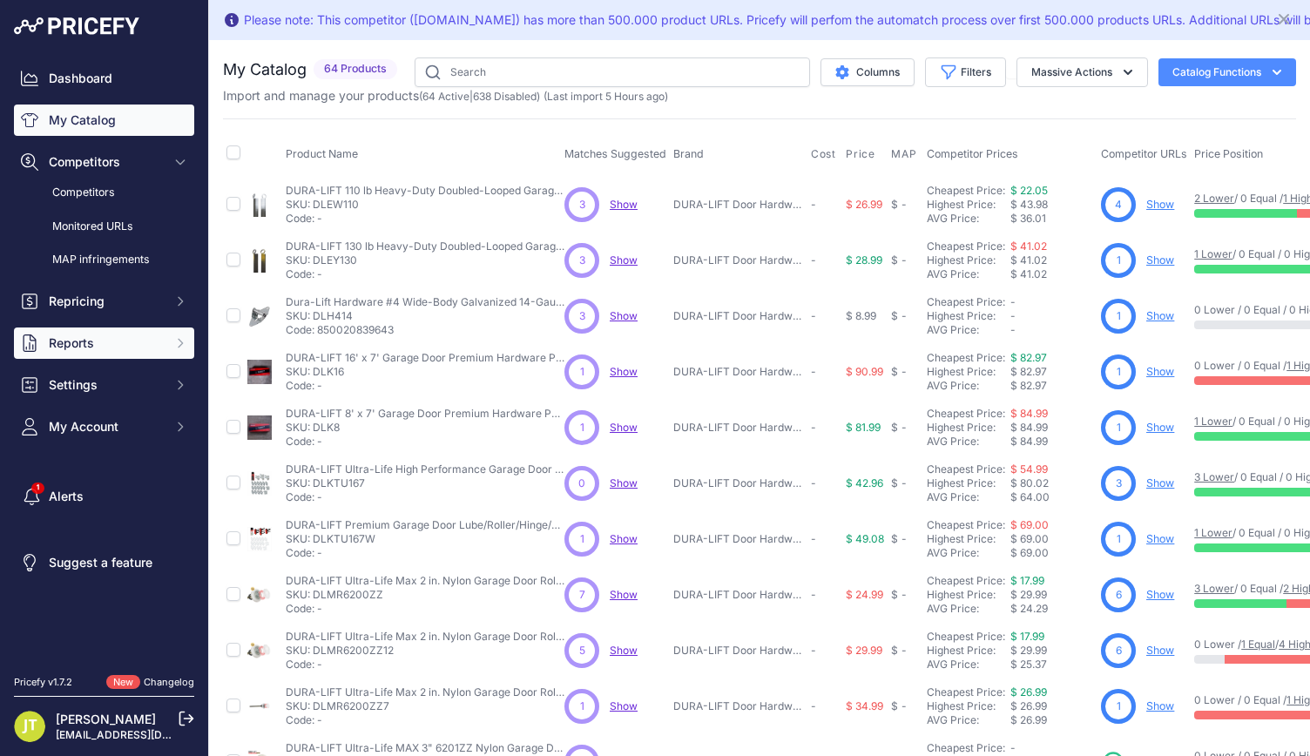
click at [119, 331] on button "Reports" at bounding box center [104, 342] width 180 height 31
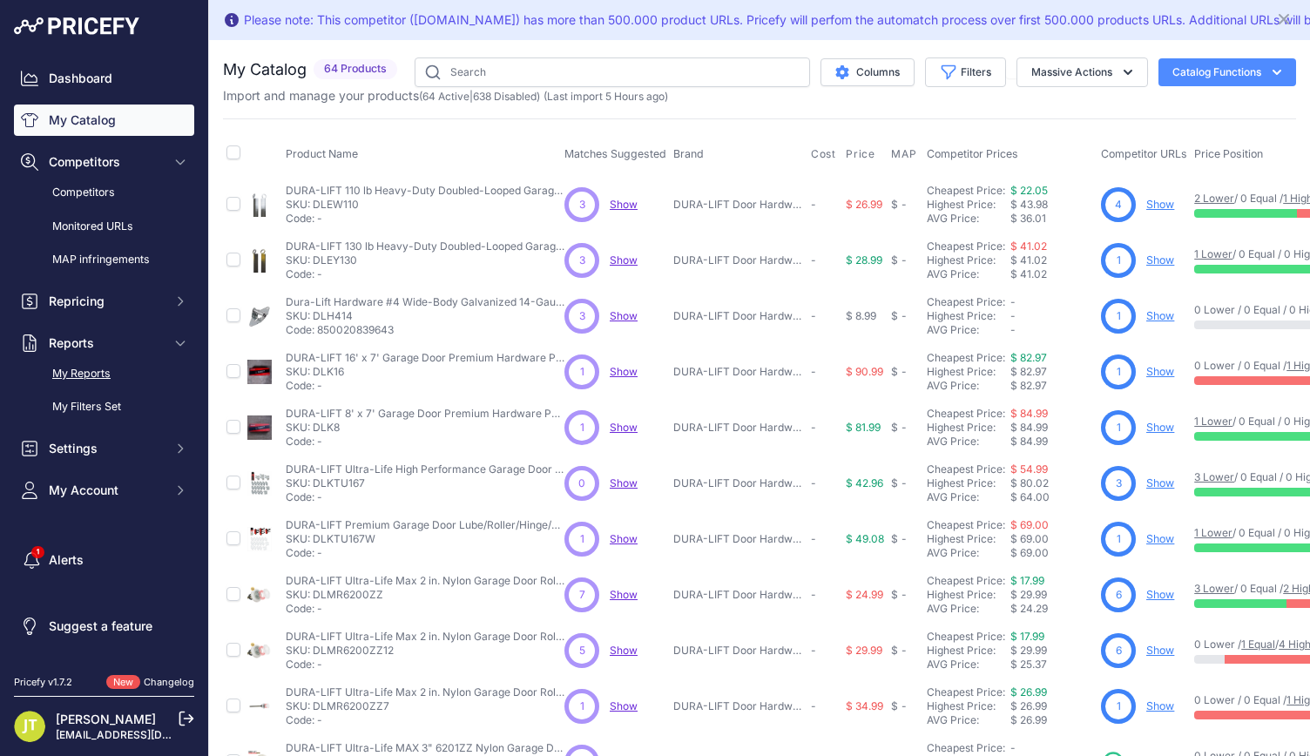
click at [115, 368] on link "My Reports" at bounding box center [104, 374] width 180 height 30
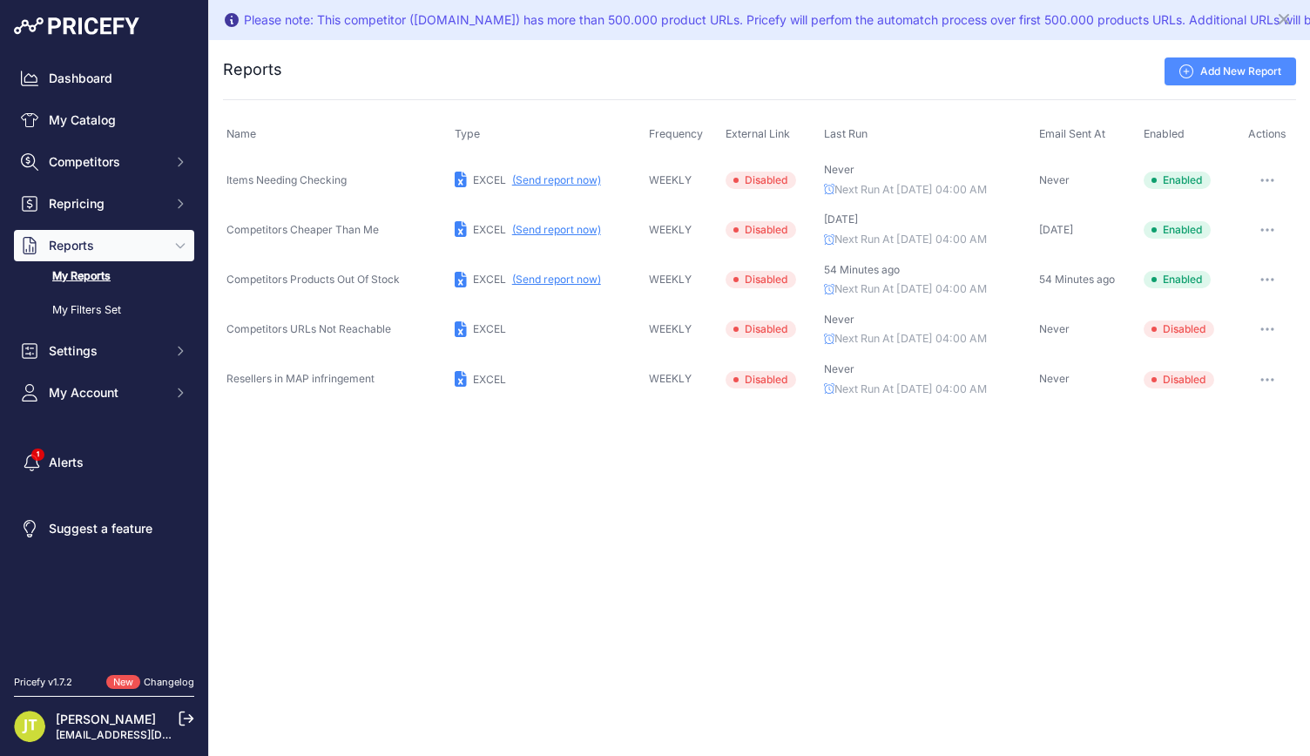
click at [1209, 70] on link "Add New Report" at bounding box center [1230, 71] width 132 height 28
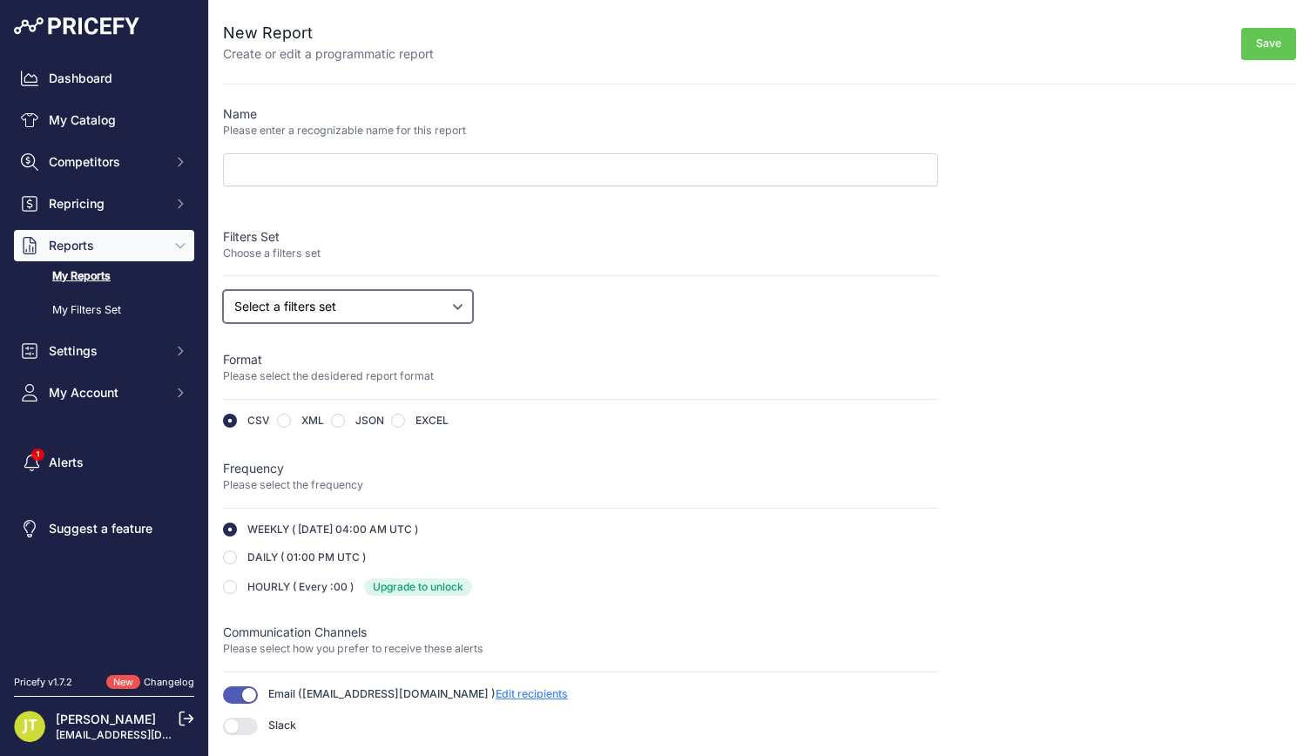
click at [411, 304] on select "Select a filters set Competitors Cheaper Than Me Competitors Products Out Of St…" at bounding box center [348, 306] width 250 height 33
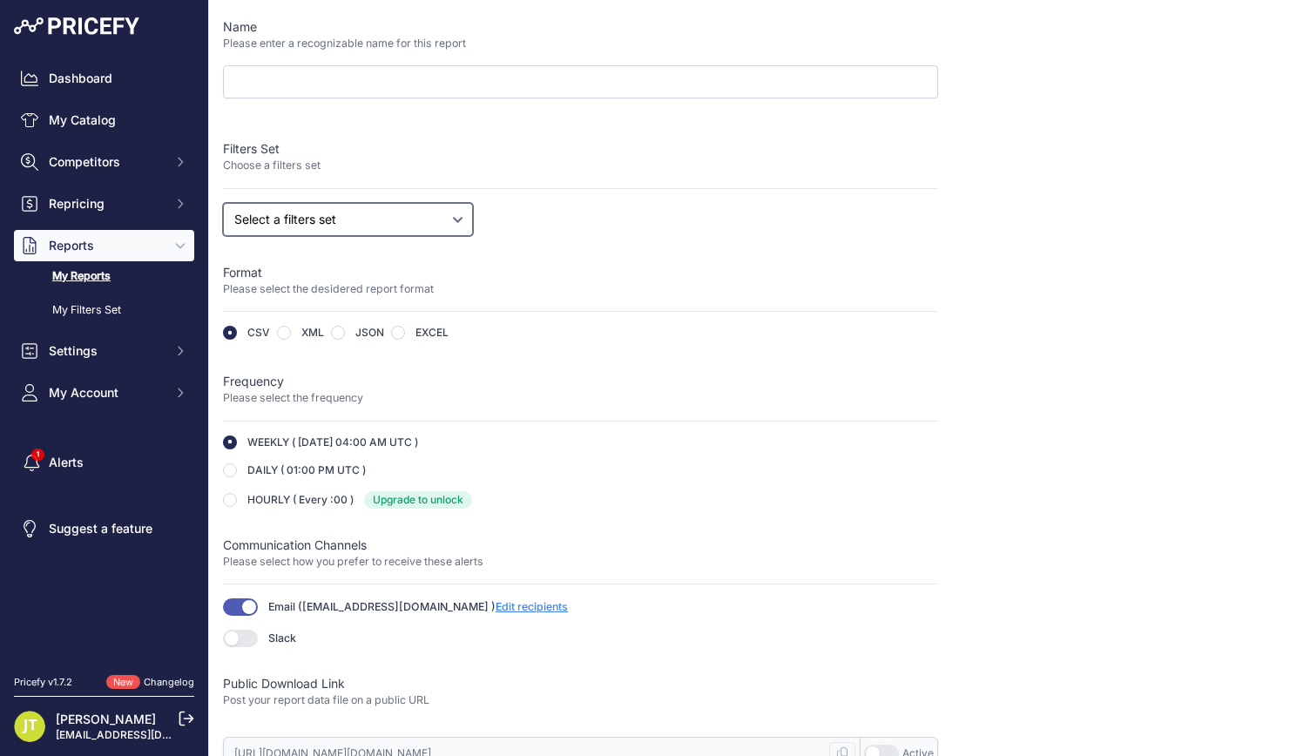
scroll to position [150, 0]
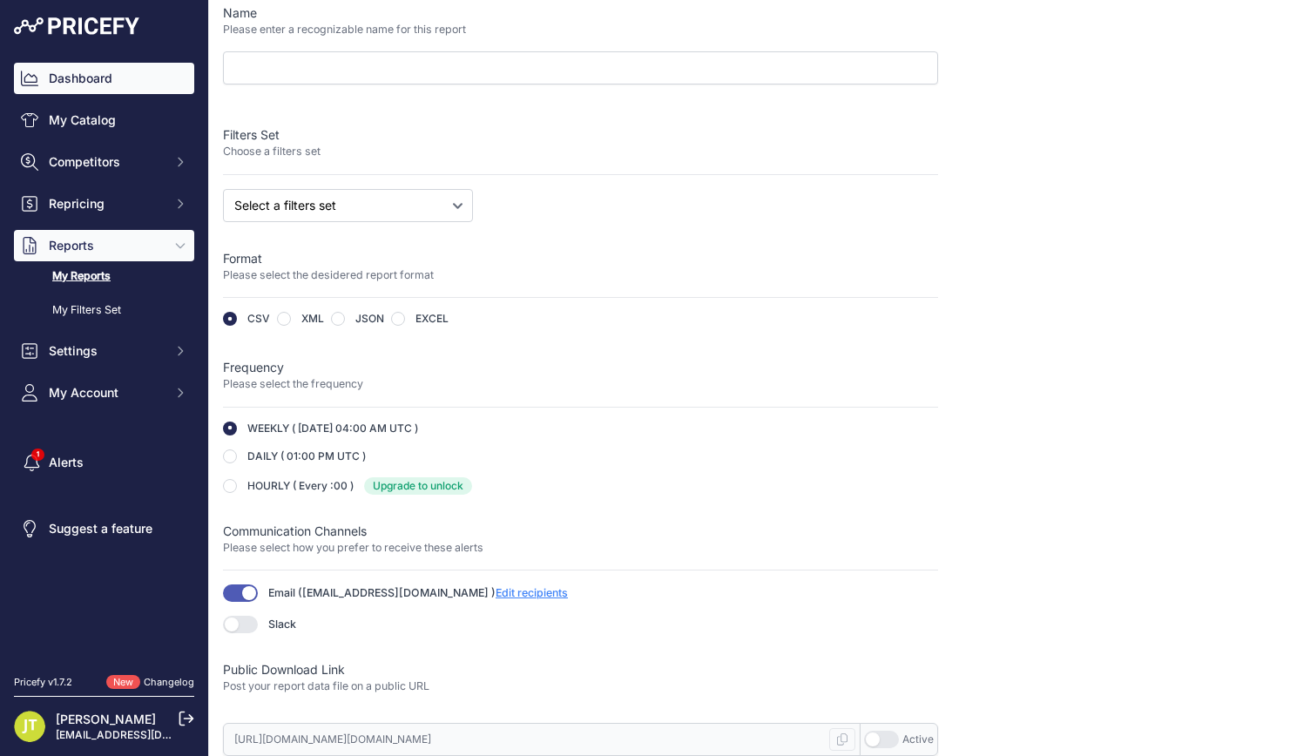
click at [82, 74] on link "Dashboard" at bounding box center [104, 78] width 180 height 31
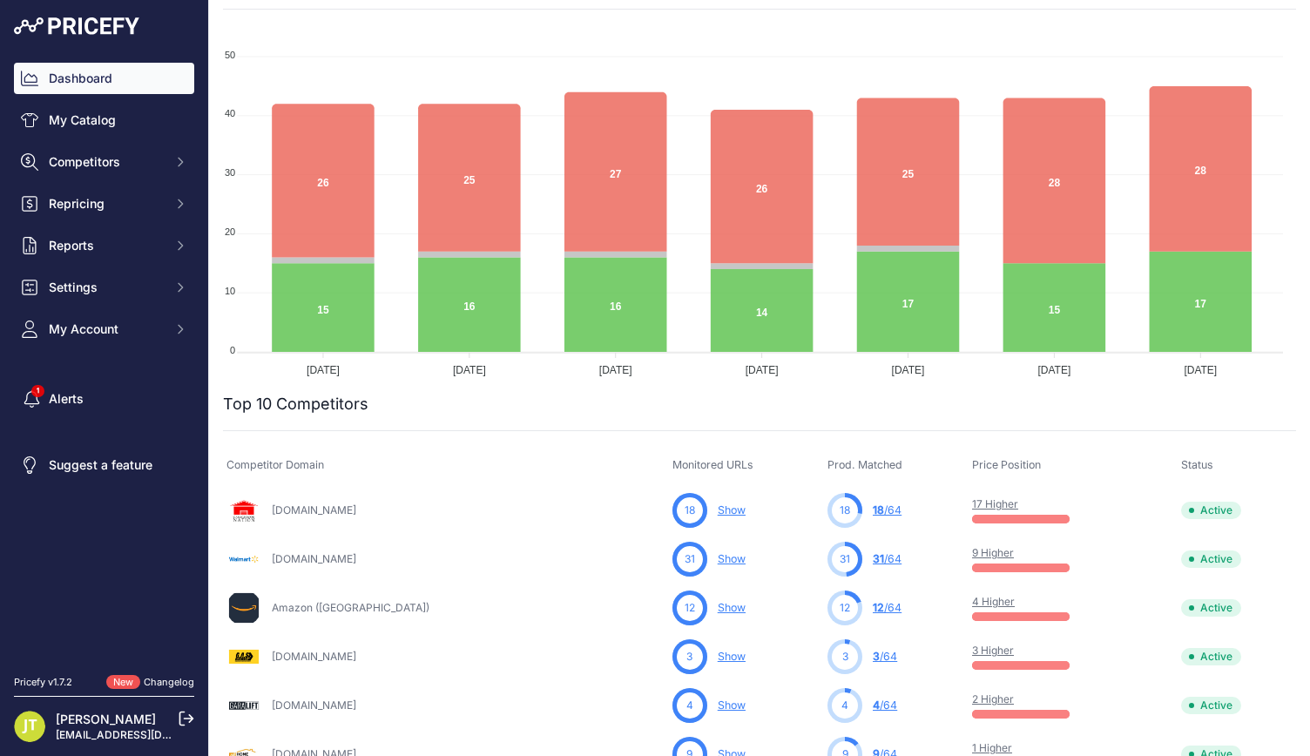
scroll to position [232, 0]
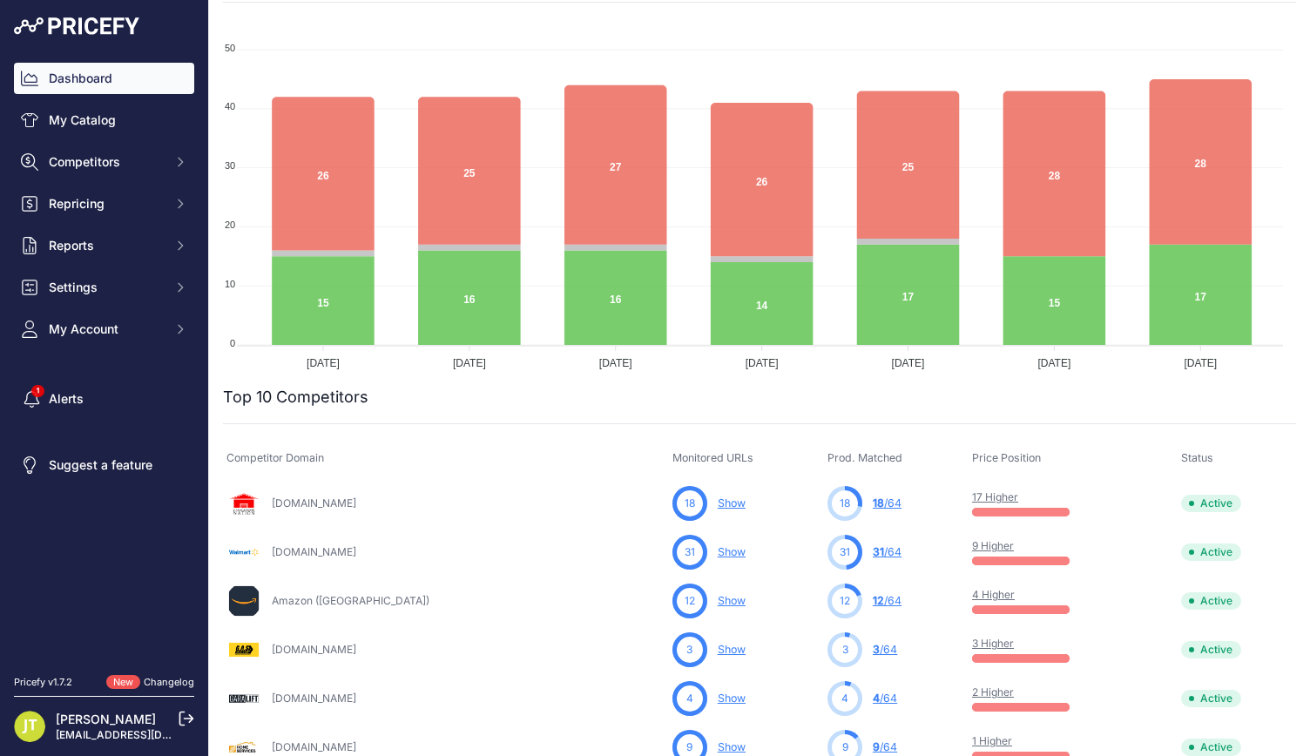
click at [718, 602] on link "Show" at bounding box center [732, 600] width 28 height 13
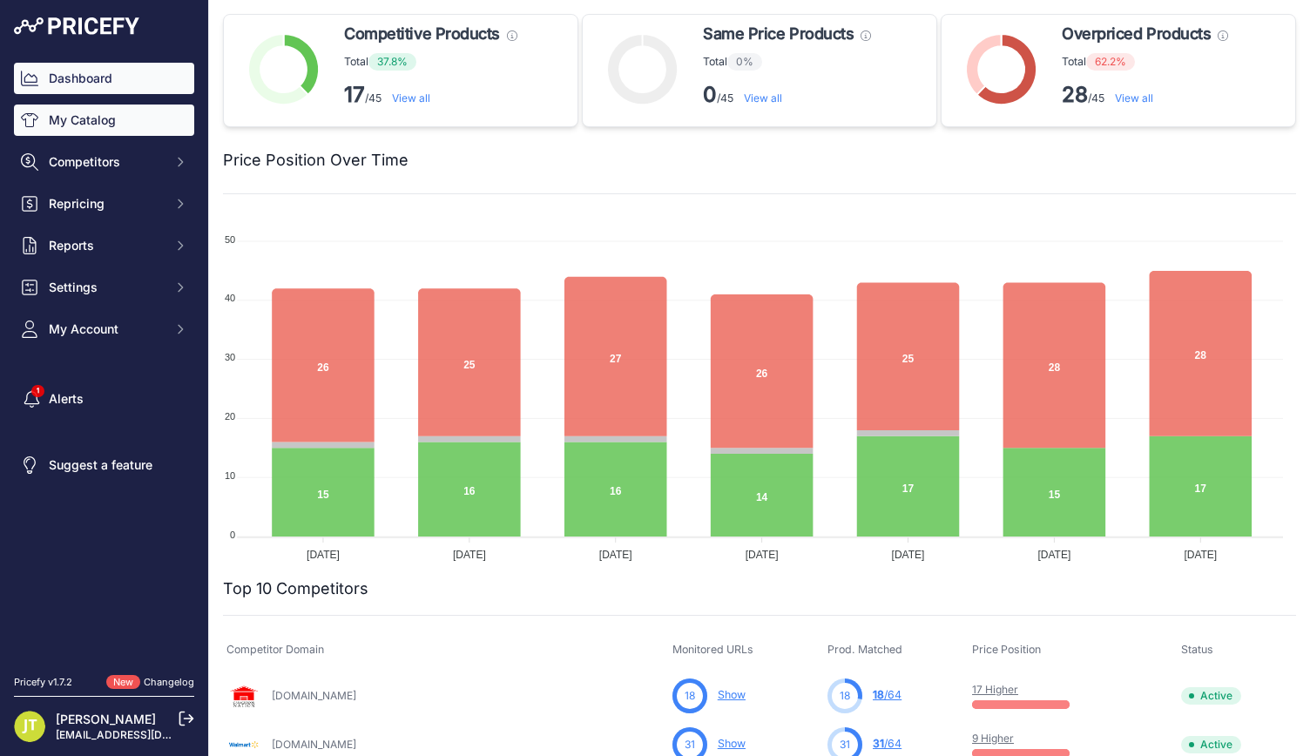
click at [103, 105] on link "My Catalog" at bounding box center [104, 120] width 180 height 31
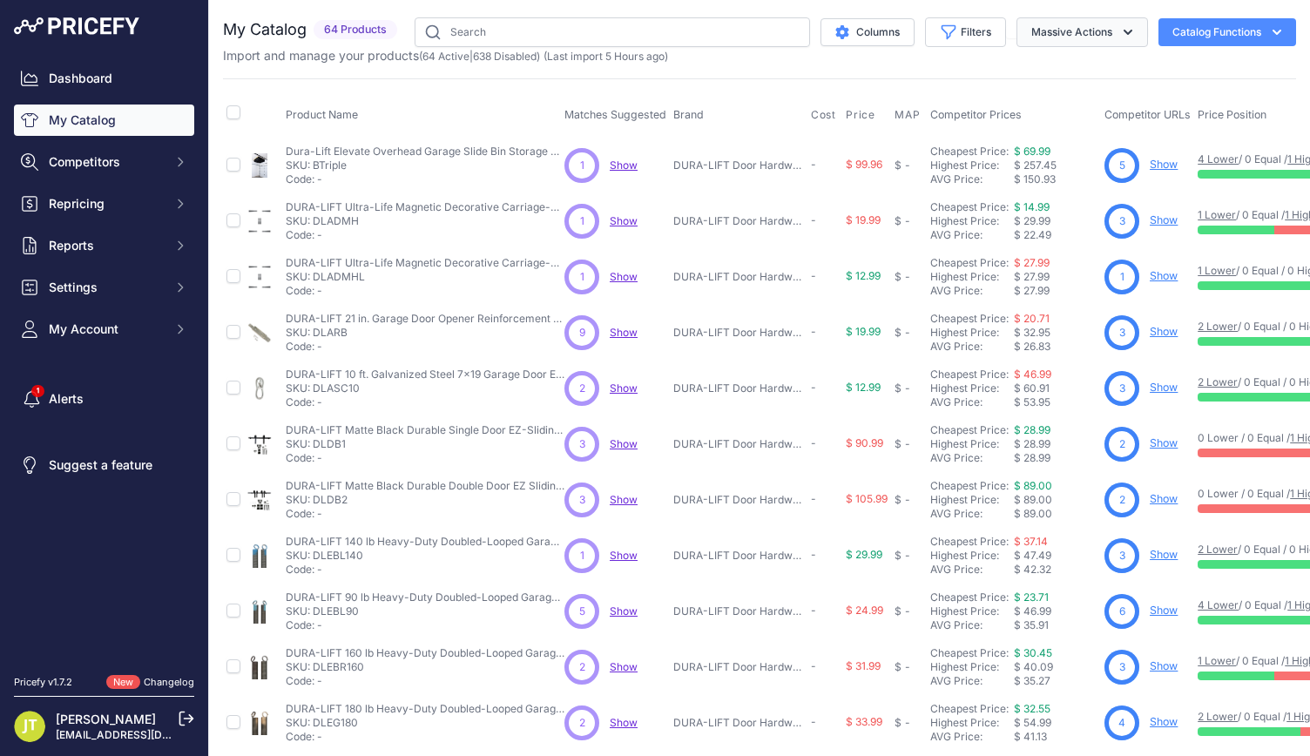
click at [1119, 25] on icon "button" at bounding box center [1127, 32] width 17 height 17
click at [948, 31] on button "Filters" at bounding box center [965, 32] width 81 height 30
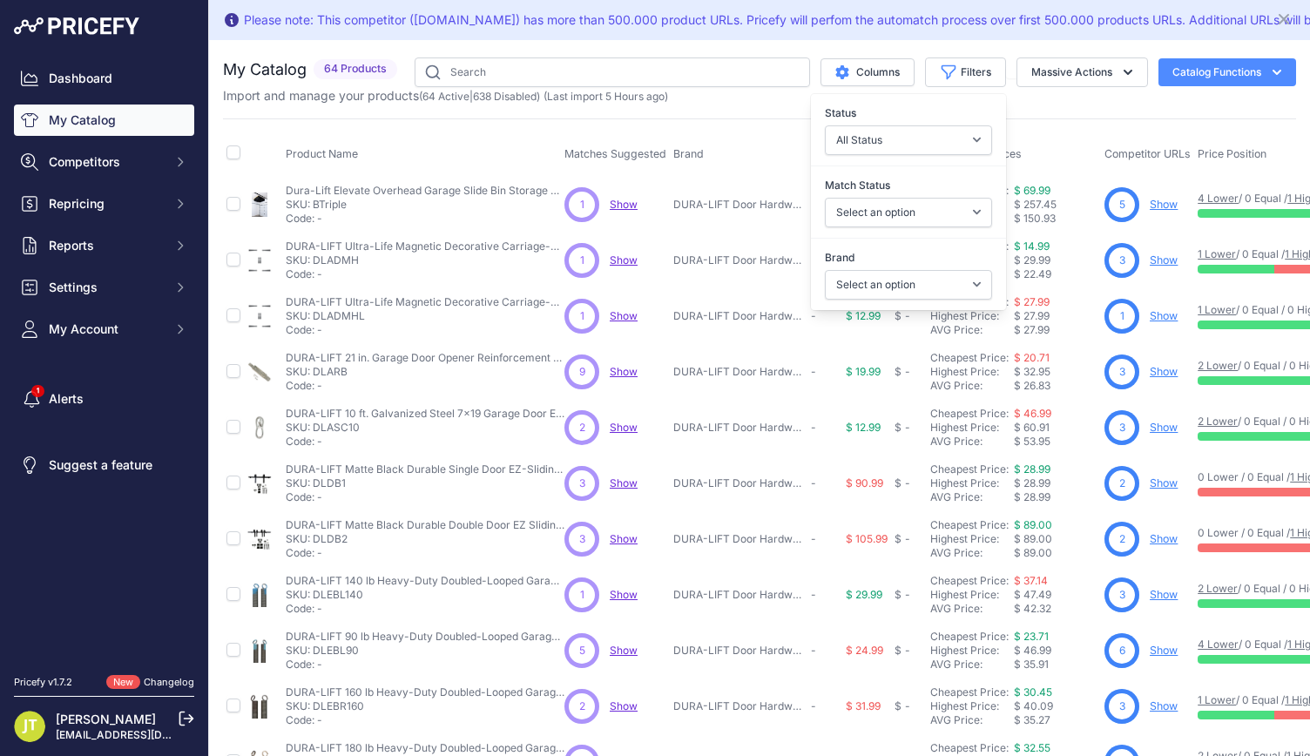
click at [1191, 60] on button "Catalog Functions" at bounding box center [1227, 72] width 138 height 28
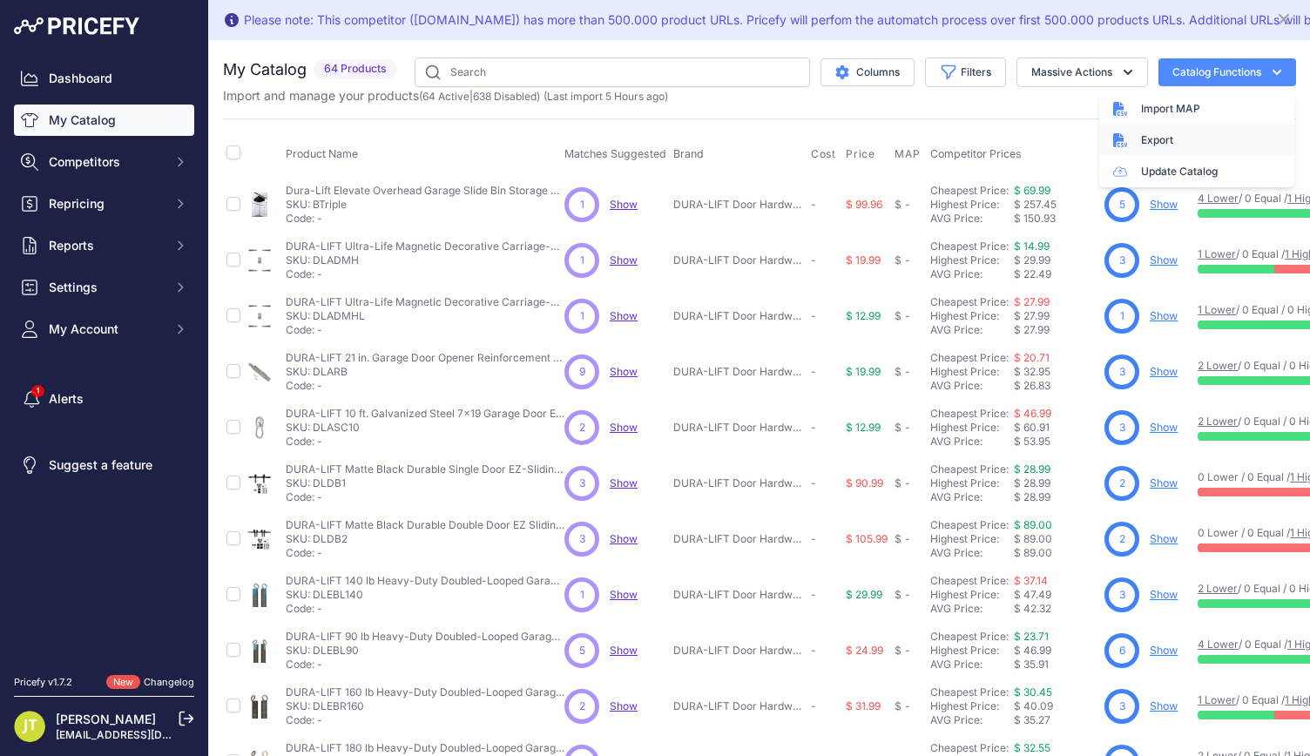
click at [1164, 136] on div "Export" at bounding box center [1196, 140] width 195 height 31
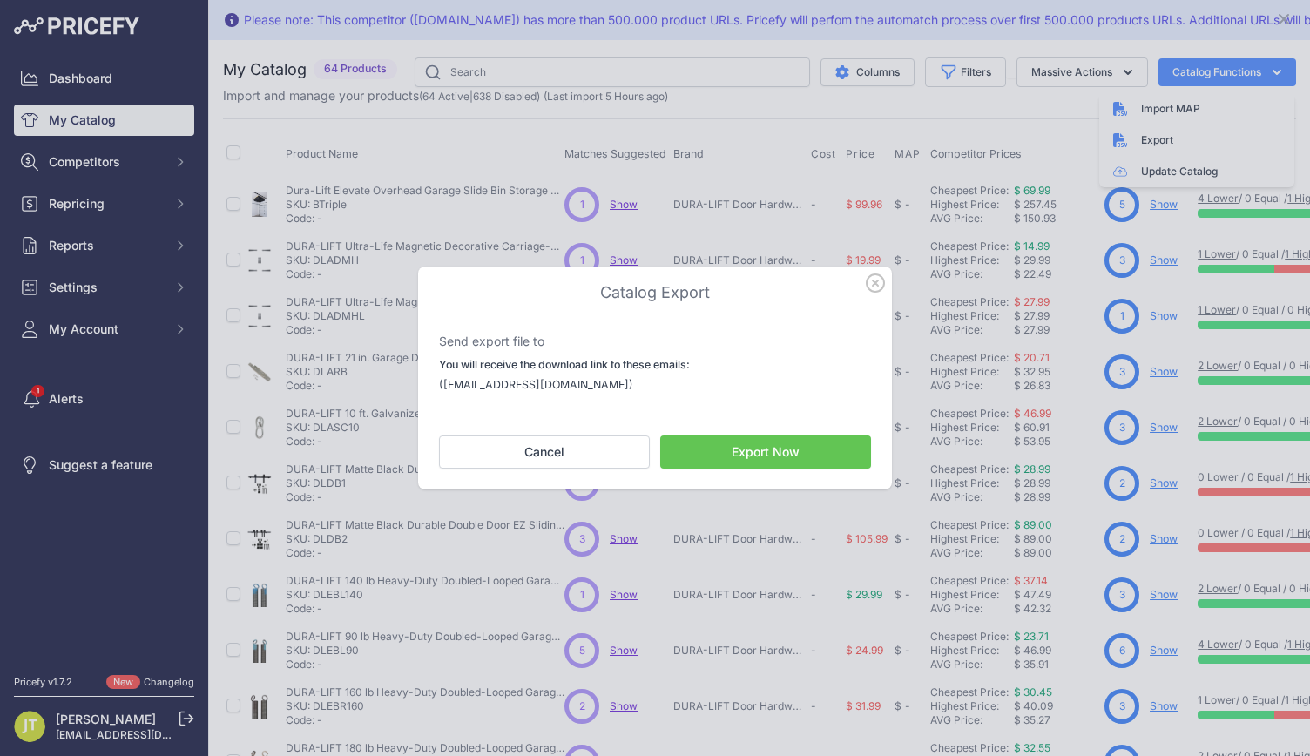
click at [820, 450] on button "Export Now" at bounding box center [765, 451] width 211 height 33
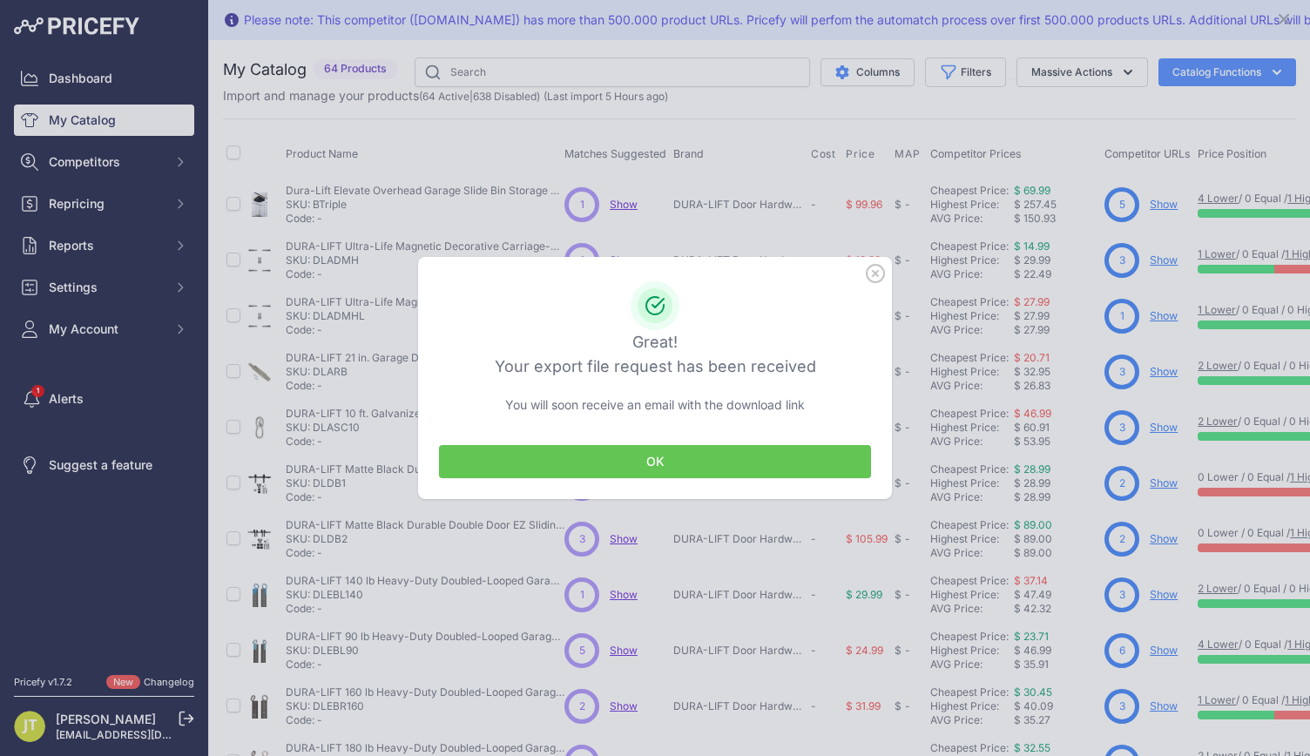
click at [700, 462] on button "OK" at bounding box center [655, 461] width 432 height 33
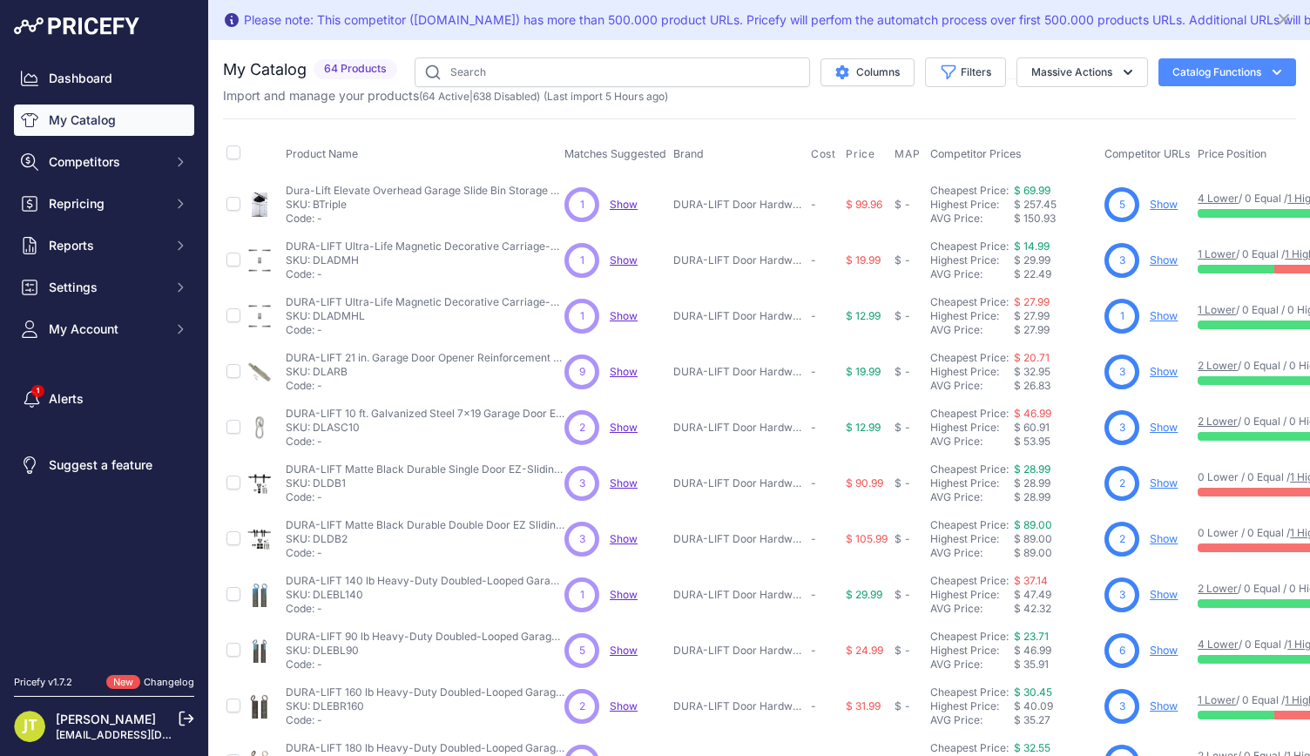
click at [1213, 69] on button "Catalog Functions" at bounding box center [1227, 72] width 138 height 28
click at [1127, 139] on div "Export" at bounding box center [1196, 140] width 195 height 31
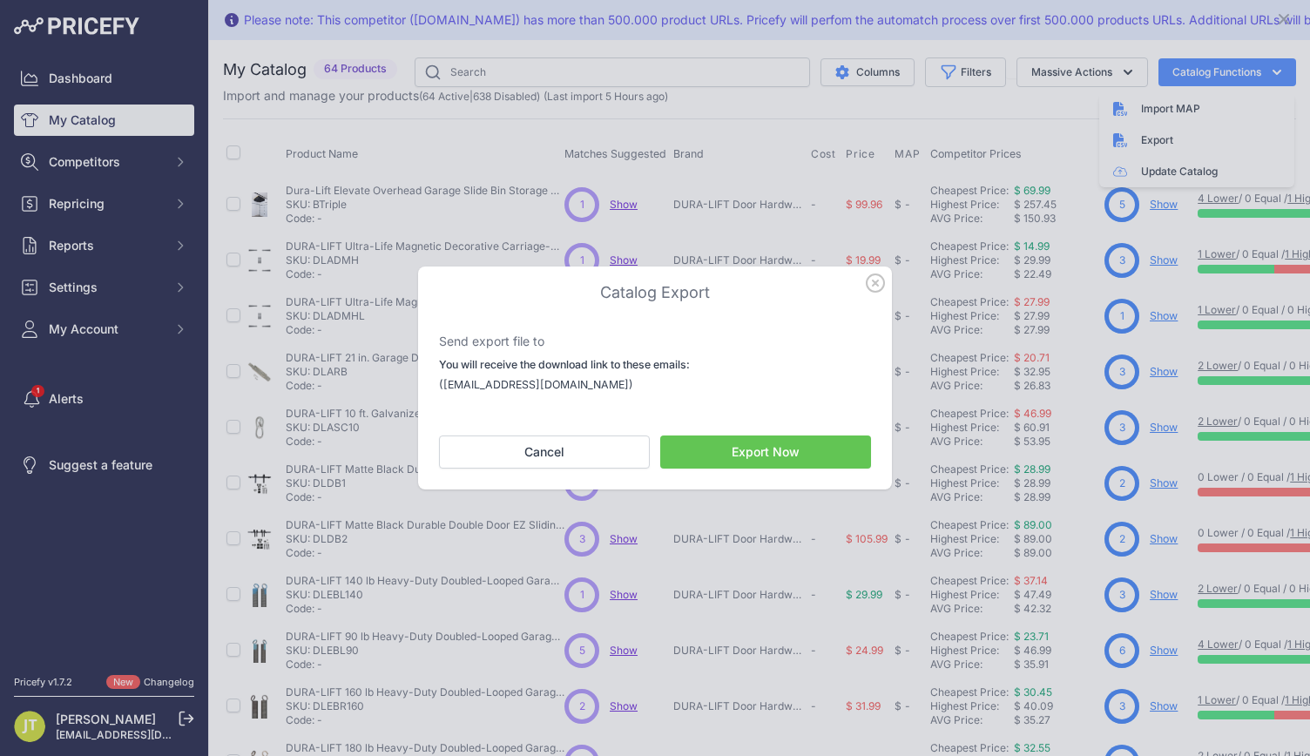
click at [761, 456] on button "Export Now" at bounding box center [765, 451] width 211 height 33
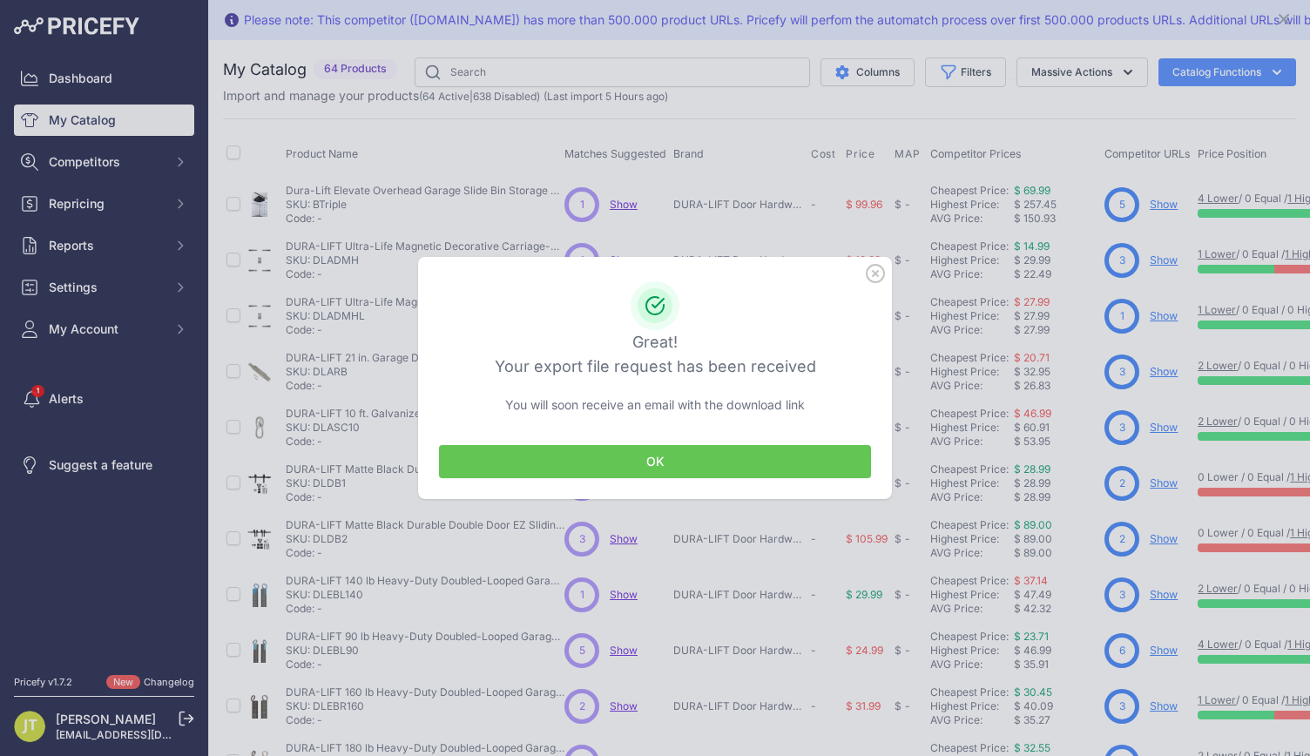
click at [711, 457] on button "OK" at bounding box center [655, 461] width 432 height 33
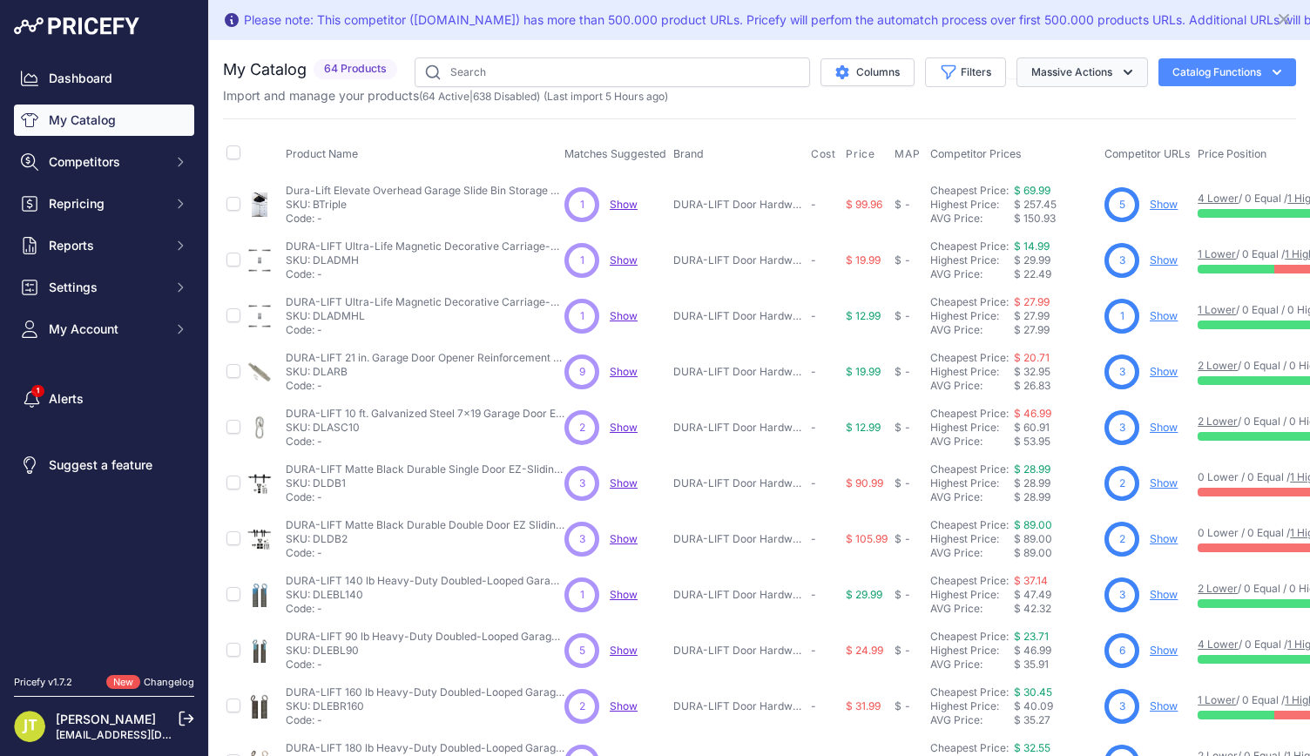
click at [1056, 69] on button "Massive Actions" at bounding box center [1082, 72] width 132 height 30
click at [566, 140] on th "Matches Suggested" at bounding box center [615, 155] width 109 height 44
click at [835, 71] on icon "$type" at bounding box center [842, 72] width 14 height 14
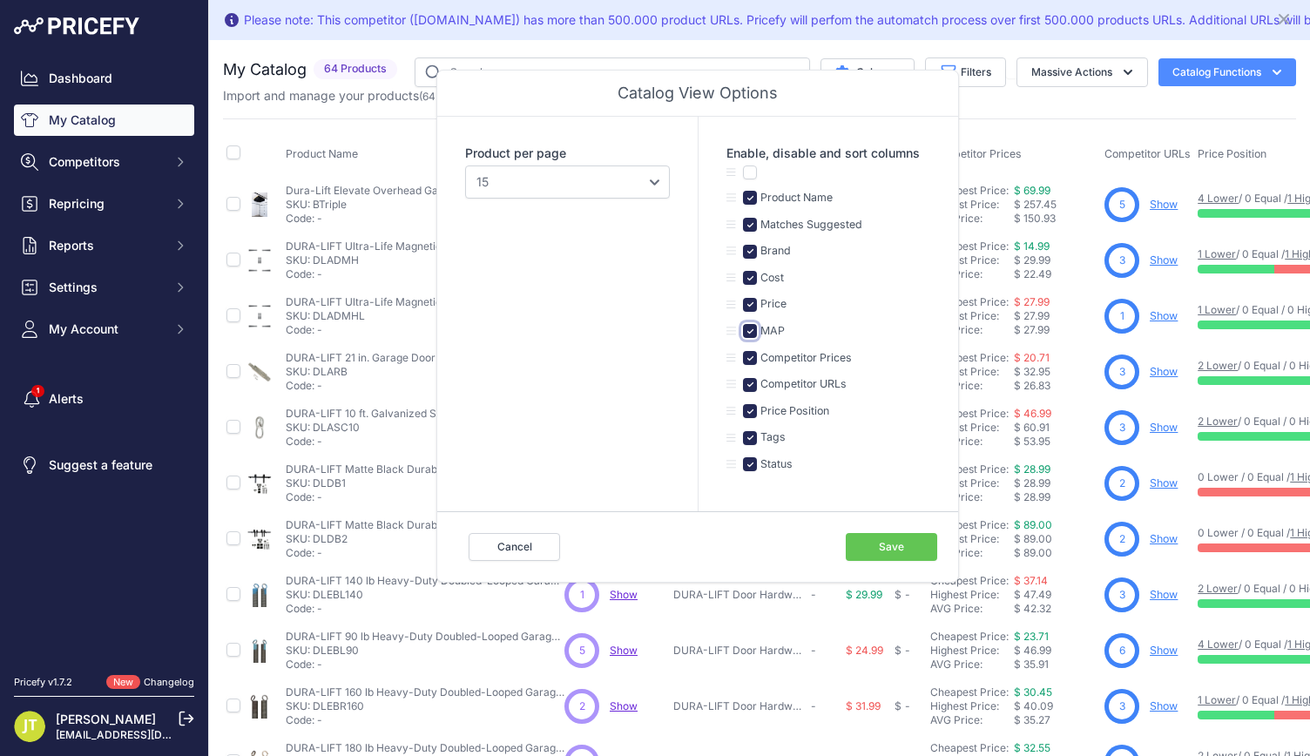
click at [749, 330] on input "checkbox" at bounding box center [750, 331] width 14 height 14
checkbox input "false"
click at [526, 180] on select "10 15 20 25 50 100" at bounding box center [567, 181] width 205 height 33
select select "100"
click at [465, 165] on select "10 15 20 25 50 100" at bounding box center [567, 181] width 205 height 33
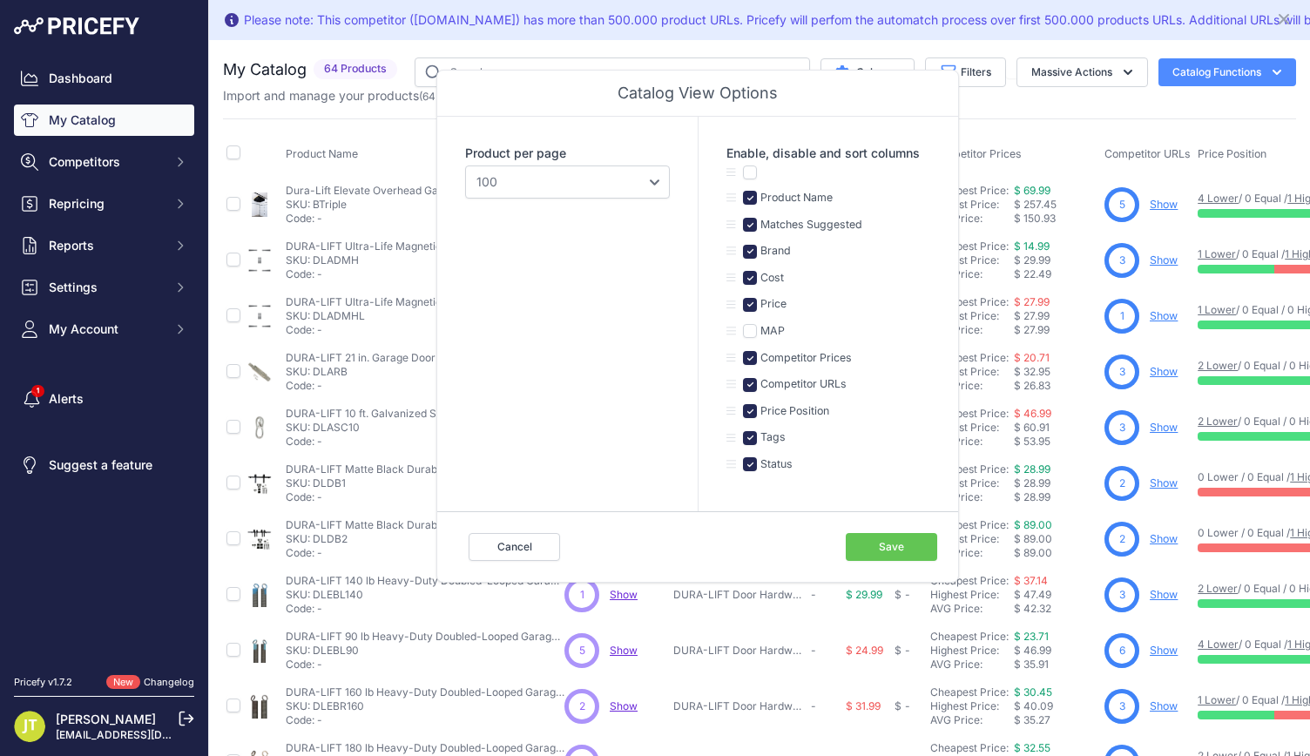
click at [883, 538] on button "Save" at bounding box center [891, 547] width 91 height 28
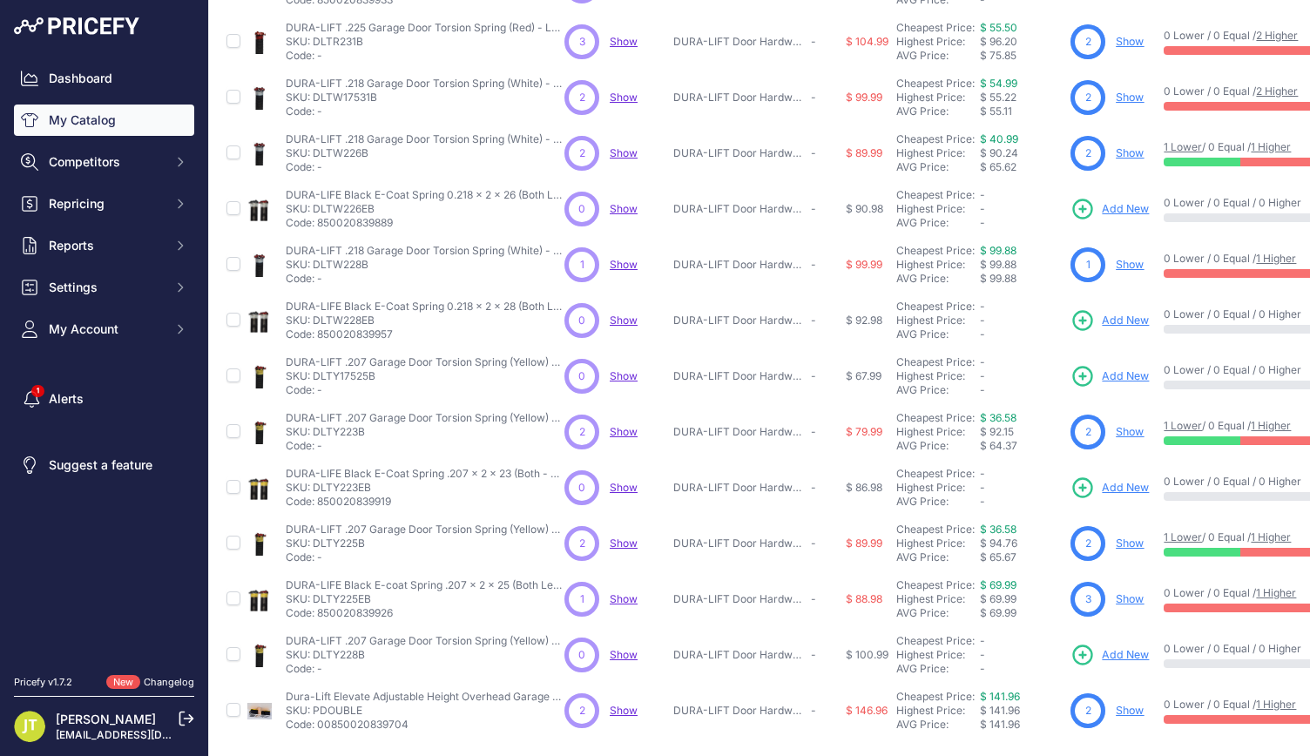
scroll to position [3017, 0]
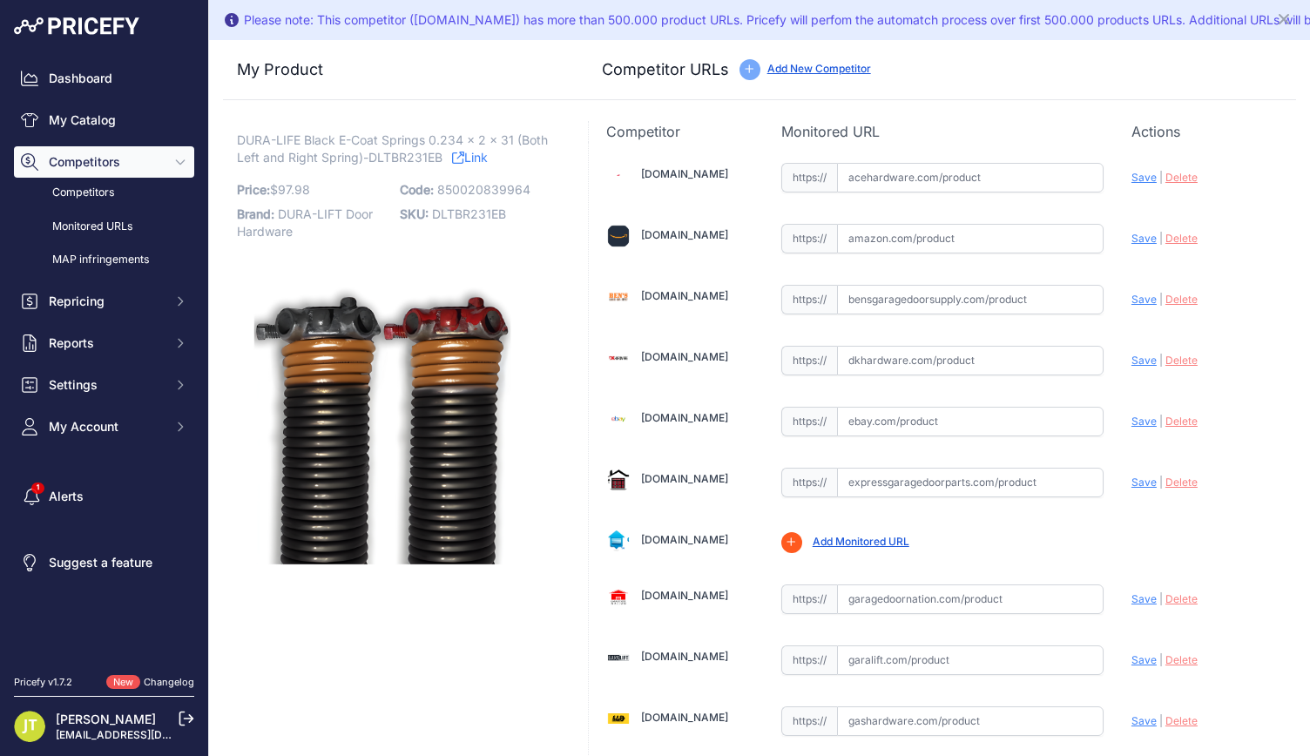
click at [432, 154] on span "DURA-LIFE Black E-Coat Springs 0.234 x 2 x 31 (Both Left and Right Spring)-DLTB…" at bounding box center [392, 149] width 311 height 40
click at [434, 154] on span "DURA-LIFE Black E-Coat Springs 0.234 x 2 x 31 (Both Left and Right Spring)-DLTB…" at bounding box center [392, 149] width 311 height 40
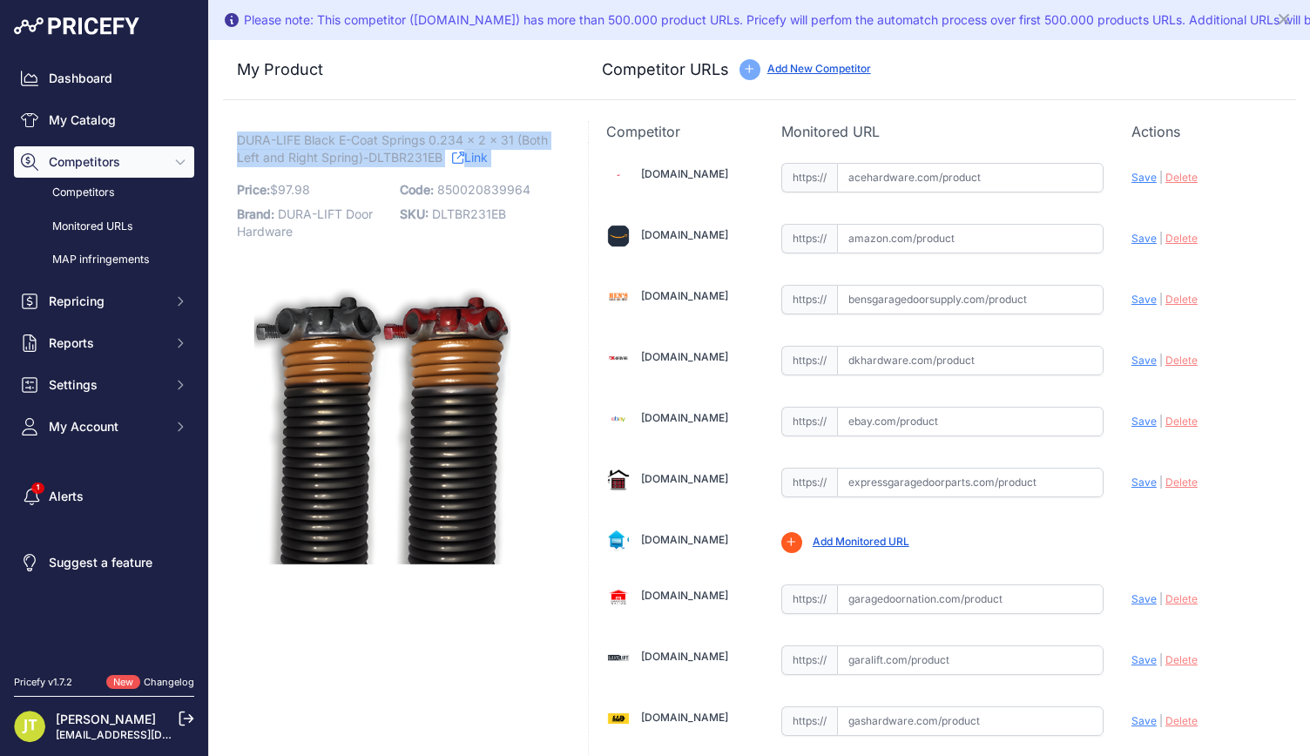
click at [434, 154] on span "DURA-LIFE Black E-Coat Springs 0.234 x 2 x 31 (Both Left and Right Spring)-DLTB…" at bounding box center [392, 149] width 311 height 40
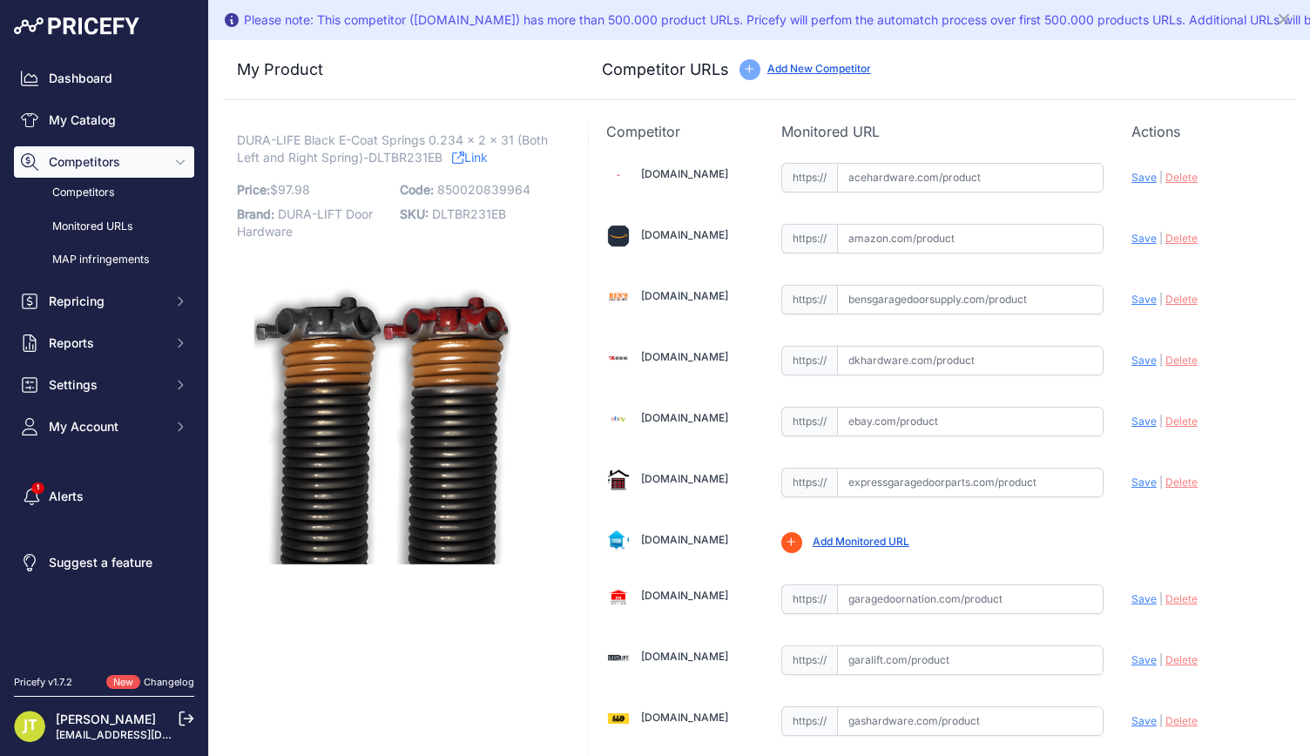
click at [432, 179] on p "Code: 850020839964" at bounding box center [476, 190] width 152 height 24
click at [407, 157] on span "DURA-LIFE Black E-Coat Springs 0.234 x 2 x 31 (Both Left and Right Spring)-DLTB…" at bounding box center [392, 149] width 311 height 40
copy p "DLTBR231EB"
click at [112, 92] on link "Dashboard" at bounding box center [104, 78] width 180 height 31
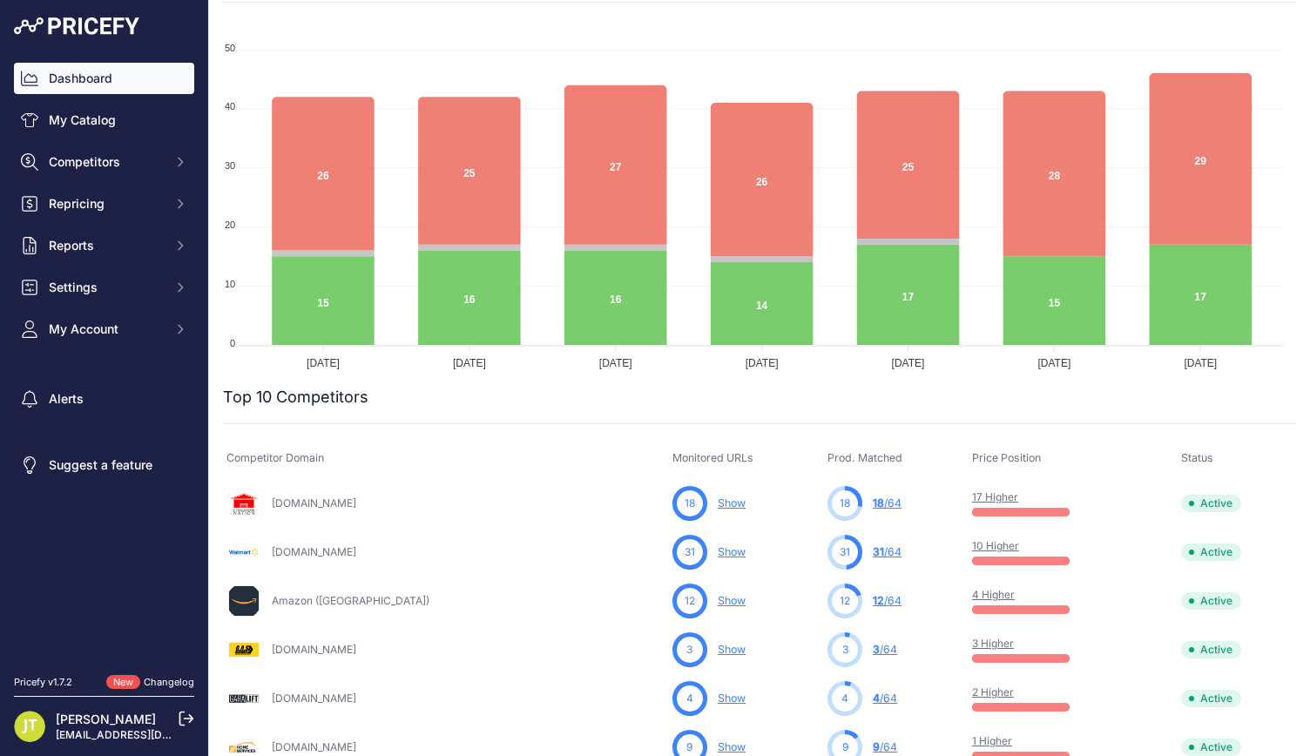
scroll to position [232, 0]
click at [104, 147] on button "Competitors" at bounding box center [104, 161] width 180 height 31
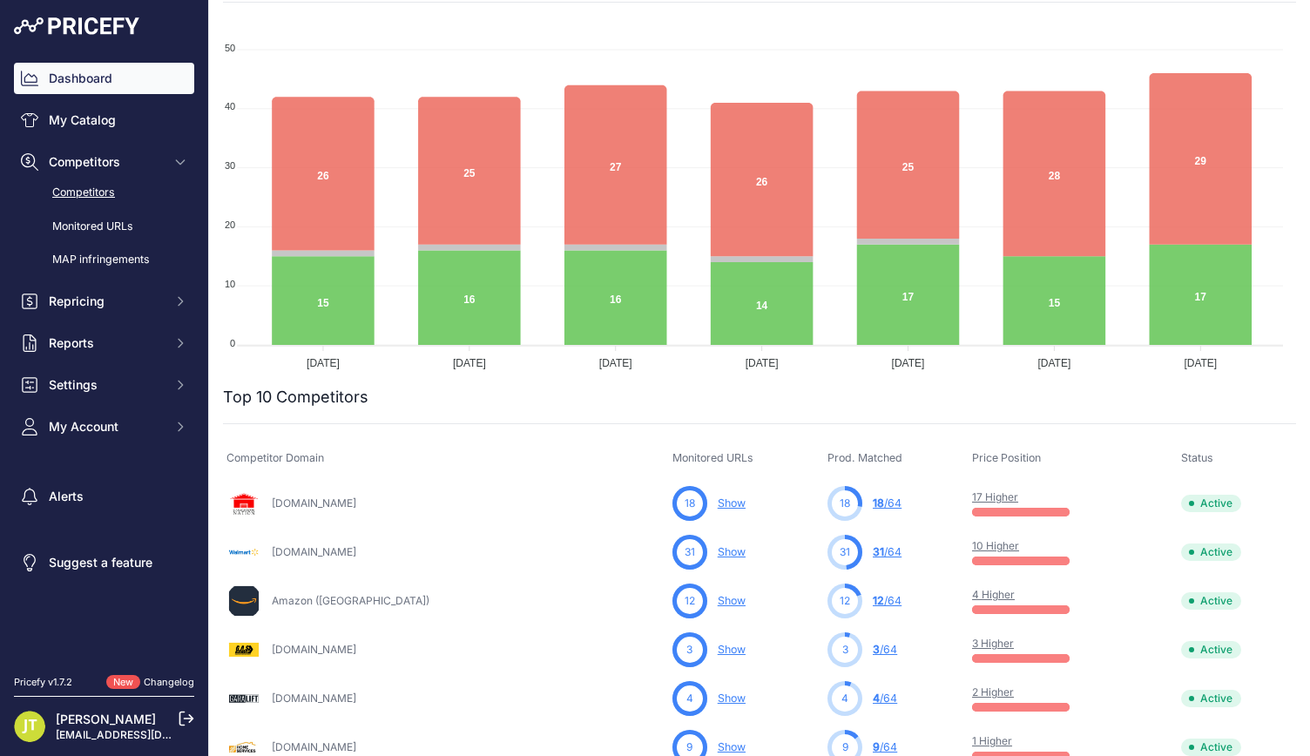
click at [101, 189] on link "Competitors" at bounding box center [104, 193] width 180 height 30
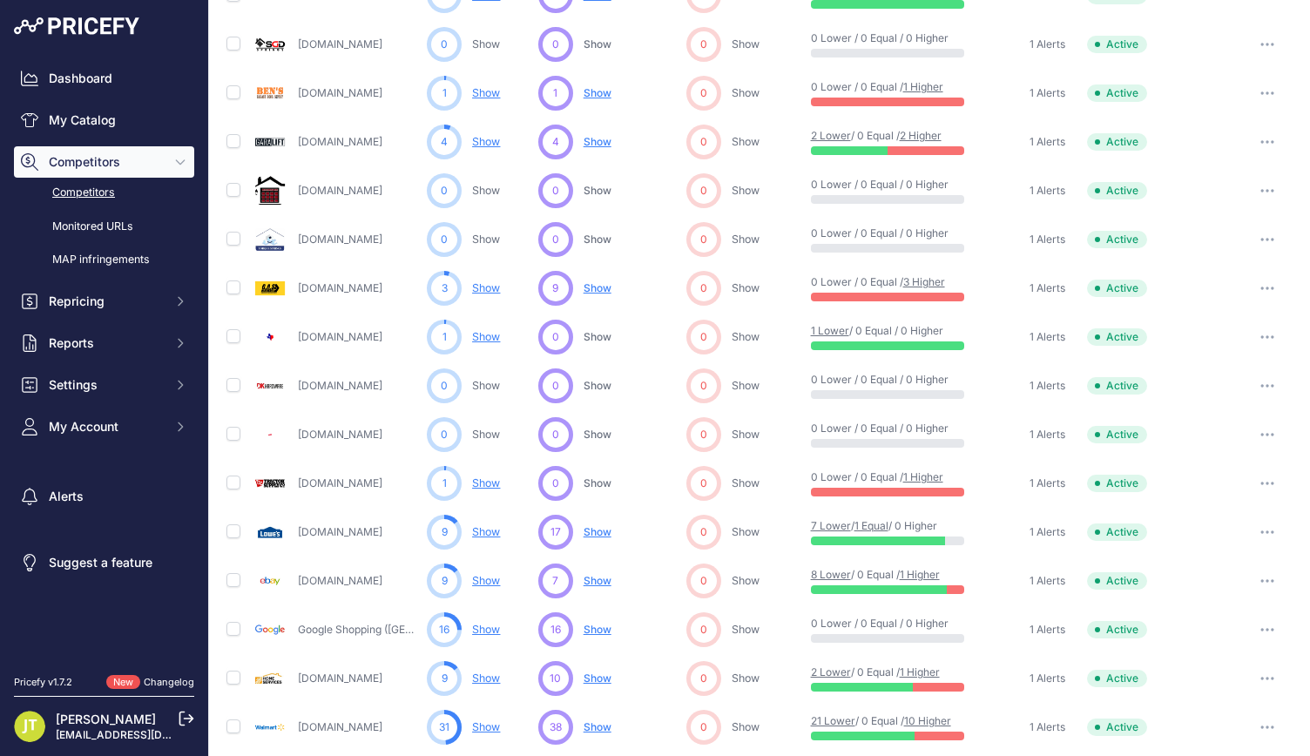
scroll to position [464, 0]
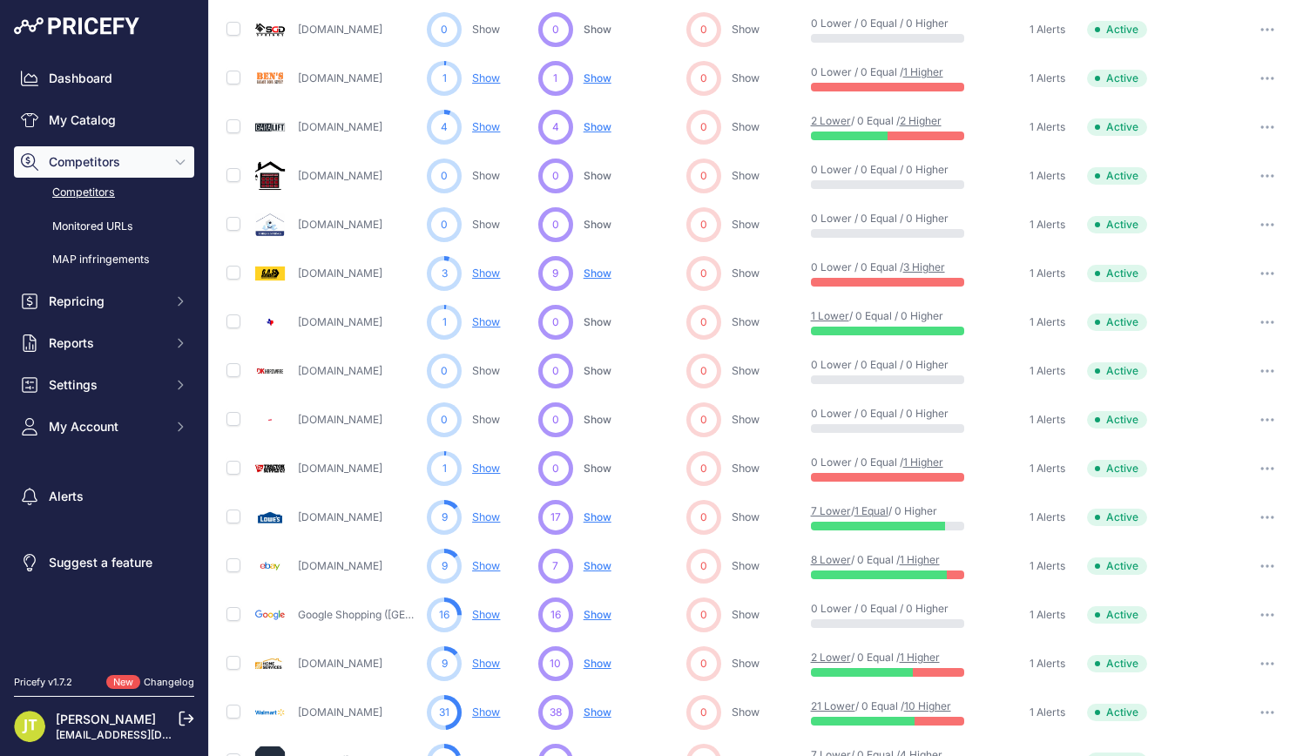
click at [599, 523] on span "Show No suggestions available yet for this competitor" at bounding box center [598, 517] width 28 height 17
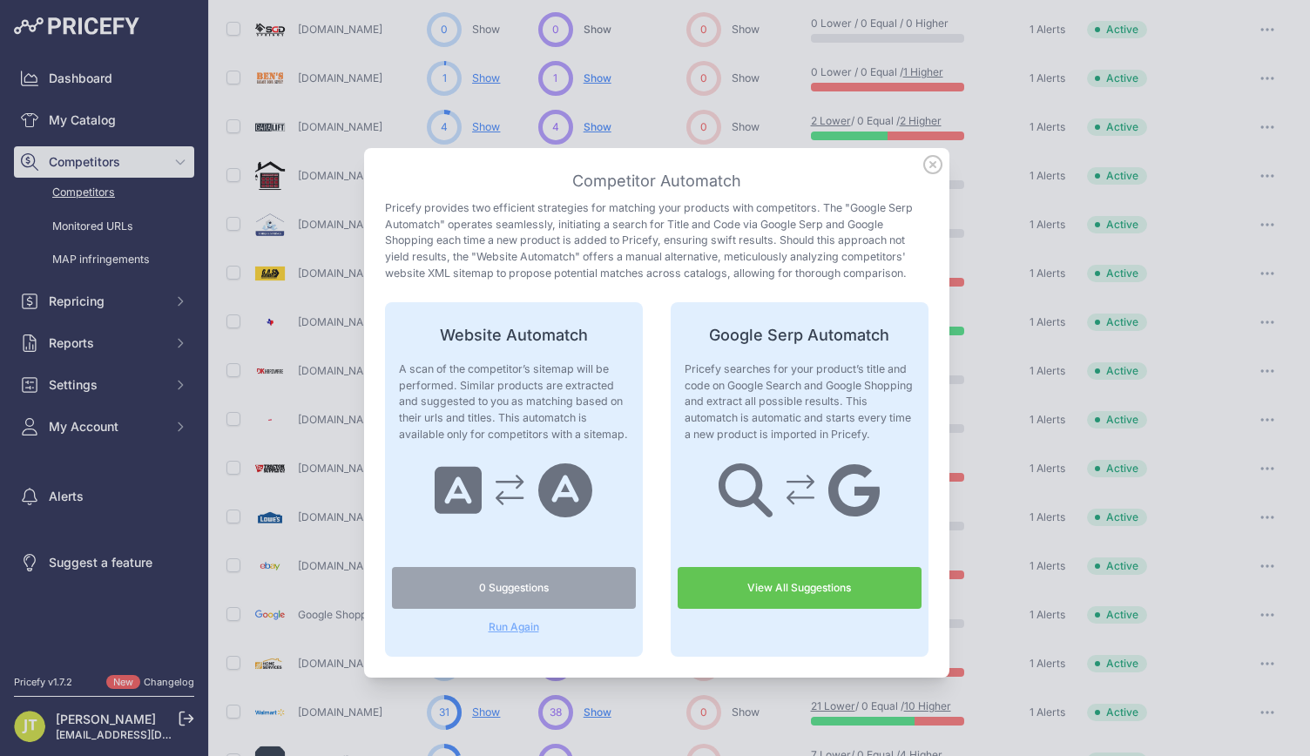
click at [749, 596] on link "View All Suggestions" at bounding box center [800, 588] width 244 height 42
click at [519, 628] on span "Run Again" at bounding box center [514, 627] width 244 height 14
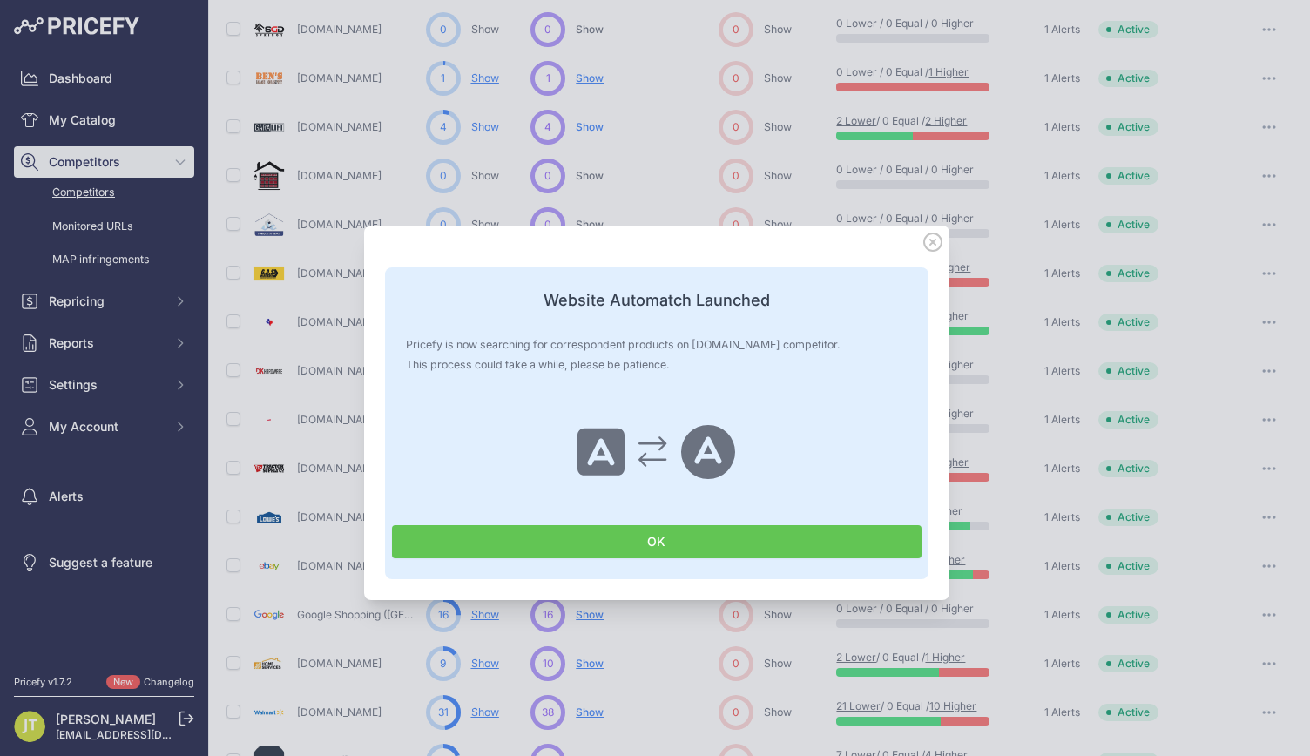
click at [594, 537] on button "OK" at bounding box center [657, 541] width 530 height 33
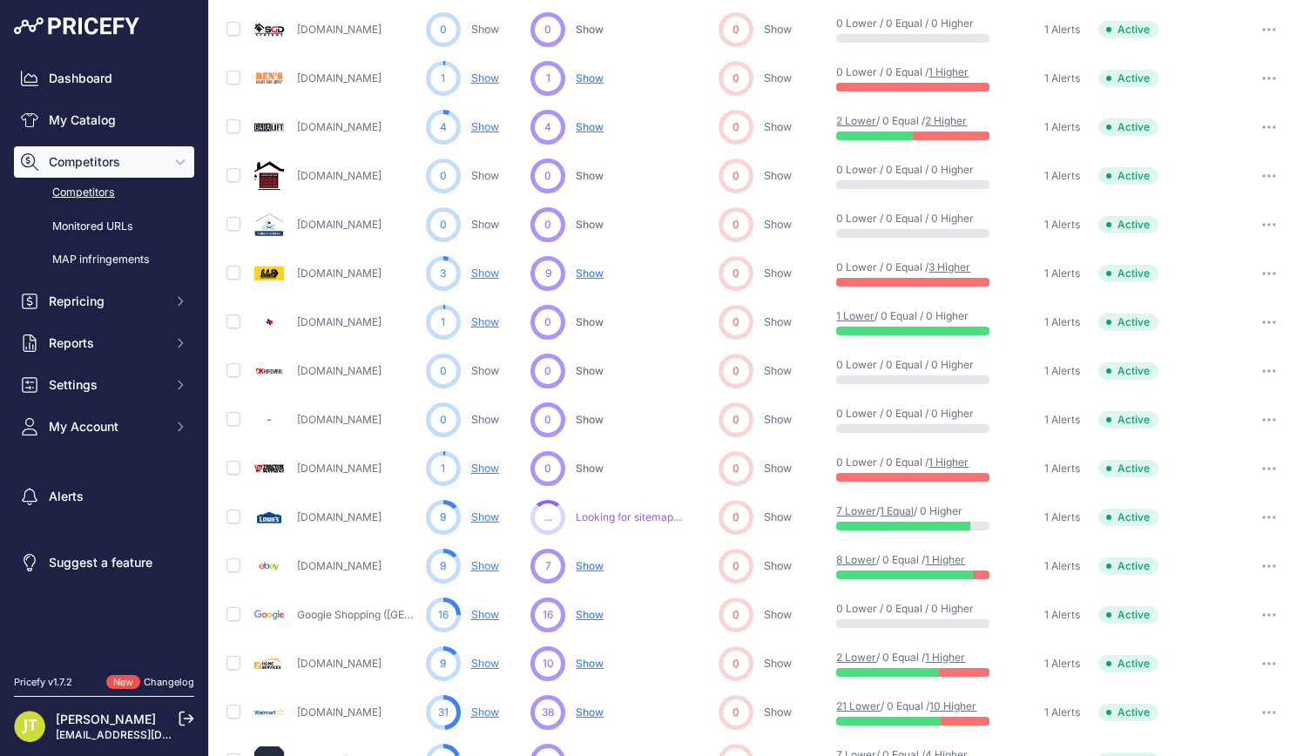
scroll to position [0, 0]
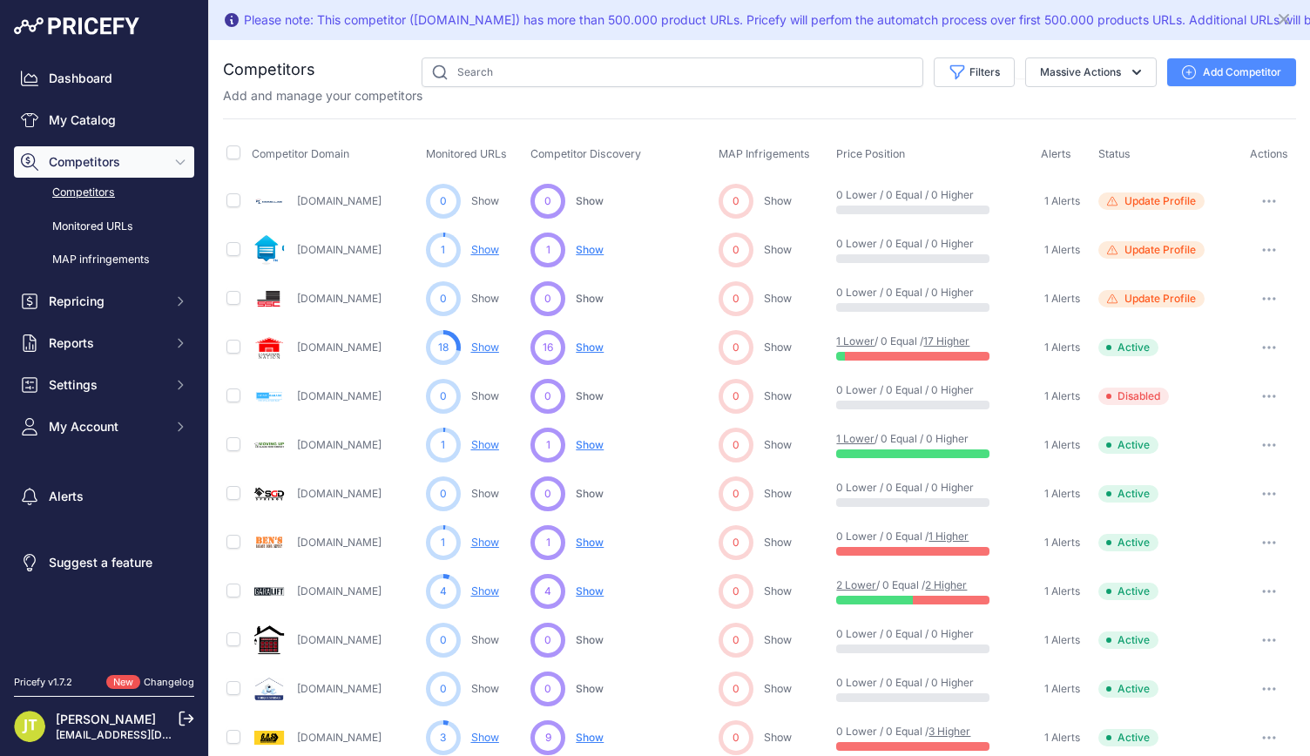
click at [603, 591] on div "4 ... Show No suggestions available yet for this competitor Discovering..." at bounding box center [620, 591] width 181 height 35
click at [599, 590] on span "Show" at bounding box center [590, 590] width 28 height 13
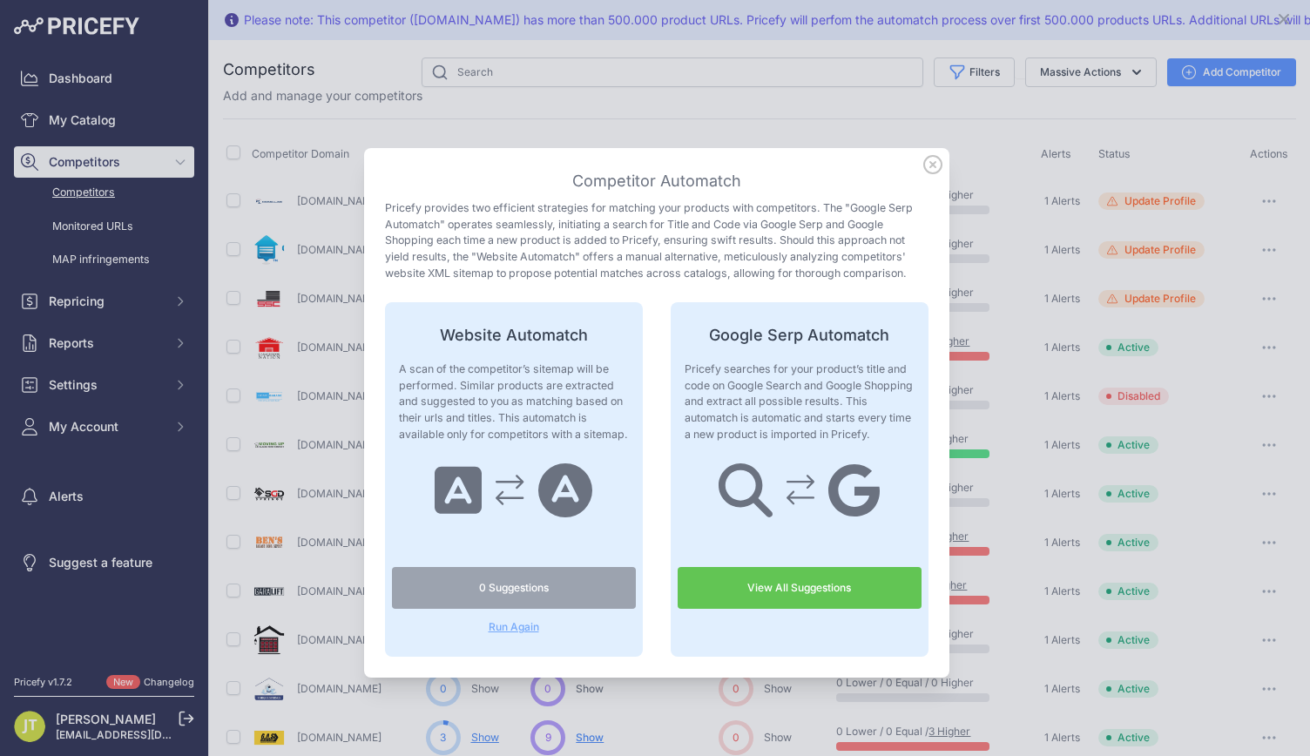
click at [786, 595] on link "View All Suggestions" at bounding box center [800, 588] width 244 height 42
click at [924, 167] on icon at bounding box center [932, 164] width 17 height 17
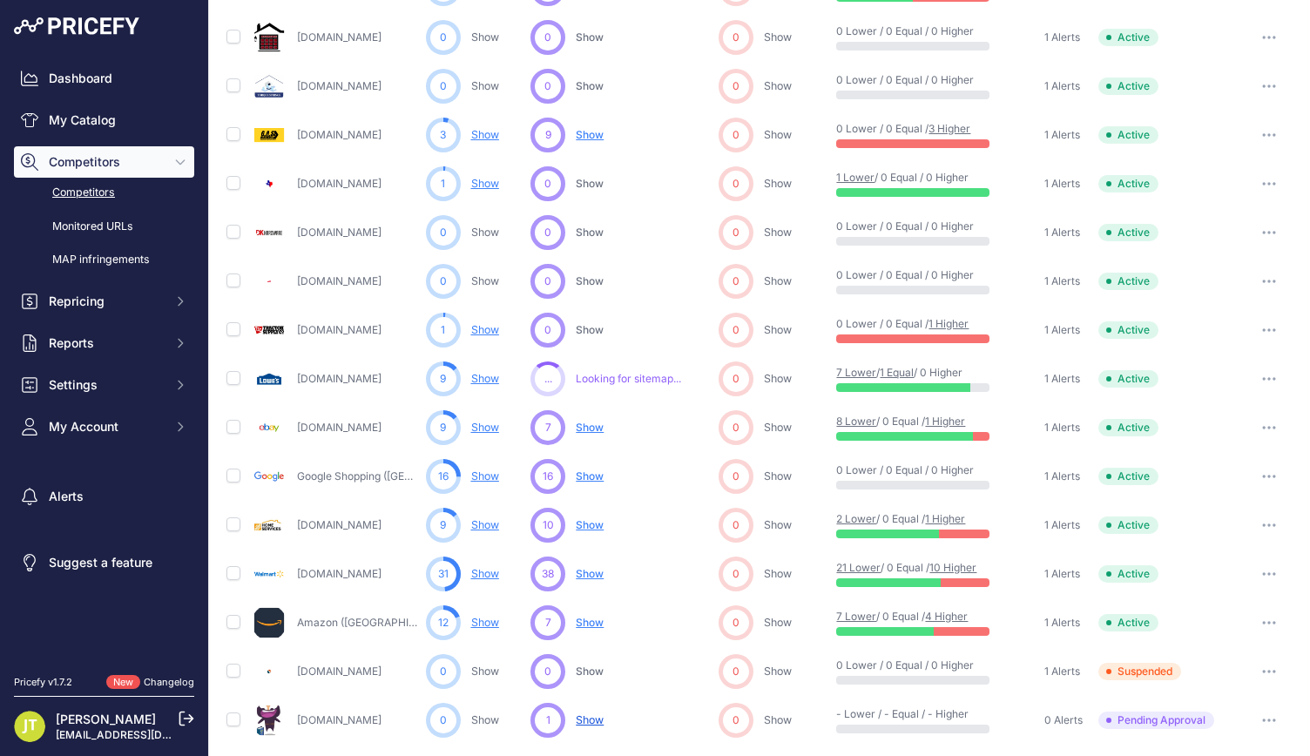
scroll to position [620, 0]
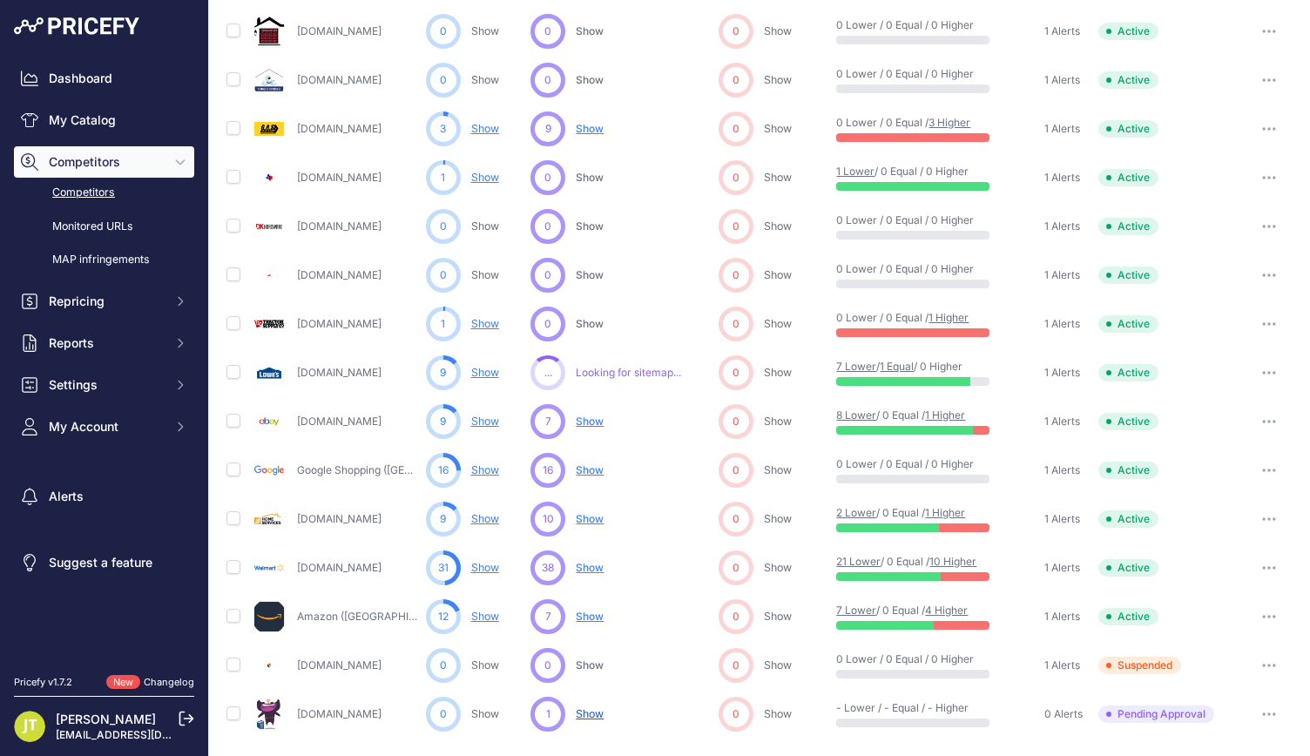
click at [591, 562] on span "Show No suggestions available yet for this competitor" at bounding box center [590, 567] width 28 height 17
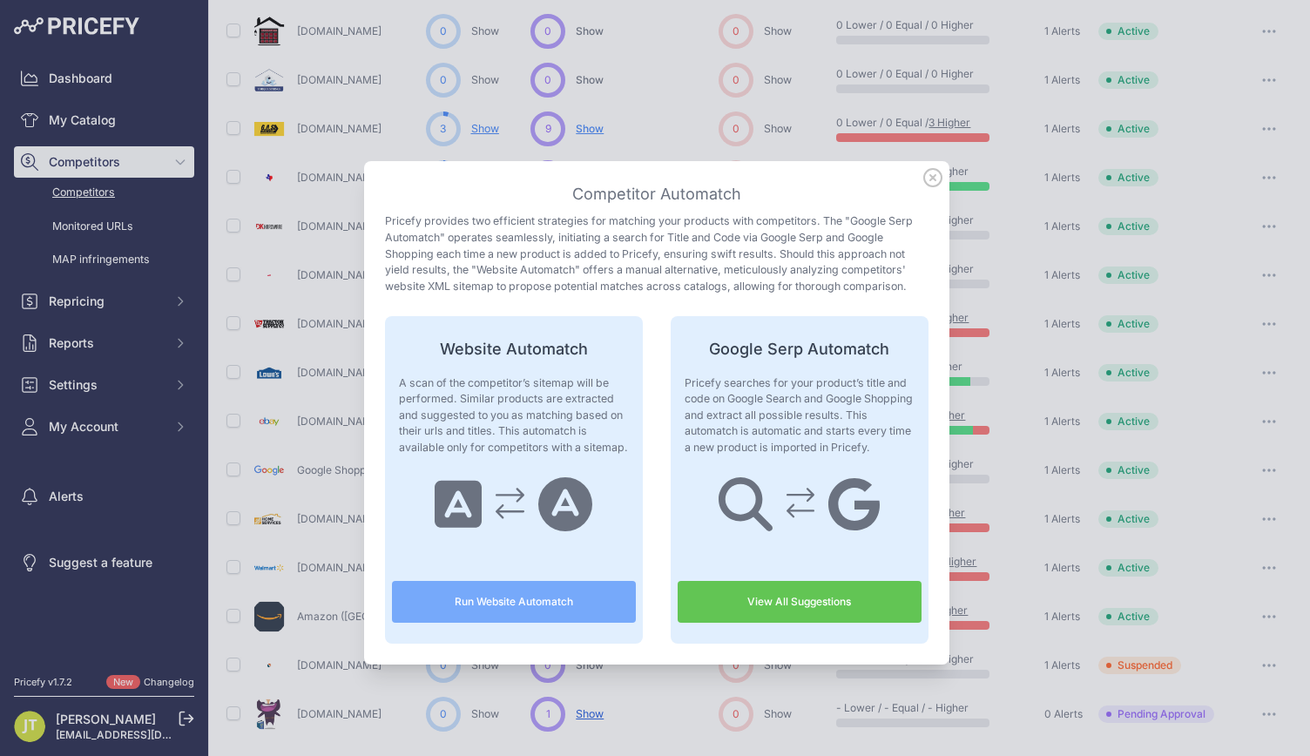
click at [747, 604] on link "View All Suggestions" at bounding box center [800, 602] width 244 height 42
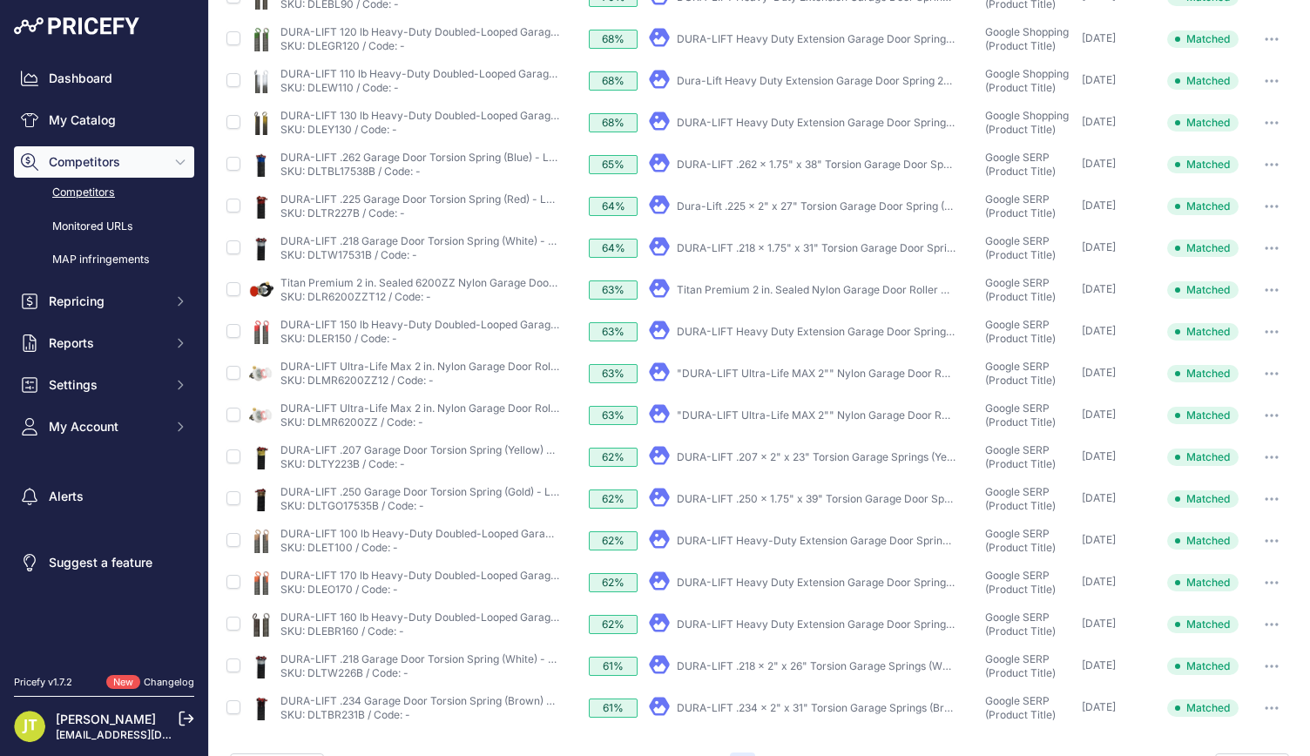
scroll to position [287, 0]
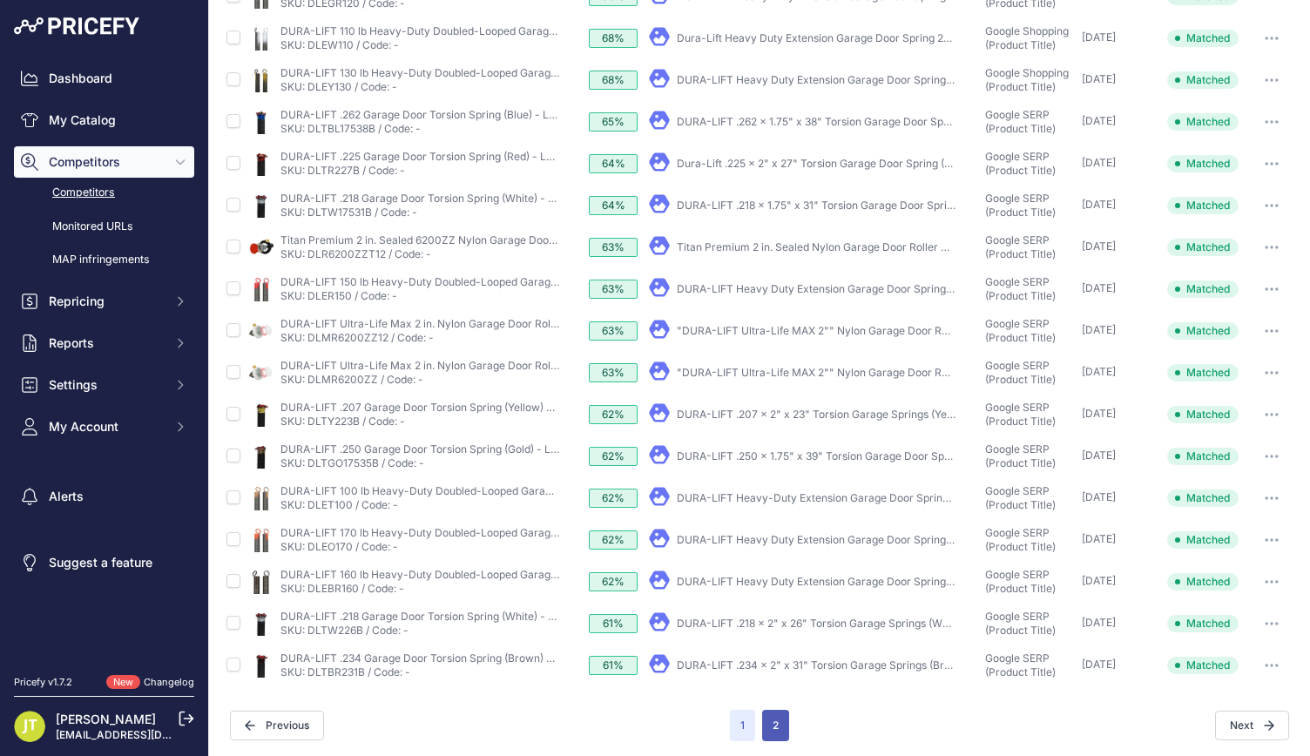
click at [773, 712] on button "2" at bounding box center [775, 725] width 27 height 31
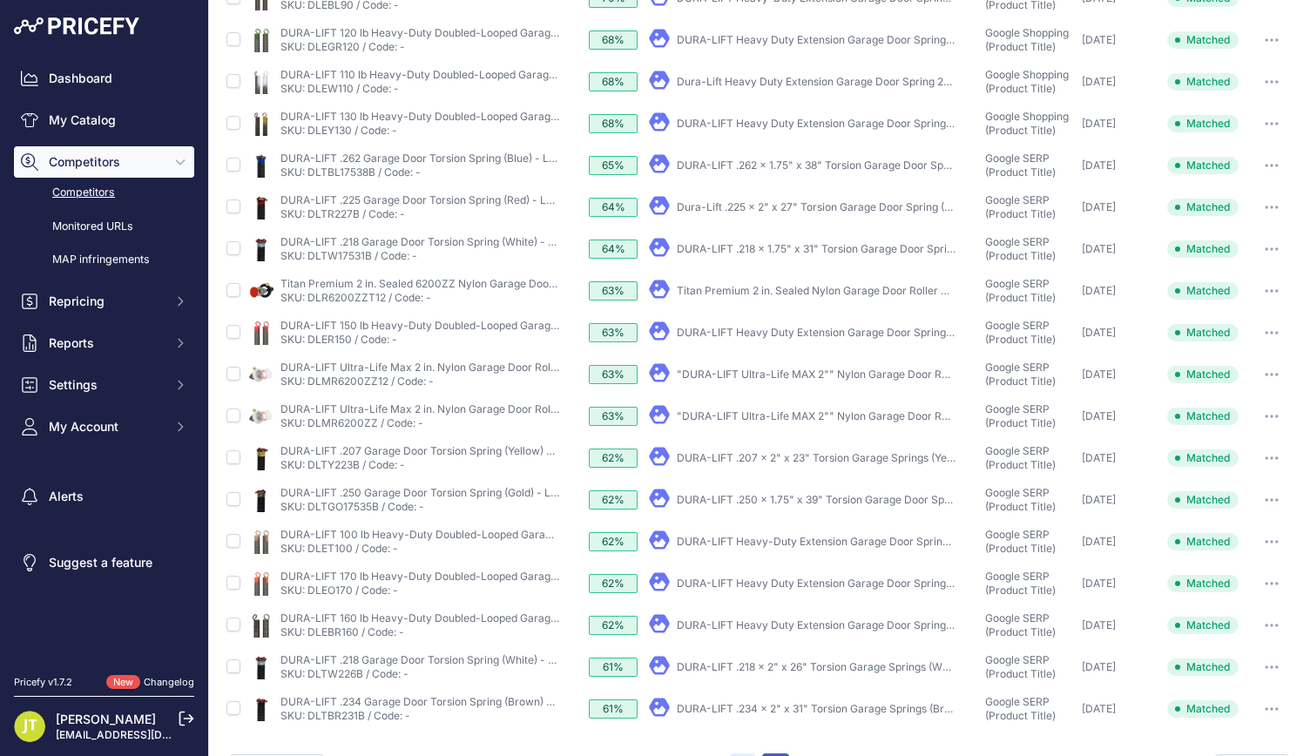
scroll to position [332, 0]
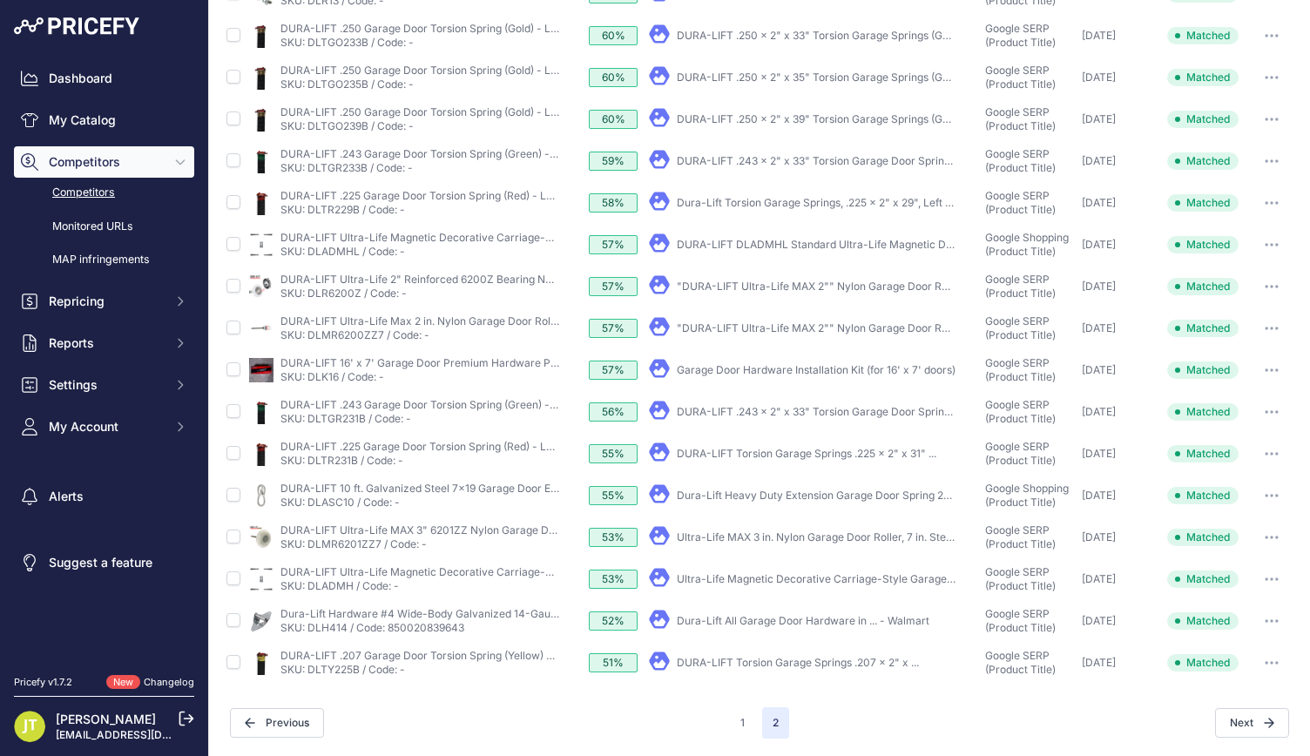
scroll to position [257, 0]
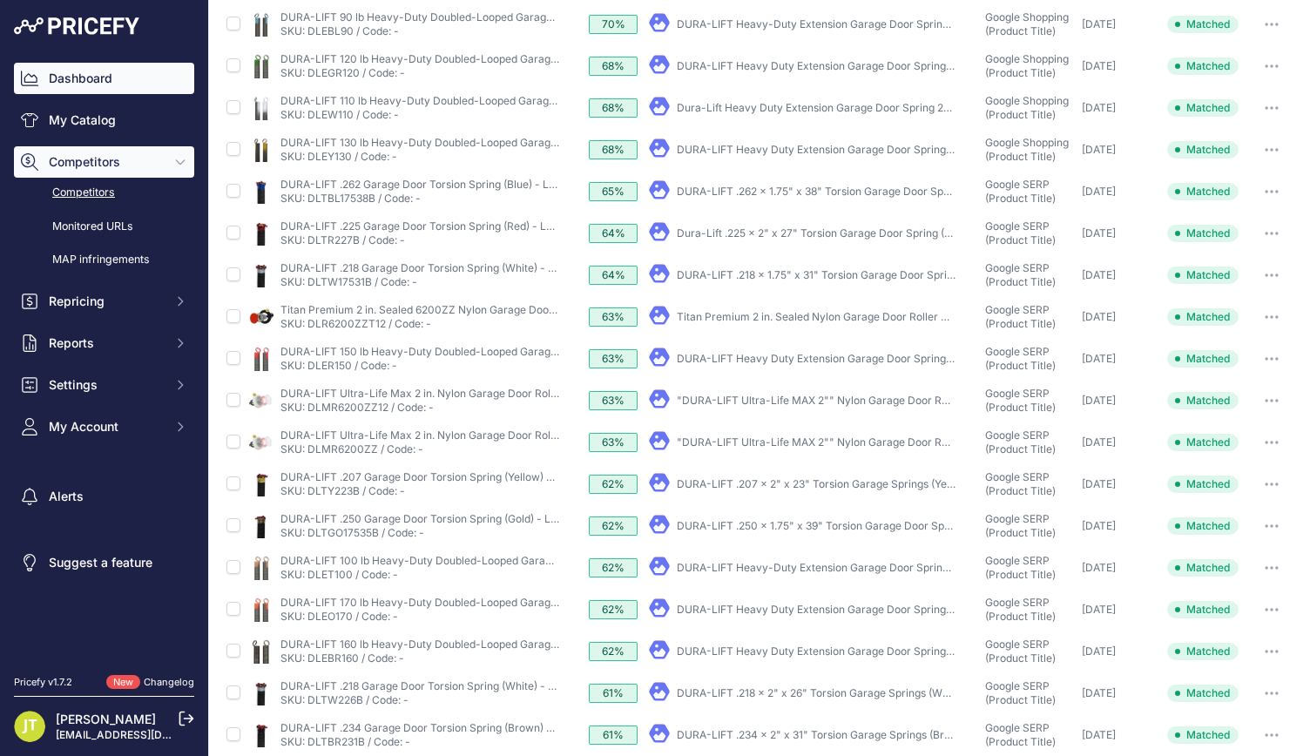
scroll to position [327, 0]
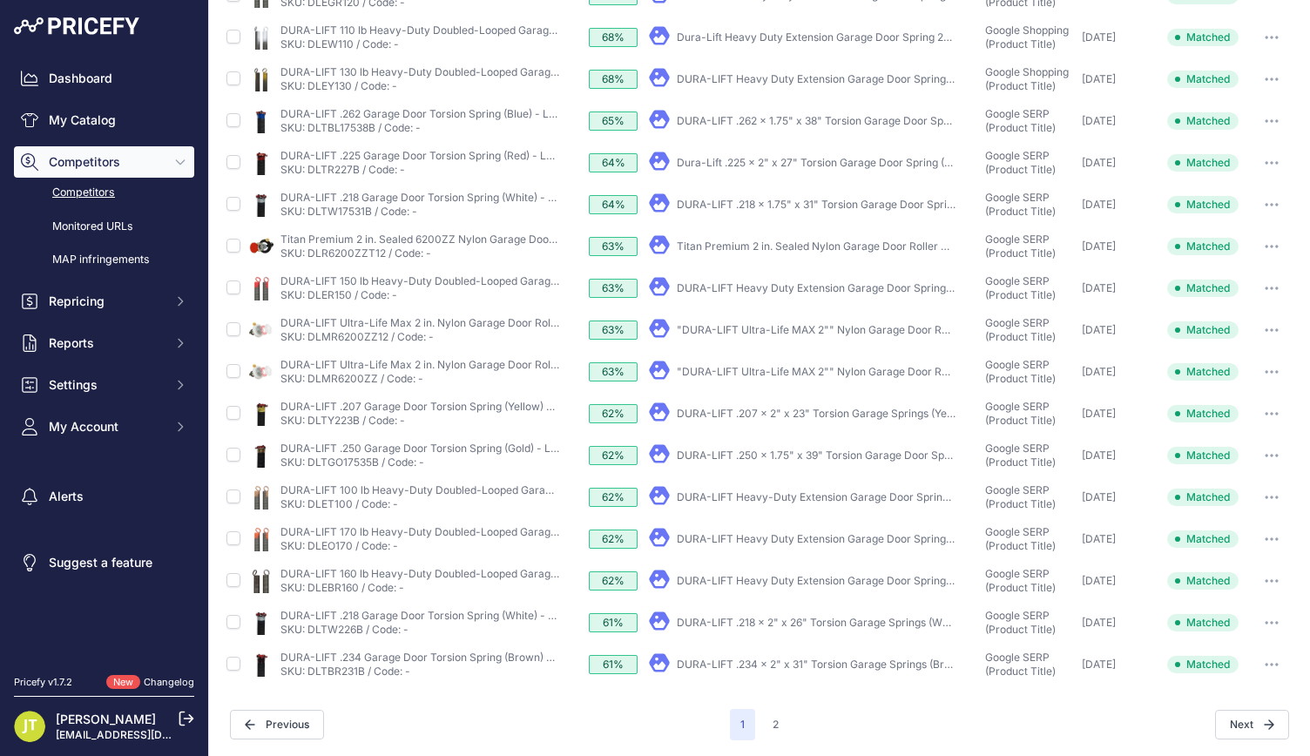
click at [93, 199] on link "Competitors" at bounding box center [104, 193] width 180 height 30
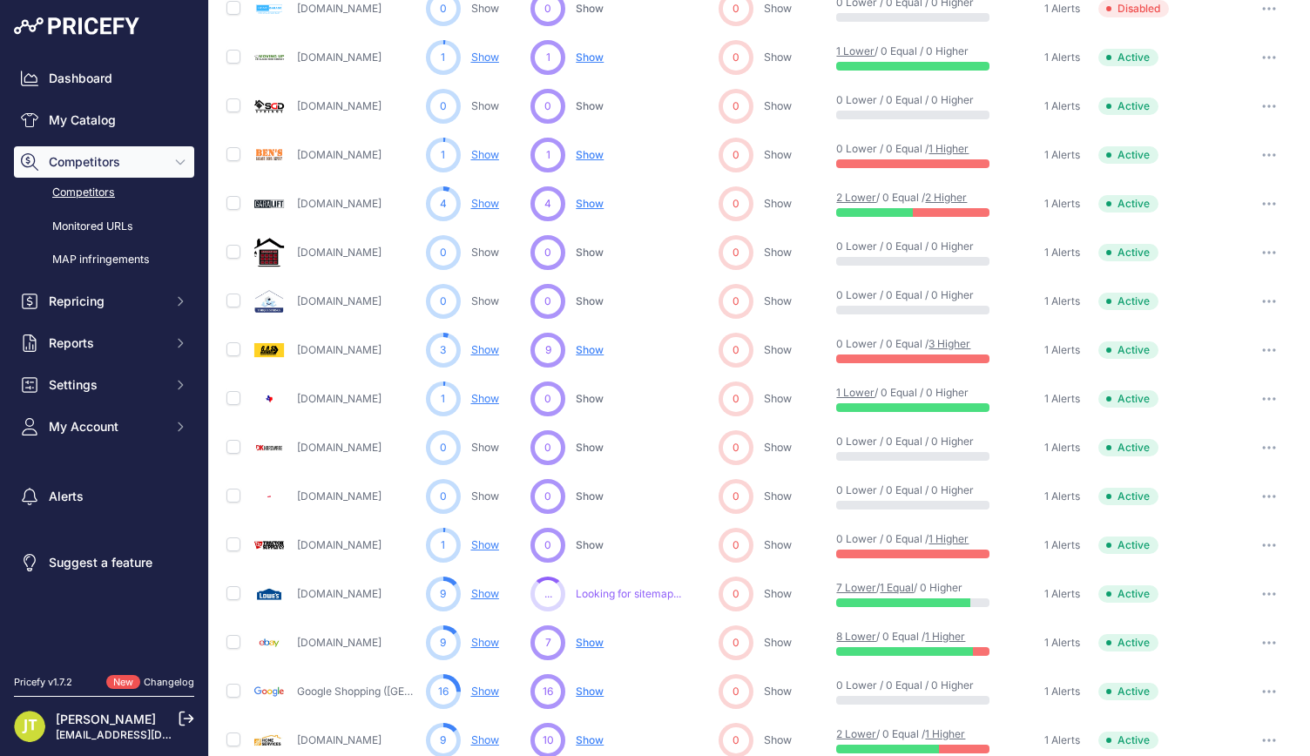
scroll to position [388, 0]
click at [333, 588] on link "[DOMAIN_NAME]" at bounding box center [339, 592] width 84 height 13
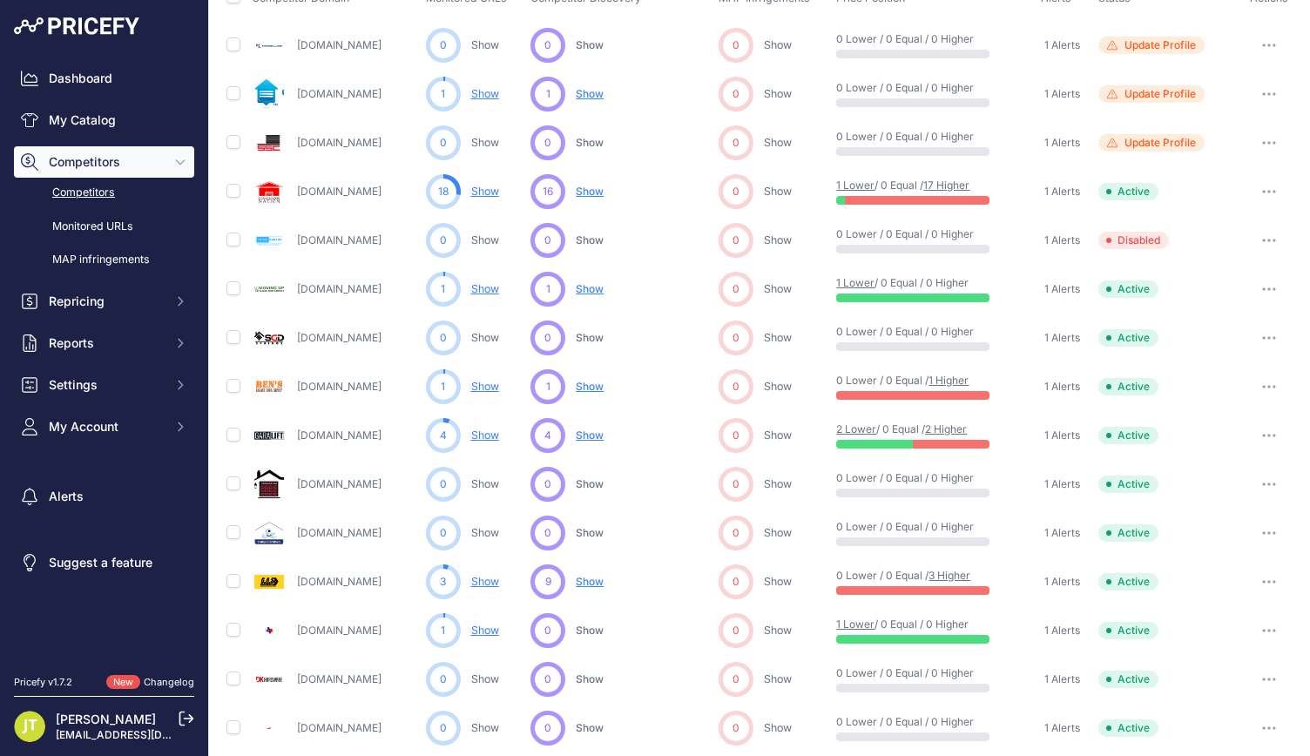
scroll to position [0, 0]
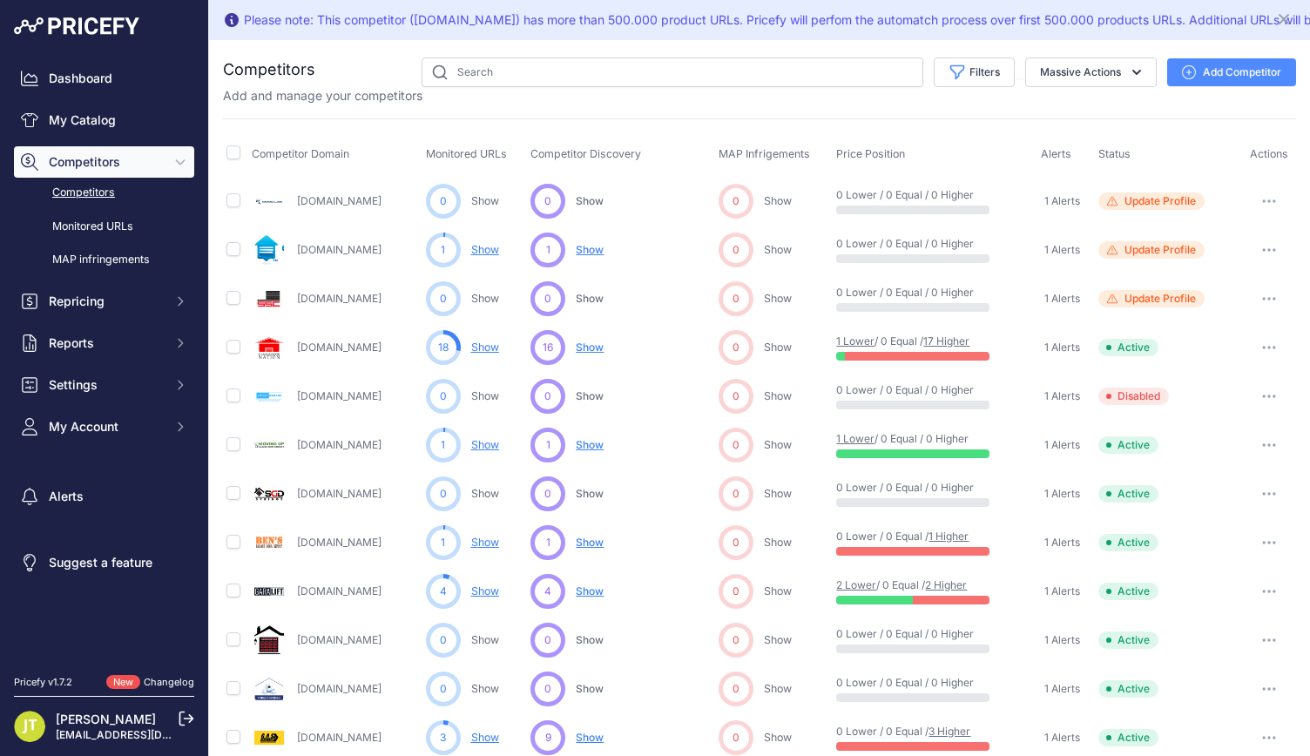
click at [89, 24] on img at bounding box center [76, 25] width 125 height 17
